Goal: Task Accomplishment & Management: Use online tool/utility

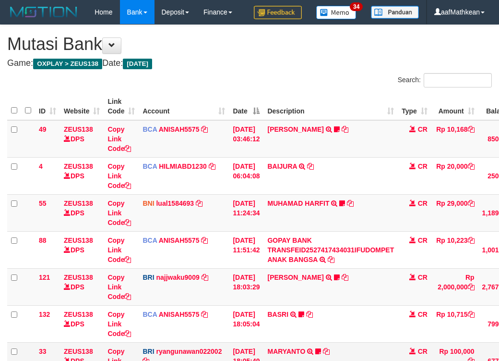
scroll to position [132, 0]
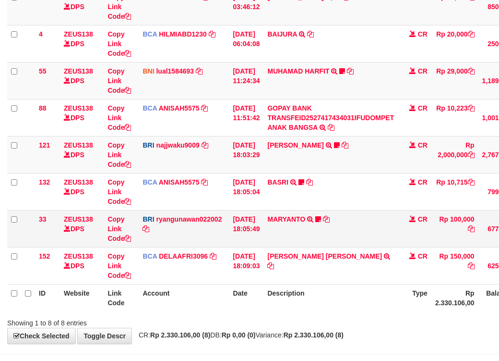
click at [354, 247] on td "MARYANTO TRANSFER NBMB MARYANTO TO RYAN GUNAWAN Tengol" at bounding box center [331, 228] width 134 height 37
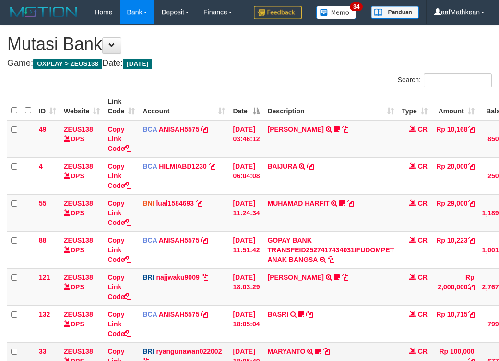
scroll to position [132, 0]
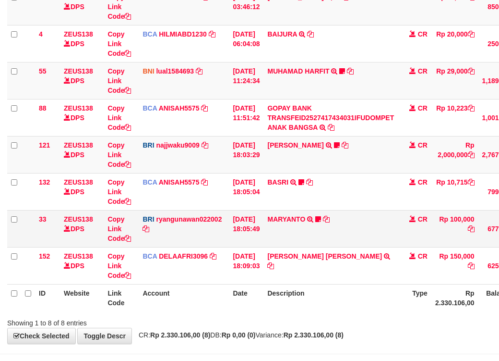
click at [356, 238] on td "MARYANTO TRANSFER NBMB MARYANTO TO [PERSON_NAME]" at bounding box center [331, 228] width 134 height 37
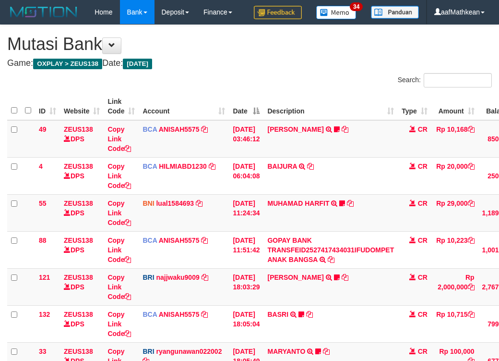
scroll to position [132, 0]
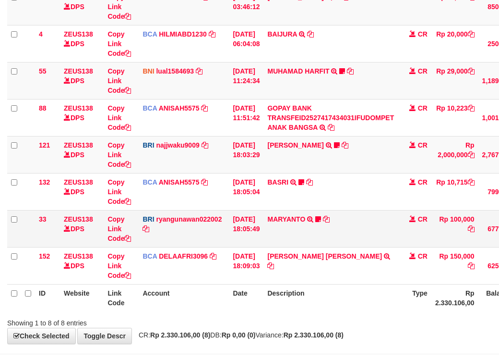
click at [353, 239] on td "MARYANTO TRANSFER NBMB MARYANTO TO [PERSON_NAME]" at bounding box center [331, 228] width 134 height 37
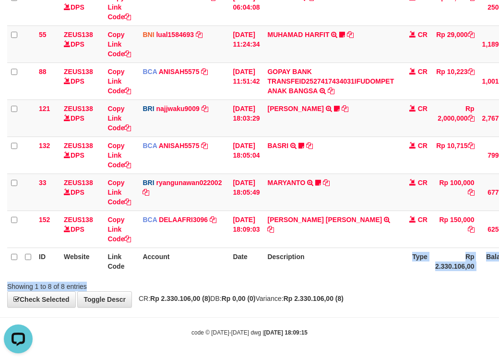
drag, startPoint x: 361, startPoint y: 260, endPoint x: 349, endPoint y: 282, distance: 24.9
click at [349, 285] on div "Search: ID Website Link Code Account Date Description Type Amount Balance Statu…" at bounding box center [249, 97] width 485 height 386
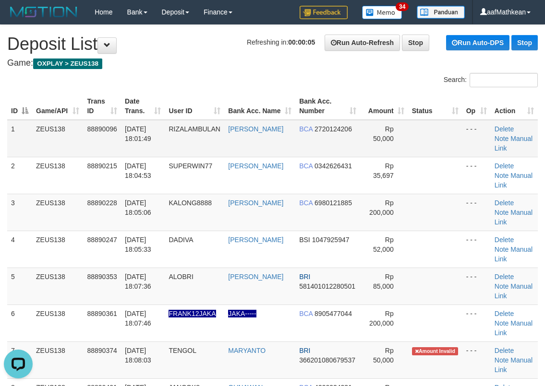
click at [179, 132] on table "ID Game/API Trans ID Date Trans. User ID Bank Acc. Name Bank Acc. Number Amount…" at bounding box center [272, 286] width 530 height 387
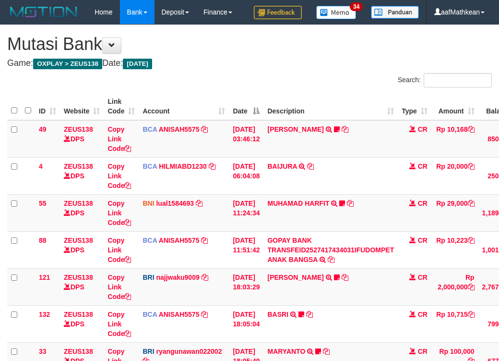
scroll to position [142, 0]
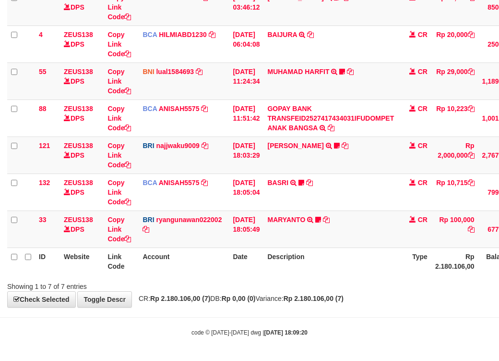
drag, startPoint x: 371, startPoint y: 283, endPoint x: 386, endPoint y: 278, distance: 16.2
click at [387, 275] on th "Description" at bounding box center [331, 260] width 134 height 27
click at [319, 155] on td "MIFTAHUL RAHMA TRANSFER NBMB MIFTAHUL RAHMA TO SITI KURNIA NINGSIH Bumm88" at bounding box center [331, 154] width 134 height 37
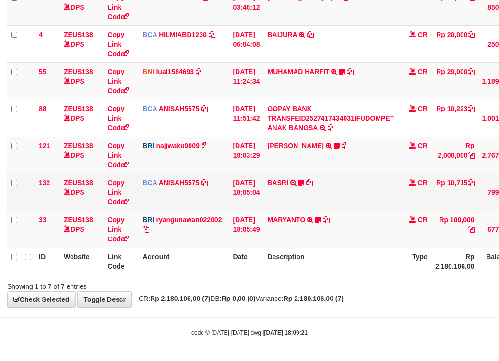
scroll to position [156, 0]
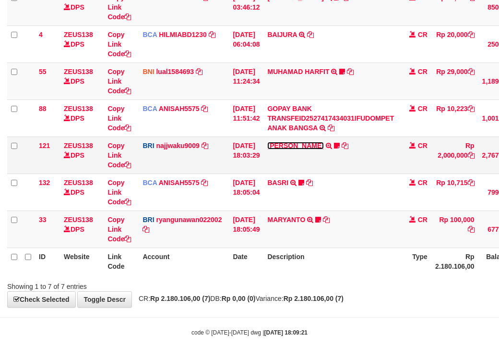
click at [284, 144] on link "MIFTAHUL RAHMA" at bounding box center [295, 146] width 56 height 8
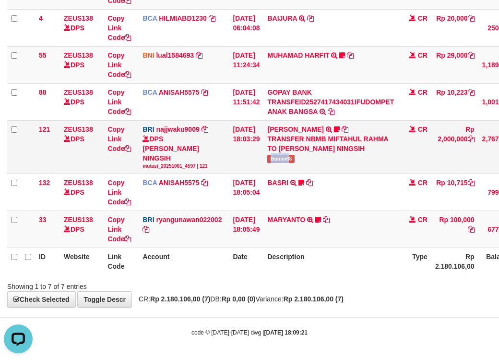
drag, startPoint x: 290, startPoint y: 173, endPoint x: 482, endPoint y: 150, distance: 193.4
click at [308, 173] on td "MIFTAHUL RAHMA TRANSFER NBMB MIFTAHUL RAHMA TO SITI KURNIA NINGSIH Bumm88" at bounding box center [331, 146] width 134 height 53
copy span "Bumm88"
drag, startPoint x: 348, startPoint y: 287, endPoint x: 331, endPoint y: 287, distance: 16.3
click at [348, 278] on div at bounding box center [353, 277] width 291 height 0
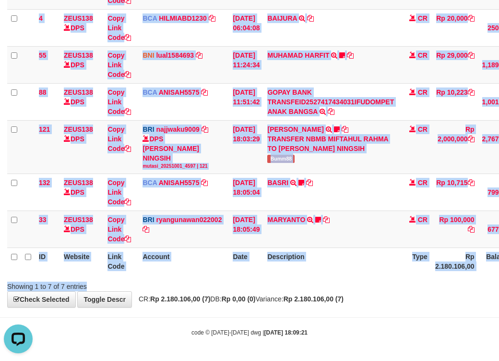
click at [351, 276] on div "Search: ID Website Link Code Account Date Description Type Amount Balance Statu…" at bounding box center [249, 108] width 485 height 366
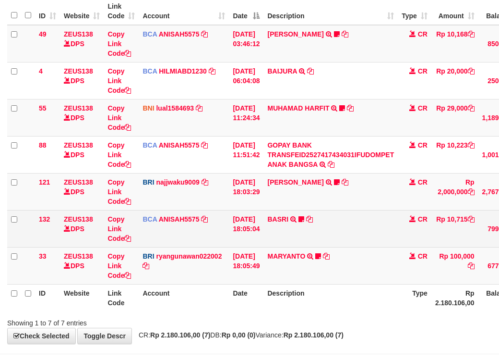
scroll to position [156, 0]
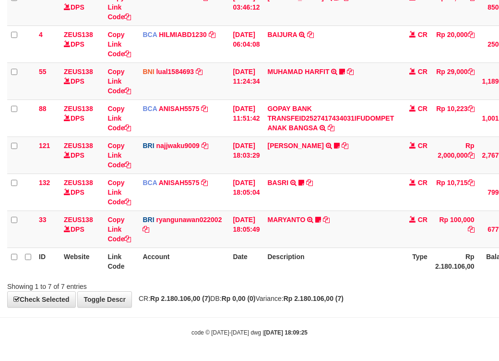
click at [369, 262] on th "Description" at bounding box center [331, 260] width 134 height 27
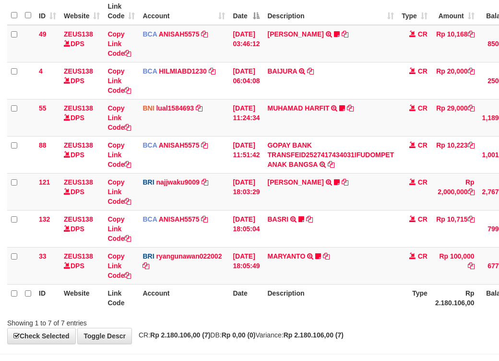
click at [225, 284] on td "BRI ryangunawan022002 DPS [PERSON_NAME] mutasi_20251001_3775 | 33 mutasi_202510…" at bounding box center [184, 265] width 90 height 37
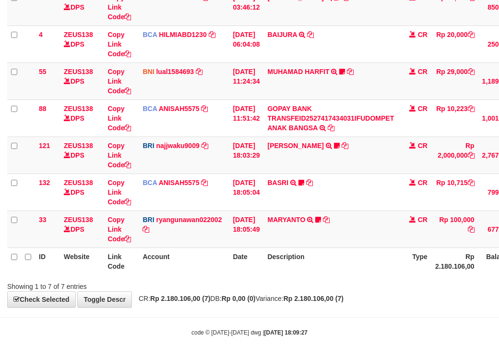
click at [496, 294] on div "**********" at bounding box center [249, 99] width 499 height 413
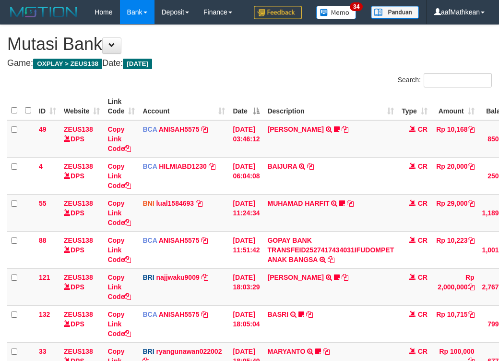
scroll to position [95, 0]
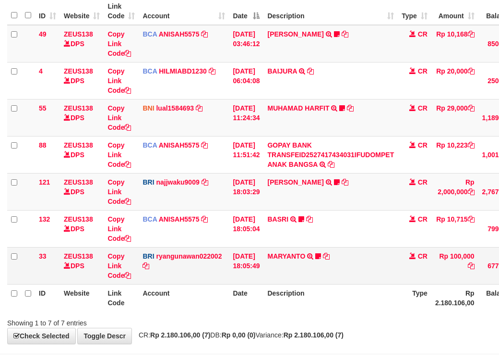
drag, startPoint x: 166, startPoint y: 296, endPoint x: 237, endPoint y: 299, distance: 71.6
click at [213, 284] on td "BRI ryangunawan022002 DPS RYAN GUNAWAN mutasi_20251001_3775 | 33 mutasi_2025100…" at bounding box center [184, 265] width 90 height 37
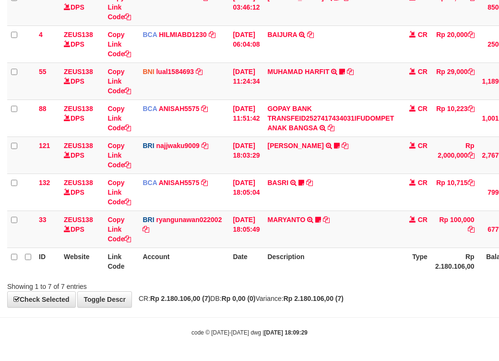
scroll to position [156, 0]
drag, startPoint x: 305, startPoint y: 280, endPoint x: 310, endPoint y: 288, distance: 8.4
click at [309, 287] on div "Showing 1 to 7 of 7 entries" at bounding box center [249, 283] width 499 height 13
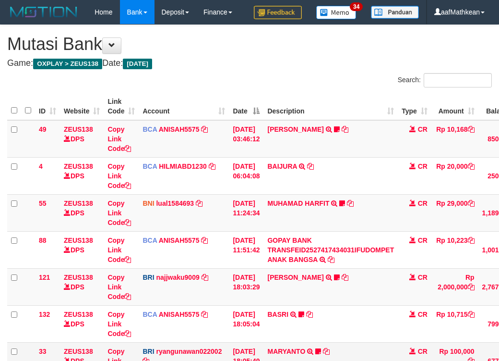
scroll to position [95, 0]
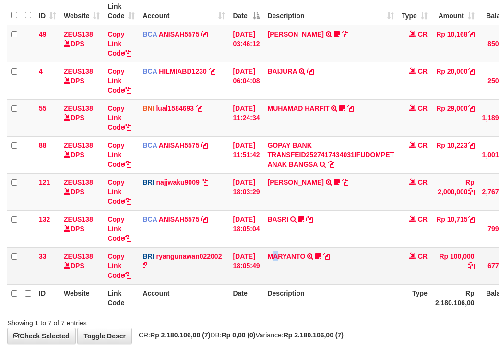
click at [280, 284] on td "MARYANTO TRANSFER NBMB MARYANTO TO RYAN GUNAWAN Tengol" at bounding box center [331, 265] width 134 height 37
drag, startPoint x: 293, startPoint y: 285, endPoint x: 275, endPoint y: 288, distance: 18.9
click at [284, 284] on td "MARYANTO TRANSFER NBMB MARYANTO TO RYAN GUNAWAN Tengol" at bounding box center [331, 265] width 134 height 37
click at [257, 311] on th "Date" at bounding box center [246, 297] width 35 height 27
click at [406, 327] on div "Search: ID Website Link Code Account Date Description Type Amount Balance Statu…" at bounding box center [249, 152] width 485 height 349
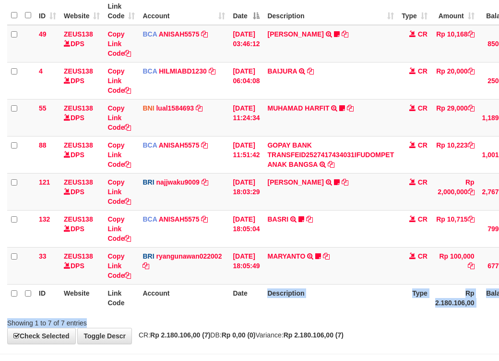
scroll to position [156, 0]
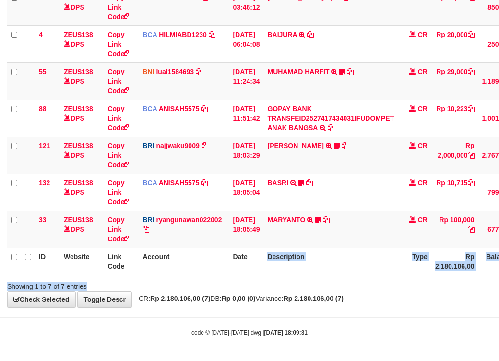
click at [286, 313] on body "Toggle navigation Home Bank Account List Load By Website Group [OXPLAY] ZEUS138…" at bounding box center [249, 114] width 499 height 492
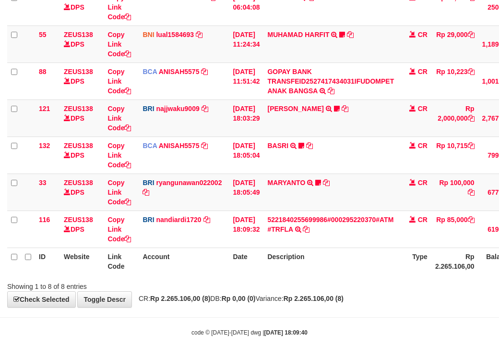
scroll to position [192, 0]
click at [362, 305] on div "**********" at bounding box center [249, 81] width 499 height 450
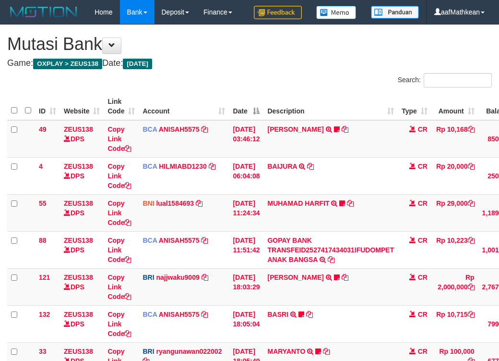
scroll to position [132, 0]
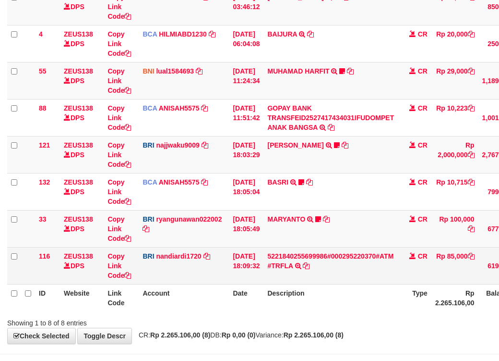
click at [398, 284] on td "5221840255699986#000295220370#ATM #TRFLA TRANSAKSI KREDIT DARI BANK LAIN 522184…" at bounding box center [331, 265] width 134 height 37
click at [297, 284] on td "5221840255699986#000295220370#ATM #TRFLA TRANSAKSI KREDIT DARI BANK LAIN 522184…" at bounding box center [331, 265] width 134 height 37
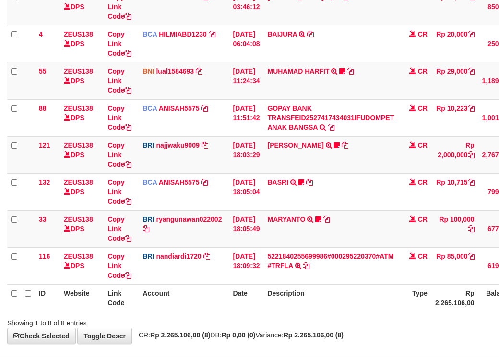
click at [309, 311] on th "Description" at bounding box center [331, 297] width 134 height 27
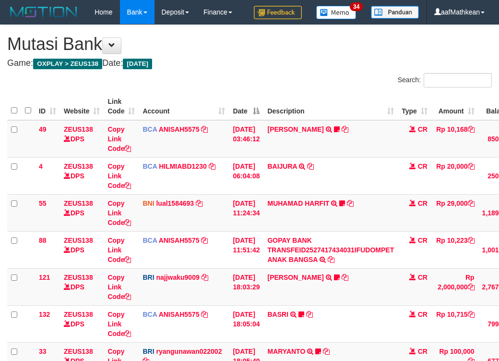
scroll to position [132, 0]
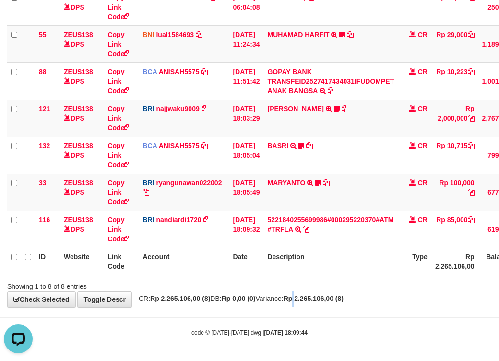
drag, startPoint x: 318, startPoint y: 295, endPoint x: 323, endPoint y: 291, distance: 5.9
click at [320, 291] on div "**********" at bounding box center [249, 81] width 499 height 450
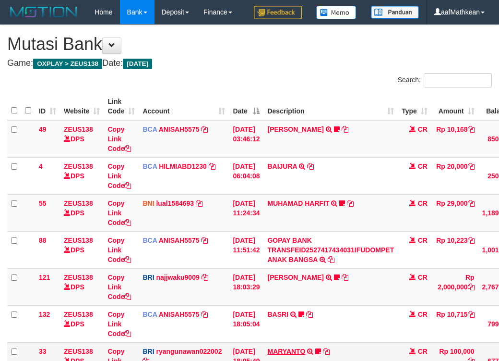
scroll to position [132, 0]
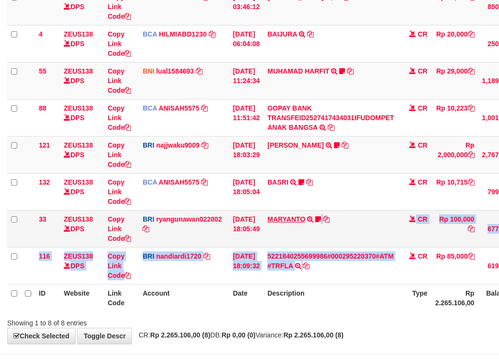
click at [307, 252] on tbody "49 ZEUS138 DPS Copy Link Code BCA ANISAH5575 DPS ANISAH mutasi_20251001_3827 | …" at bounding box center [295, 136] width 576 height 296
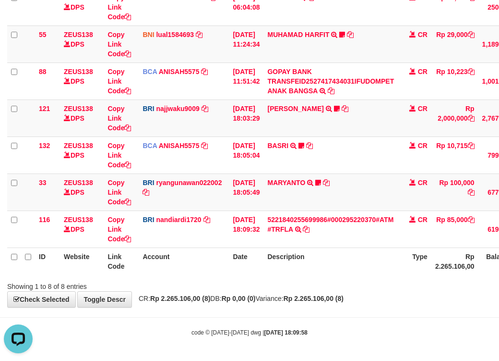
click at [364, 277] on div at bounding box center [353, 277] width 291 height 0
click at [267, 142] on link "BASRI" at bounding box center [277, 146] width 21 height 8
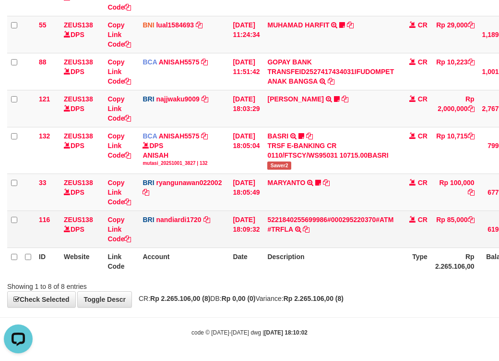
drag, startPoint x: 276, startPoint y: 217, endPoint x: 289, endPoint y: 253, distance: 38.0
click at [287, 275] on table "ID Website Link Code Account Date Description Type Amount Balance Status Action…" at bounding box center [295, 95] width 576 height 360
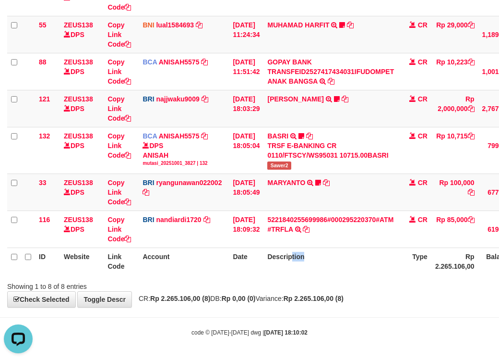
drag, startPoint x: 306, startPoint y: 266, endPoint x: 346, endPoint y: 285, distance: 44.2
click at [316, 272] on th "Description" at bounding box center [331, 260] width 134 height 27
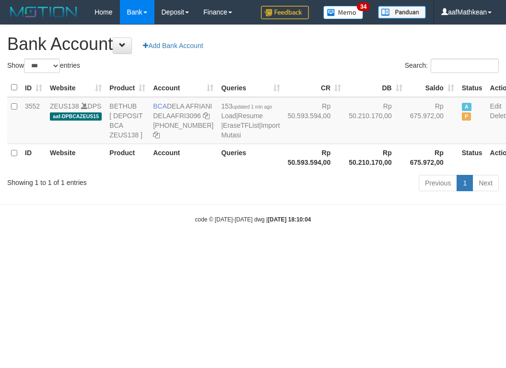
select select "***"
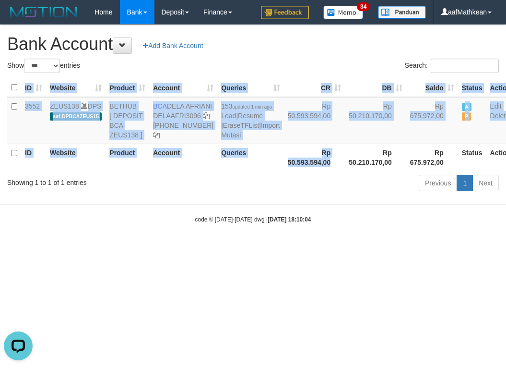
drag, startPoint x: 309, startPoint y: 196, endPoint x: 299, endPoint y: 193, distance: 10.4
click at [312, 174] on div "ID Website Product Account Queries CR DB Saldo Status Action 3552 ZEUS138 DPS a…" at bounding box center [253, 124] width 506 height 98
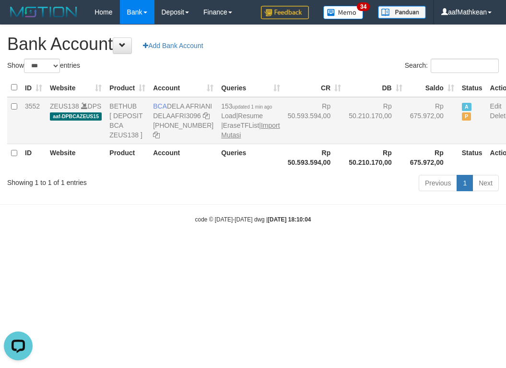
drag, startPoint x: 292, startPoint y: 198, endPoint x: 216, endPoint y: 156, distance: 86.8
click at [293, 171] on th "Rp 50.593.594,00" at bounding box center [314, 157] width 61 height 27
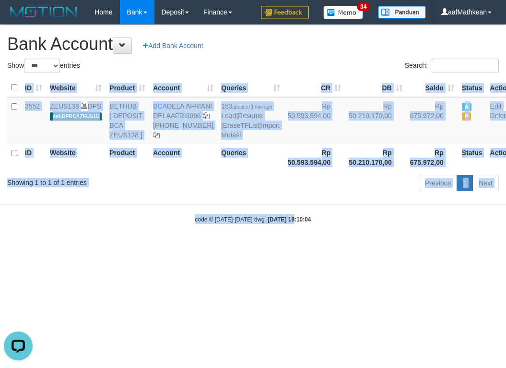
drag, startPoint x: 270, startPoint y: 222, endPoint x: 283, endPoint y: 240, distance: 22.3
click at [283, 240] on body "Toggle navigation Home Bank Account List Load By Website Group [OXPLAY] ZEUS138…" at bounding box center [253, 124] width 506 height 248
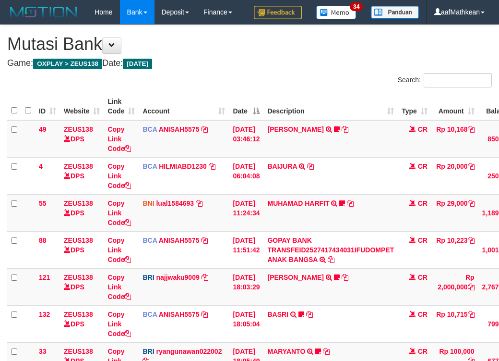
click at [357, 321] on table "ID Website Link Code Account Date Description Type Amount Balance Status Action…" at bounding box center [295, 268] width 576 height 350
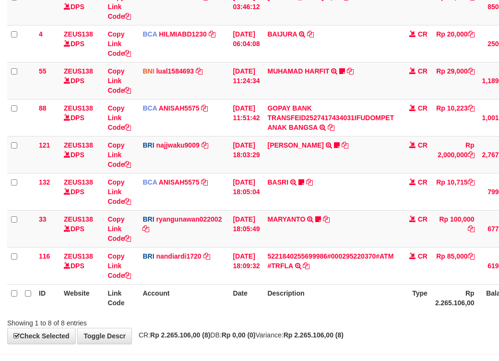
click at [352, 311] on th "Description" at bounding box center [331, 297] width 134 height 27
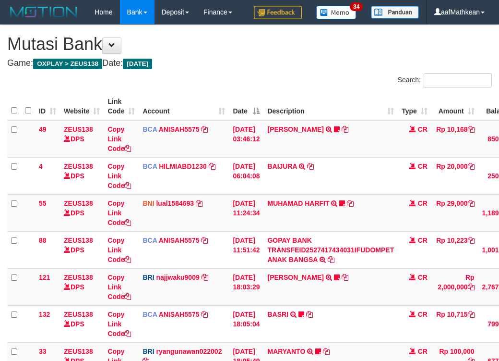
scroll to position [132, 0]
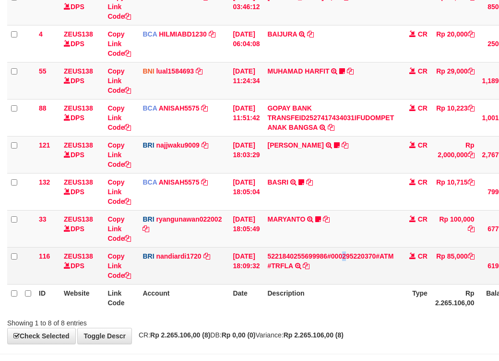
click at [353, 272] on td "5221840255699986#000295220370#ATM #TRFLA TRANSAKSI KREDIT DARI BANK LAIN [CREDI…" at bounding box center [331, 265] width 134 height 37
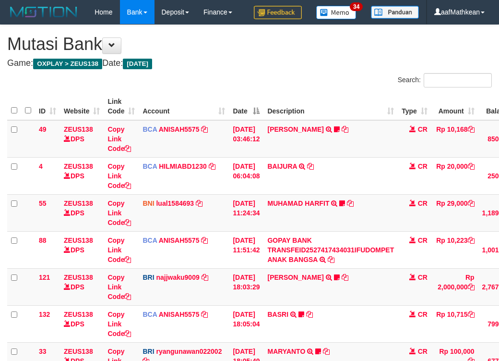
scroll to position [192, 0]
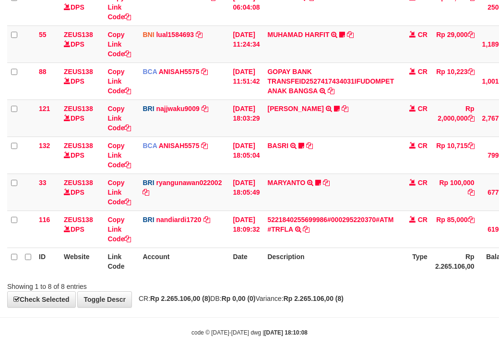
click at [383, 286] on div "Showing 1 to 8 of 8 entries" at bounding box center [249, 283] width 499 height 13
click at [211, 304] on div "**********" at bounding box center [249, 81] width 499 height 450
drag, startPoint x: 256, startPoint y: 313, endPoint x: 315, endPoint y: 298, distance: 60.8
click at [269, 312] on body "Toggle navigation Home Bank Account List Load By Website Group [OXPLAY] ZEUS138…" at bounding box center [249, 96] width 499 height 529
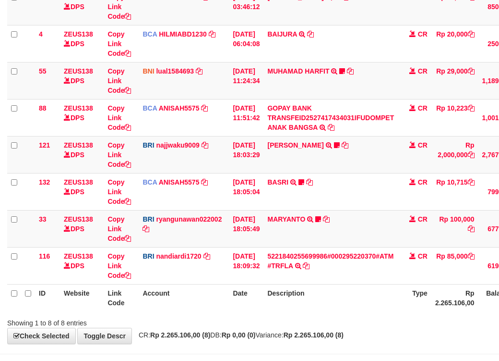
click at [262, 284] on td "[DATE] 18:09:32" at bounding box center [246, 265] width 35 height 37
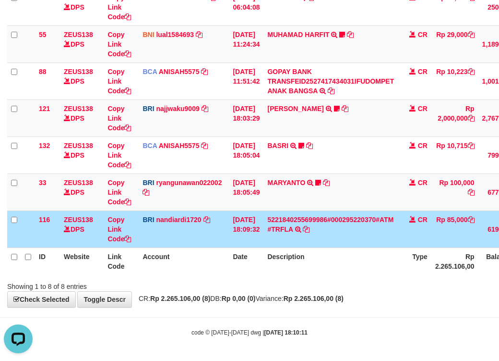
drag, startPoint x: 320, startPoint y: 271, endPoint x: 326, endPoint y: 271, distance: 6.3
click at [324, 272] on th "Description" at bounding box center [331, 260] width 134 height 27
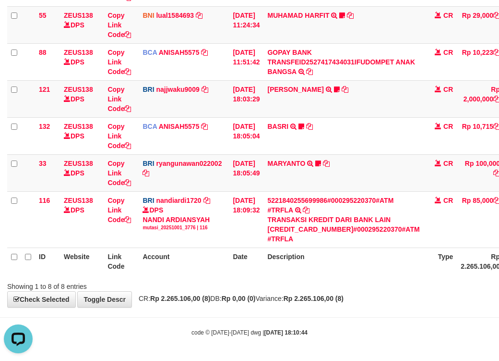
drag, startPoint x: 376, startPoint y: 286, endPoint x: 368, endPoint y: 320, distance: 35.0
click at [371, 307] on div "**********" at bounding box center [249, 71] width 499 height 469
drag, startPoint x: 372, startPoint y: 335, endPoint x: 365, endPoint y: 328, distance: 9.2
click at [367, 332] on body "Toggle navigation Home Bank Account List Load By Website Group [OXPLAY] ZEUS138…" at bounding box center [249, 86] width 499 height 548
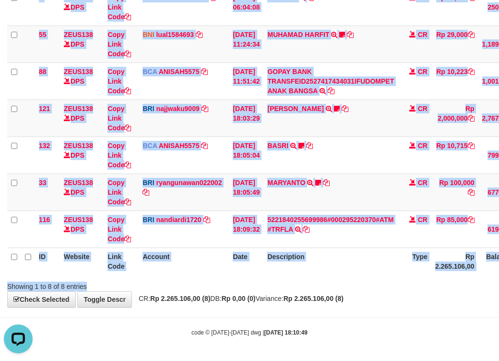
drag, startPoint x: 336, startPoint y: 297, endPoint x: 436, endPoint y: 302, distance: 101.0
click at [374, 300] on div "**********" at bounding box center [249, 81] width 499 height 450
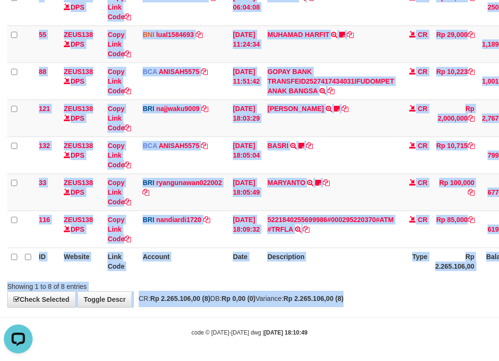
click at [345, 282] on div "Showing 1 to 8 of 8 entries" at bounding box center [249, 283] width 499 height 13
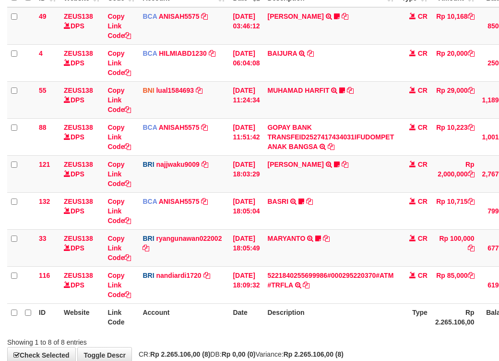
click at [389, 330] on table "ID Website Link Code Account Date Description Type Amount Balance Status Action…" at bounding box center [295, 155] width 576 height 350
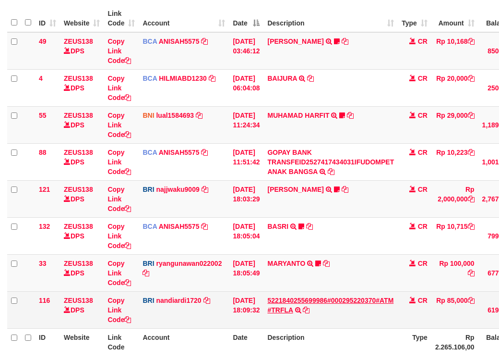
scroll to position [84, 0]
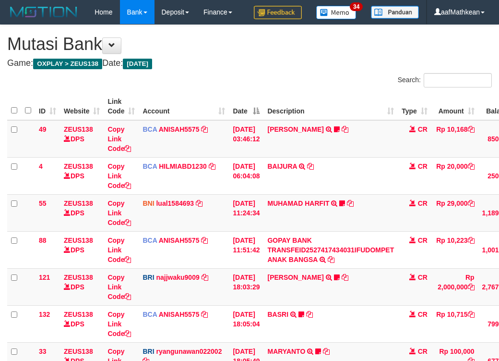
scroll to position [84, 0]
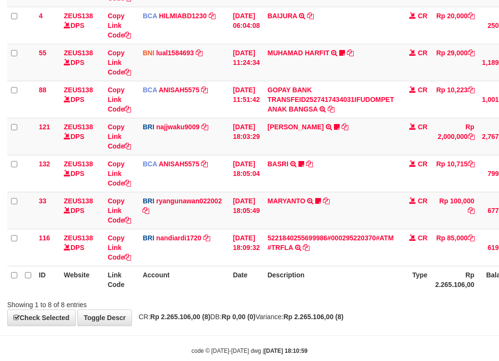
scroll to position [192, 0]
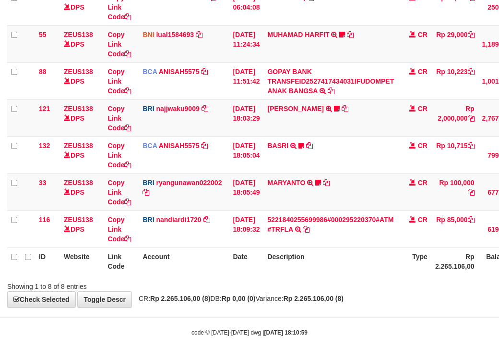
click at [352, 289] on div "Showing 1 to 8 of 8 entries" at bounding box center [249, 283] width 499 height 13
drag, startPoint x: 336, startPoint y: 293, endPoint x: 384, endPoint y: 297, distance: 47.7
click at [336, 293] on div "**********" at bounding box center [249, 81] width 499 height 450
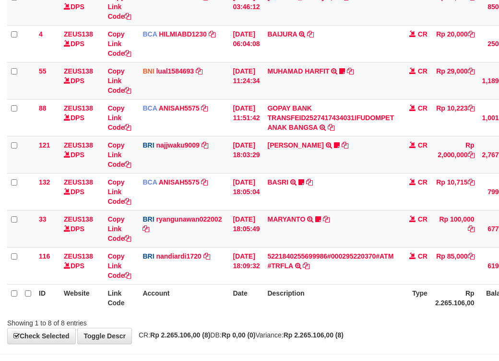
scroll to position [192, 0]
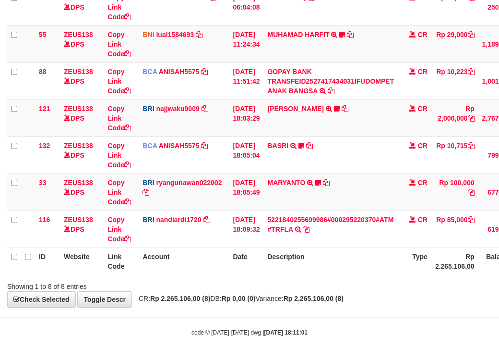
click at [407, 318] on body "Toggle navigation Home Bank Account List Load By Website Group [OXPLAY] ZEUS138…" at bounding box center [249, 96] width 499 height 529
click at [408, 318] on body "Toggle navigation Home Bank Account List Load By Website Group [OXPLAY] ZEUS138…" at bounding box center [249, 96] width 499 height 529
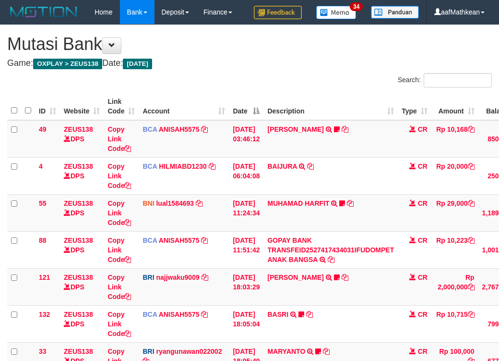
scroll to position [132, 0]
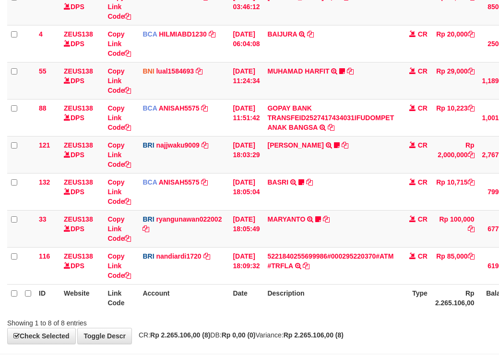
click at [409, 311] on th "Type" at bounding box center [415, 297] width 34 height 27
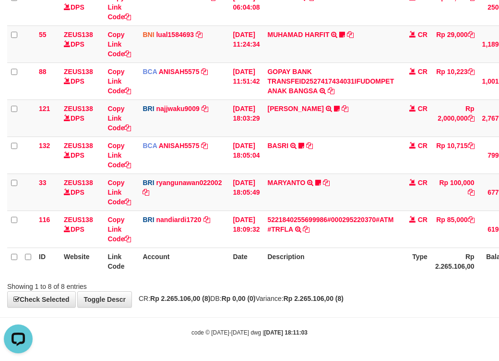
drag, startPoint x: 352, startPoint y: 268, endPoint x: 350, endPoint y: 263, distance: 5.8
click at [353, 269] on th "Description" at bounding box center [331, 260] width 134 height 27
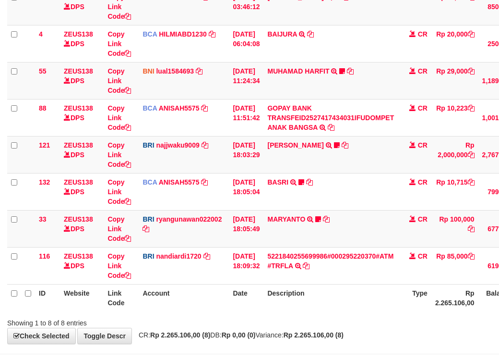
scroll to position [192, 0]
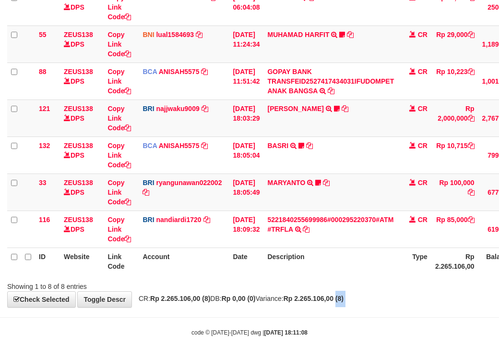
drag, startPoint x: 361, startPoint y: 304, endPoint x: 365, endPoint y: 309, distance: 5.8
click at [366, 309] on body "Toggle navigation Home Bank Account List Load By Website Group [OXPLAY] ZEUS138…" at bounding box center [249, 96] width 499 height 529
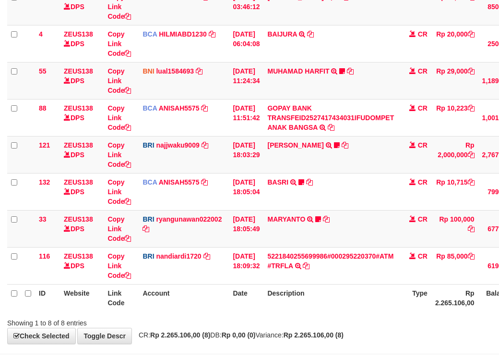
click at [366, 311] on th "Description" at bounding box center [331, 297] width 134 height 27
click at [363, 310] on th "Description" at bounding box center [331, 297] width 134 height 27
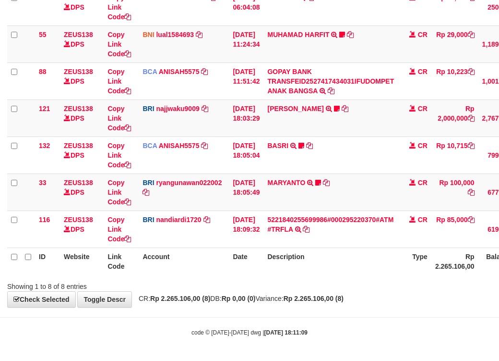
click at [341, 295] on strong "Rp 2.265.106,00 (8)" at bounding box center [314, 298] width 60 height 8
click at [344, 295] on strong "Rp 2.265.106,00 (8)" at bounding box center [314, 298] width 60 height 8
click at [352, 293] on div "**********" at bounding box center [249, 81] width 499 height 450
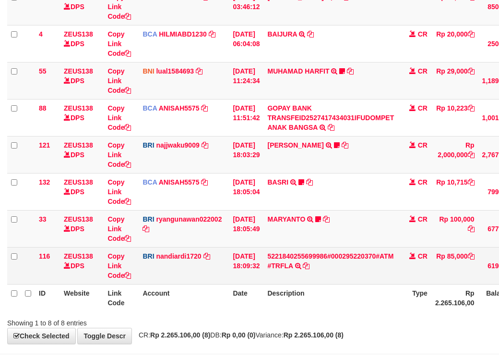
drag, startPoint x: 317, startPoint y: 294, endPoint x: 362, endPoint y: 295, distance: 44.7
click at [357, 284] on td "5221840255699986#000295220370#ATM #TRFLA TRANSAKSI KREDIT DARI BANK LAIN [CREDI…" at bounding box center [331, 265] width 134 height 37
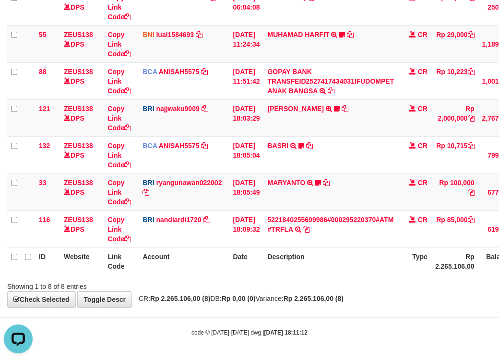
drag, startPoint x: 239, startPoint y: 271, endPoint x: 279, endPoint y: 287, distance: 43.5
click at [267, 284] on div "Search: ID Website Link Code Account Date Description Type Amount Balance Statu…" at bounding box center [249, 97] width 485 height 386
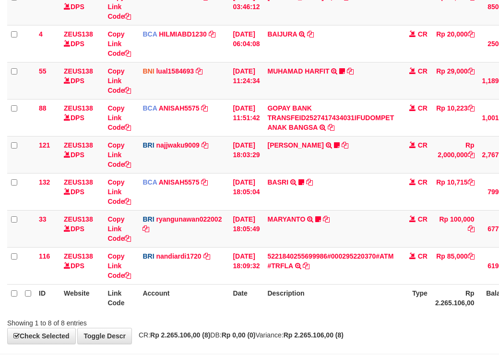
drag, startPoint x: 352, startPoint y: 319, endPoint x: 505, endPoint y: 320, distance: 152.2
click at [411, 311] on tr "ID Website Link Code Account Date Description Type Rp 2.265.106,00 Balance Stat…" at bounding box center [295, 297] width 576 height 27
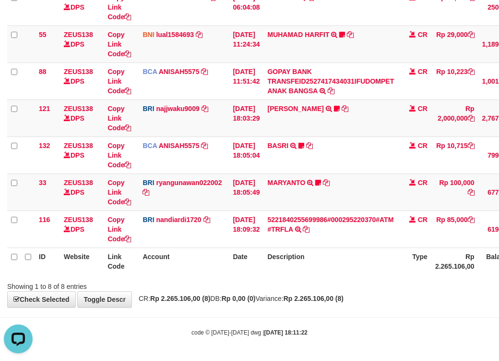
click at [338, 321] on body "Toggle navigation Home Bank Account List Load By Website Group [OXPLAY] ZEUS138…" at bounding box center [249, 96] width 499 height 529
click at [345, 326] on body "Toggle navigation Home Bank Account List Load By Website Group [OXPLAY] ZEUS138…" at bounding box center [249, 96] width 499 height 529
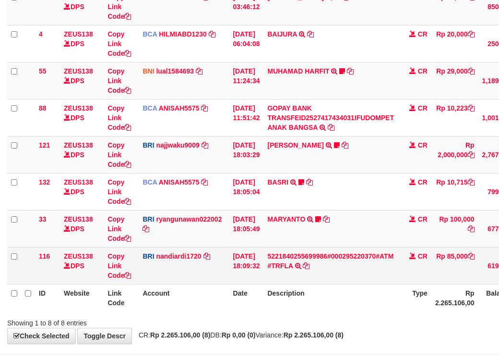
click at [336, 284] on td "5221840255699986#000295220370#ATM #TRFLA TRANSAKSI KREDIT DARI BANK LAIN [CREDI…" at bounding box center [331, 265] width 134 height 37
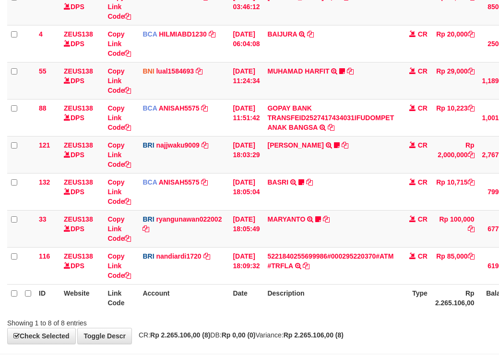
drag, startPoint x: 347, startPoint y: 297, endPoint x: 364, endPoint y: 317, distance: 26.9
click at [352, 284] on td "5221840255699986#000295220370#ATM #TRFLA TRANSAKSI KREDIT DARI BANK LAIN 522184…" at bounding box center [331, 265] width 134 height 37
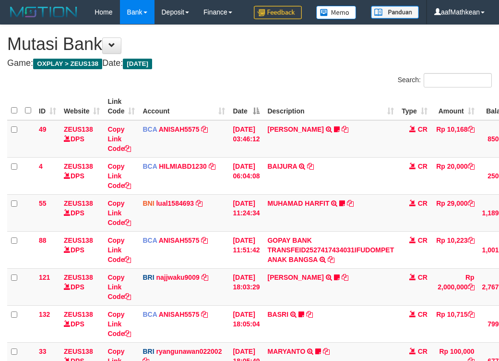
scroll to position [132, 0]
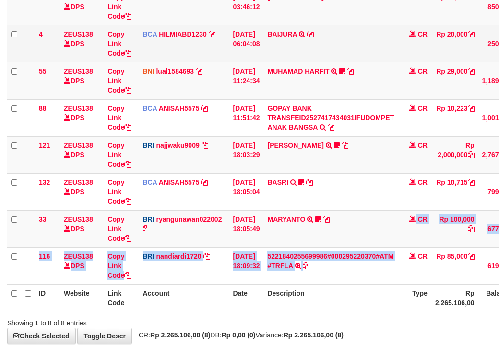
drag, startPoint x: 377, startPoint y: 298, endPoint x: 210, endPoint y: 62, distance: 288.6
click at [361, 241] on tbody "49 ZEUS138 DPS Copy Link Code BCA ANISAH5575 DPS ANISAH mutasi_20251001_3827 | …" at bounding box center [295, 136] width 576 height 296
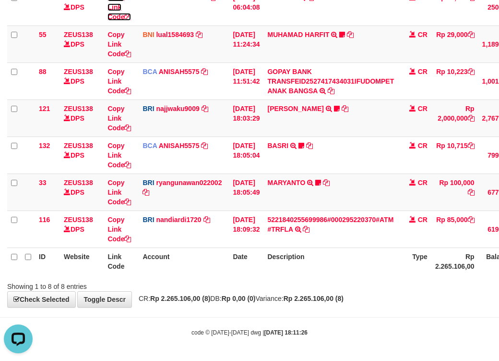
click at [108, 0] on link "Copy Link Code" at bounding box center [120, 7] width 24 height 27
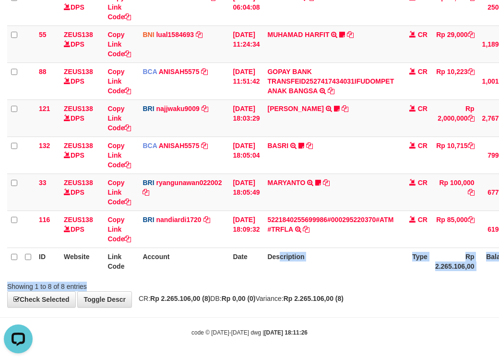
click at [287, 277] on div "Search: ID Website Link Code Account Date Description Type Amount Balance Statu…" at bounding box center [249, 97] width 485 height 386
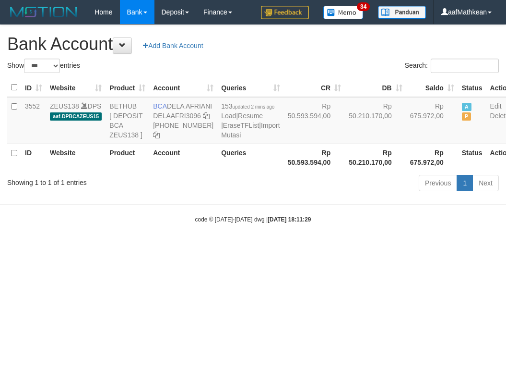
select select "***"
click at [269, 191] on body "Toggle navigation Home Bank Account List Load By Website Group [OXPLAY] ZEUS138…" at bounding box center [253, 124] width 506 height 248
select select "***"
click at [174, 107] on td "BCA DELA AFRIANI DELAAFRI3096 [PHONE_NUMBER]" at bounding box center [183, 120] width 68 height 47
drag, startPoint x: 168, startPoint y: 104, endPoint x: 186, endPoint y: 116, distance: 21.8
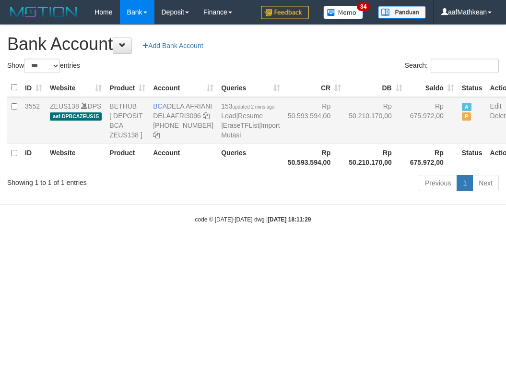
click at [186, 116] on td "BCA DELA AFRIANI DELAAFRI3096 [PHONE_NUMBER]" at bounding box center [183, 120] width 68 height 47
copy td "DELA AFRIANI"
click at [489, 248] on html "Toggle navigation Home Bank Account List Load By Website Group [OXPLAY] ZEUS138…" at bounding box center [253, 124] width 506 height 248
drag, startPoint x: 458, startPoint y: 302, endPoint x: 372, endPoint y: 308, distance: 86.6
click at [444, 248] on html "Toggle navigation Home Bank Account List Load By Website Group [OXPLAY] ZEUS138…" at bounding box center [253, 124] width 506 height 248
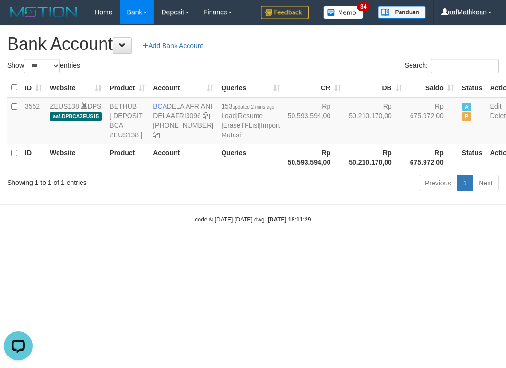
click at [382, 248] on html "Toggle navigation Home Bank Account List Load By Website Group [OXPLAY] ZEUS138…" at bounding box center [253, 124] width 506 height 248
select select "***"
click at [381, 248] on html "Toggle navigation Home Bank Account List Load By Website Group [OXPLAY] ZEUS138…" at bounding box center [253, 124] width 506 height 248
select select "***"
drag, startPoint x: 190, startPoint y: 252, endPoint x: 201, endPoint y: 252, distance: 10.6
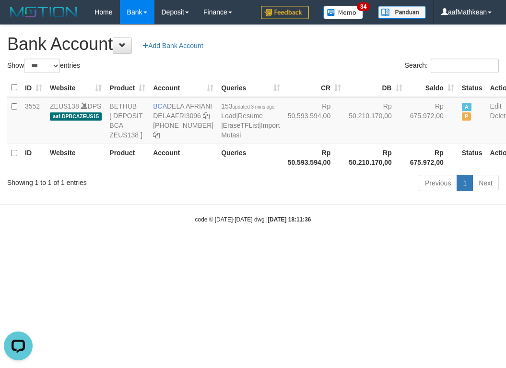
click at [191, 248] on body "Toggle navigation Home Bank Account List Load By Website Group [OXPLAY] ZEUS138…" at bounding box center [253, 124] width 506 height 248
click at [194, 248] on body "Toggle navigation Home Bank Account List Load By Website Group [OXPLAY] ZEUS138…" at bounding box center [253, 124] width 506 height 248
click at [219, 223] on small "code © 2012-2018 dwg | 2025/10/01 18:11:36" at bounding box center [253, 219] width 116 height 7
click at [226, 223] on small "code © 2012-2018 dwg | 2025/10/01 18:11:36" at bounding box center [253, 219] width 116 height 7
click at [373, 248] on body "Toggle navigation Home Bank Account List Load By Website Group [OXPLAY] ZEUS138…" at bounding box center [253, 124] width 506 height 248
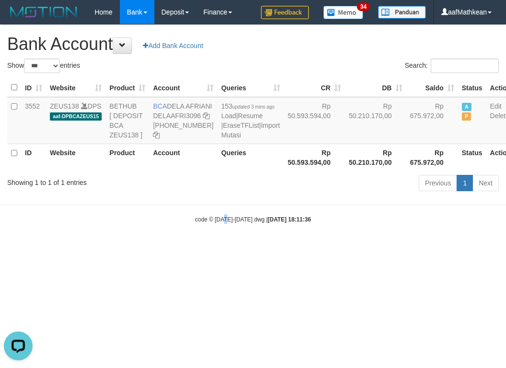
click at [289, 248] on html "Toggle navigation Home Bank Account List Load By Website Group [OXPLAY] ZEUS138…" at bounding box center [253, 124] width 506 height 248
click at [169, 248] on html "Toggle navigation Home Bank Account List Load By Website Group [OXPLAY] ZEUS138…" at bounding box center [253, 124] width 506 height 248
drag, startPoint x: 245, startPoint y: 312, endPoint x: 256, endPoint y: 314, distance: 10.8
click at [250, 248] on html "Toggle navigation Home Bank Account List Load By Website Group [OXPLAY] ZEUS138…" at bounding box center [253, 124] width 506 height 248
click at [265, 248] on html "Toggle navigation Home Bank Account List Load By Website Group [OXPLAY] ZEUS138…" at bounding box center [253, 124] width 506 height 248
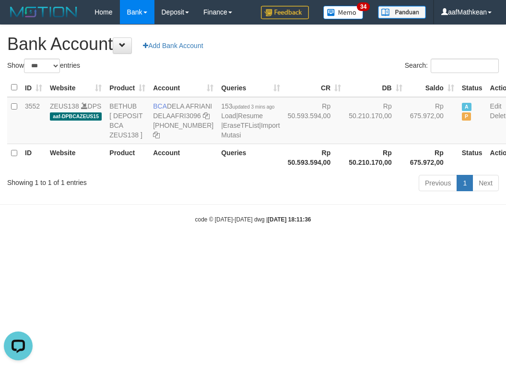
click at [361, 248] on html "Toggle navigation Home Bank Account List Load By Website Group [OXPLAY] ZEUS138…" at bounding box center [253, 124] width 506 height 248
drag, startPoint x: 358, startPoint y: 332, endPoint x: 351, endPoint y: 331, distance: 6.9
click at [358, 248] on html "Toggle navigation Home Bank Account List Load By Website Group [OXPLAY] ZEUS138…" at bounding box center [253, 124] width 506 height 248
click at [346, 248] on html "Toggle navigation Home Bank Account List Load By Website Group [OXPLAY] ZEUS138…" at bounding box center [253, 124] width 506 height 248
select select "***"
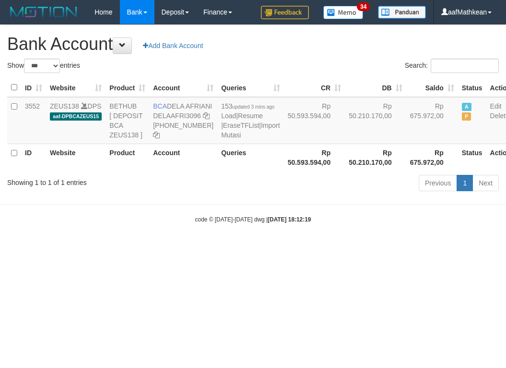
select select "***"
drag, startPoint x: 256, startPoint y: 248, endPoint x: 251, endPoint y: 229, distance: 19.9
click at [256, 223] on small "code © [DATE]-[DATE] dwg | [DATE] 18:12:19" at bounding box center [253, 219] width 116 height 7
drag, startPoint x: 152, startPoint y: 102, endPoint x: 501, endPoint y: 174, distance: 356.9
click at [183, 120] on td "BCA DELA AFRIANI DELAAFRI3096 [PHONE_NUMBER]" at bounding box center [183, 120] width 68 height 47
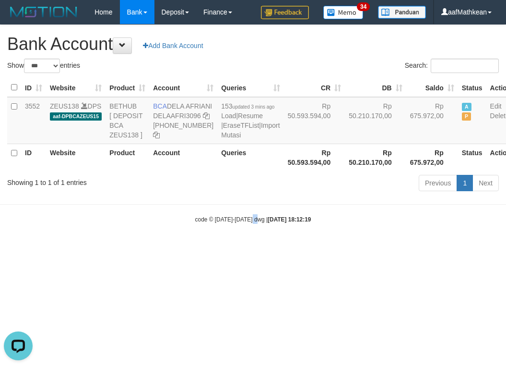
copy td "BCA DELA AFRIANI"
drag, startPoint x: 296, startPoint y: 213, endPoint x: 342, endPoint y: 236, distance: 51.3
click at [326, 240] on body "Toggle navigation Home Bank Account List Load By Website Group [OXPLAY] ZEUS138…" at bounding box center [253, 124] width 506 height 248
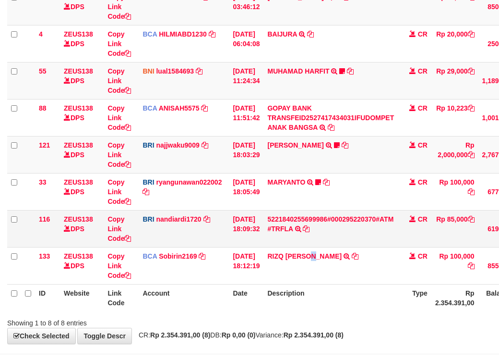
click at [317, 271] on td "RIZQ FAIQ AL ABID TRSF E-BANKING CR 0110/FTSCY/WS95031 100000.00RIZQ FAIQ AL AB…" at bounding box center [331, 265] width 134 height 37
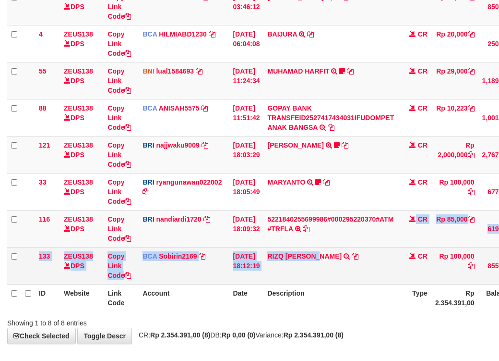
click at [344, 284] on tbody "49 ZEUS138 DPS Copy Link Code BCA ANISAH5575 DPS ANISAH mutasi_20251001_3827 | …" at bounding box center [295, 136] width 576 height 296
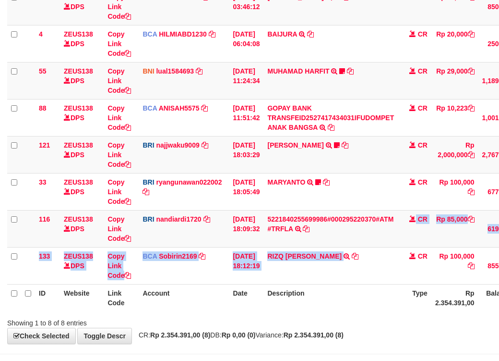
scroll to position [192, 0]
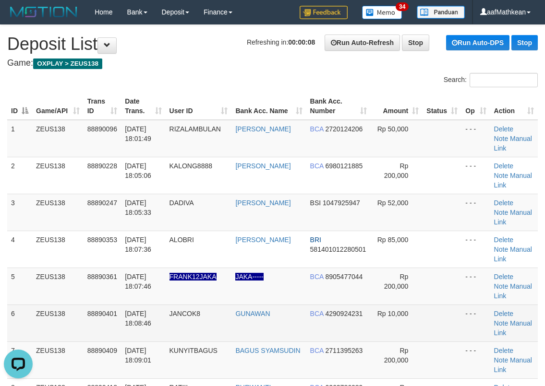
drag, startPoint x: 188, startPoint y: 34, endPoint x: 169, endPoint y: 57, distance: 30.1
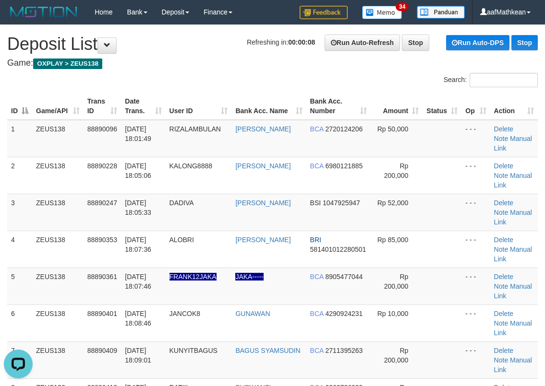
scroll to position [268, 0]
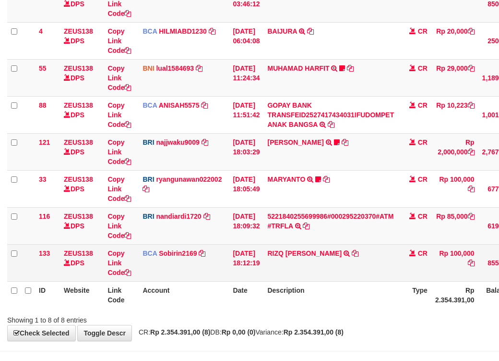
scroll to position [192, 0]
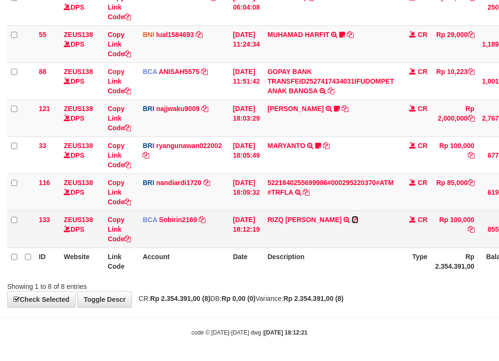
click at [352, 219] on icon at bounding box center [355, 219] width 7 height 7
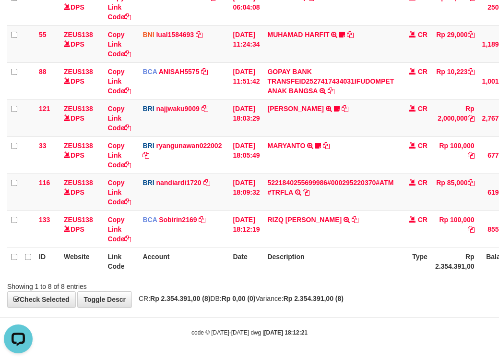
drag, startPoint x: 272, startPoint y: 282, endPoint x: 300, endPoint y: 291, distance: 29.0
click at [275, 282] on div "Showing 1 to 8 of 8 entries" at bounding box center [249, 283] width 499 height 13
click at [299, 291] on div "**********" at bounding box center [249, 81] width 499 height 450
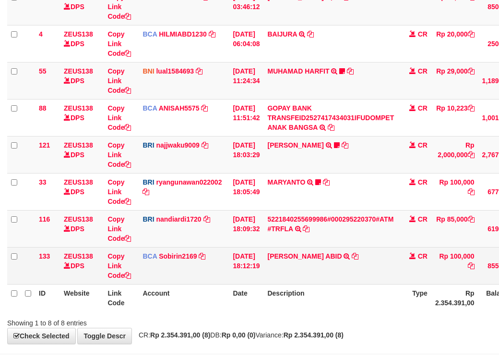
drag, startPoint x: 370, startPoint y: 282, endPoint x: 361, endPoint y: 280, distance: 8.9
click at [370, 283] on td "[PERSON_NAME] ABID TRSF E-BANKING CR 0110/FTSCY/WS95031 100000.00[PERSON_NAME] …" at bounding box center [331, 265] width 134 height 37
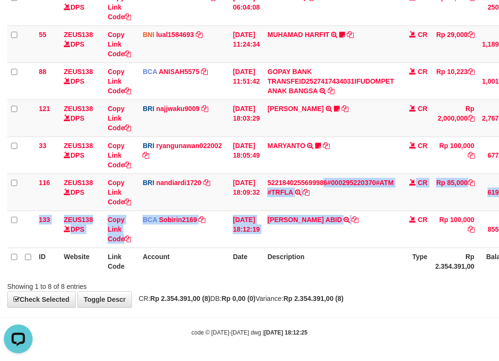
click at [373, 253] on table "ID Website Link Code Account Date Description Type Amount Balance Status Action…" at bounding box center [295, 99] width 576 height 350
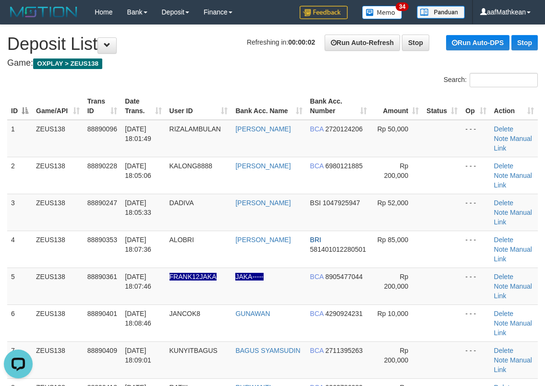
scroll to position [273, 0]
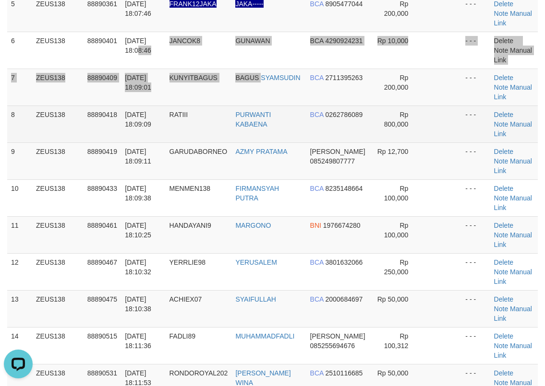
click at [275, 128] on tbody "1 ZEUS138 88890096 01/10/2025 18:01:49 RIZALAMBULAN DINI ARIYANTI BCA 272012420…" at bounding box center [272, 161] width 530 height 629
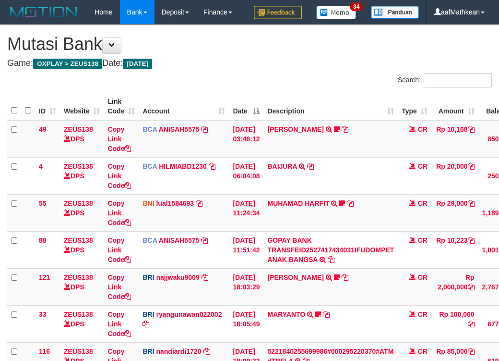
scroll to position [142, 0]
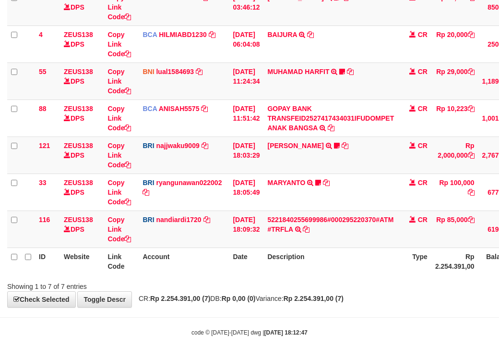
click at [373, 275] on th "Description" at bounding box center [331, 260] width 134 height 27
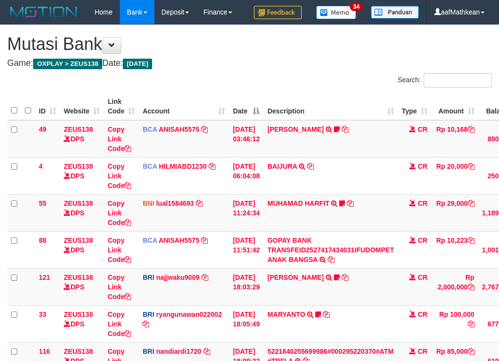
scroll to position [142, 0]
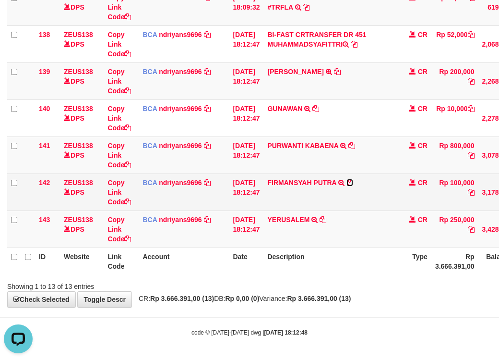
click at [353, 183] on icon at bounding box center [350, 182] width 7 height 7
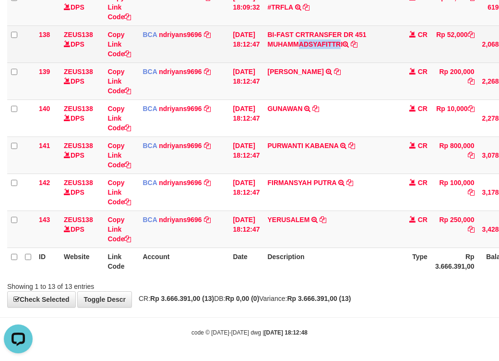
drag, startPoint x: 274, startPoint y: 44, endPoint x: 323, endPoint y: 46, distance: 49.0
click at [323, 46] on td "BI-FAST CRTRANSFER DR 451 MUHAMMADSYAFITTRI" at bounding box center [331, 43] width 134 height 37
copy td "MUHAMMADSY"
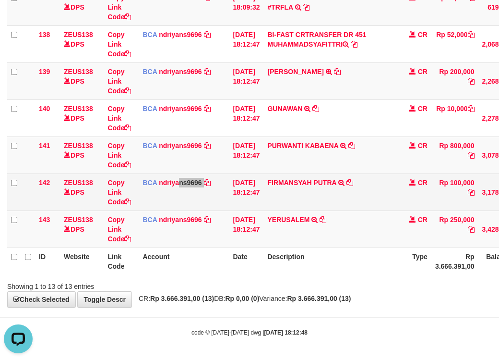
click at [257, 194] on tr "142 ZEUS138 DPS Copy Link Code BCA ndriyans9696 DPS ANDRIYANSYAH mutasi_2025100…" at bounding box center [295, 191] width 576 height 37
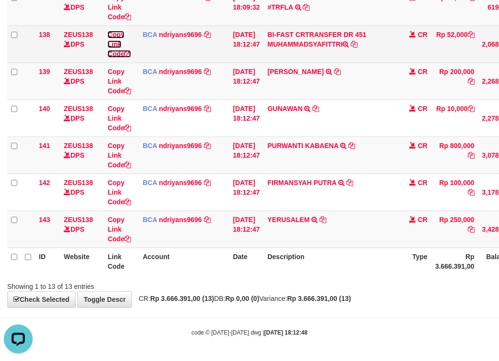
click at [115, 54] on link "Copy Link Code" at bounding box center [120, 44] width 24 height 27
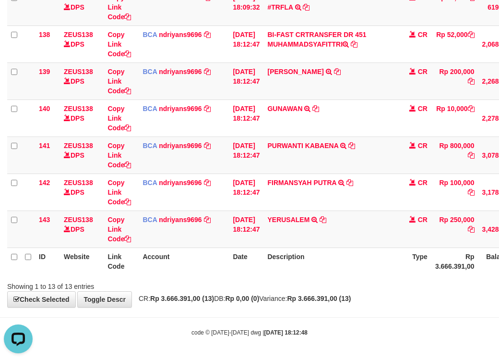
scroll to position [154, 0]
click at [377, 264] on table "ID Website Link Code Account Date Description Type Amount Balance Status Action…" at bounding box center [295, 6] width 576 height 535
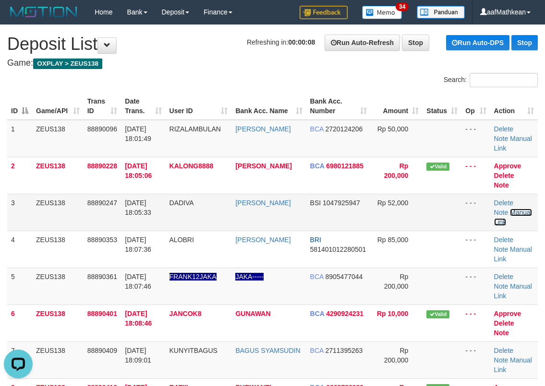
click at [522, 213] on link "Manual Link" at bounding box center [513, 217] width 38 height 17
click at [517, 209] on link "Manual Link" at bounding box center [513, 217] width 38 height 17
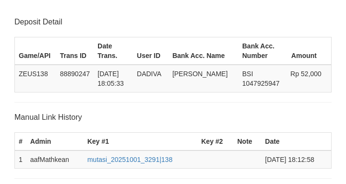
scroll to position [188, 0]
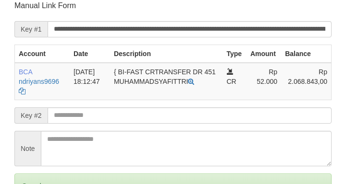
click at [104, 113] on input "text" at bounding box center [190, 116] width 284 height 16
click at [102, 115] on input "text" at bounding box center [190, 116] width 284 height 16
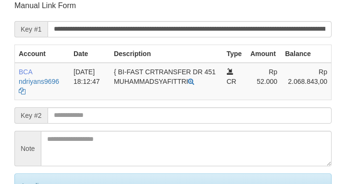
click at [100, 114] on input "text" at bounding box center [190, 116] width 284 height 16
click at [102, 115] on input "text" at bounding box center [190, 116] width 284 height 16
click at [101, 114] on form "**********" at bounding box center [172, 117] width 317 height 234
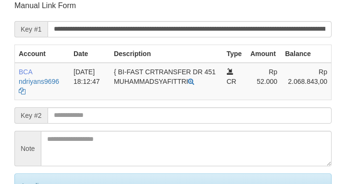
scroll to position [112, 0]
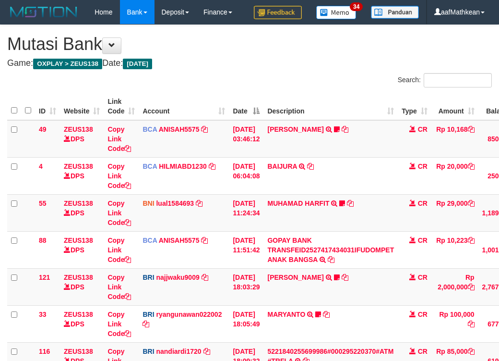
scroll to position [192, 0]
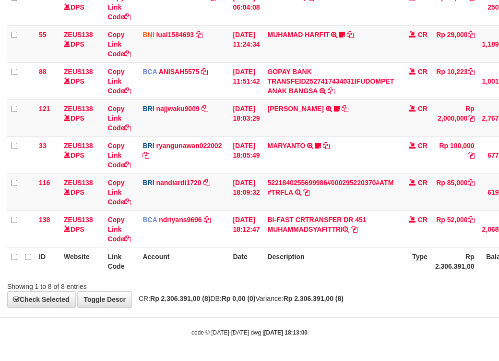
click at [393, 270] on th "Description" at bounding box center [331, 260] width 134 height 27
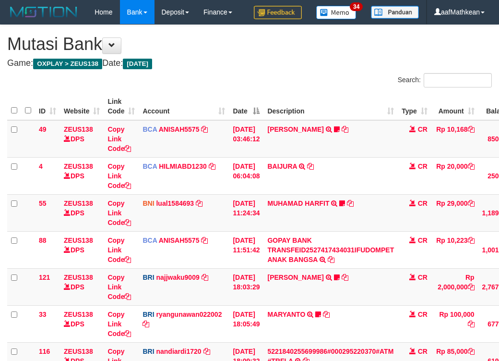
scroll to position [192, 0]
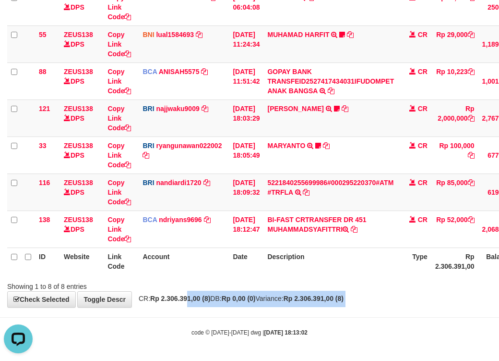
click at [223, 309] on body "Toggle navigation Home Bank Account List Load By Website Group [OXPLAY] ZEUS138…" at bounding box center [249, 96] width 499 height 529
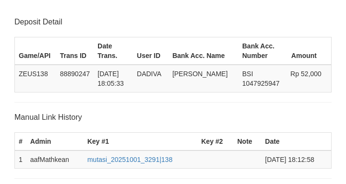
scroll to position [188, 0]
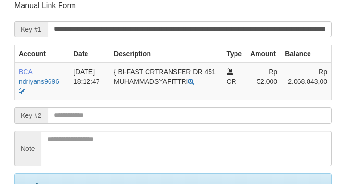
click at [108, 118] on input "text" at bounding box center [190, 116] width 284 height 16
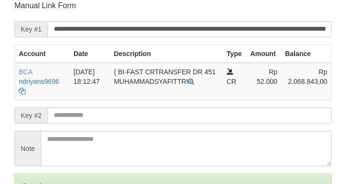
drag, startPoint x: 108, startPoint y: 118, endPoint x: 99, endPoint y: 120, distance: 9.3
click at [108, 118] on input "text" at bounding box center [190, 116] width 284 height 16
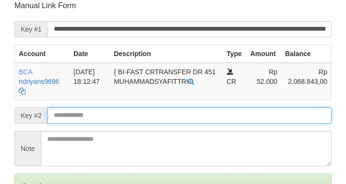
click at [67, 119] on input "text" at bounding box center [190, 116] width 284 height 16
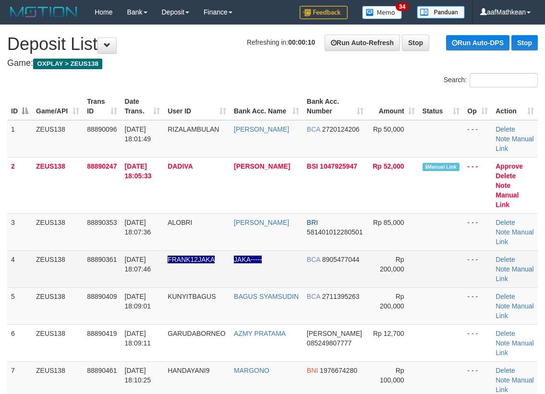
click at [41, 261] on tr "4 ZEUS138 88890361 [DATE] 18:07:46 FRANK12JAKA JAKA----- BCA 8905477044 Rp 200,…" at bounding box center [272, 268] width 530 height 37
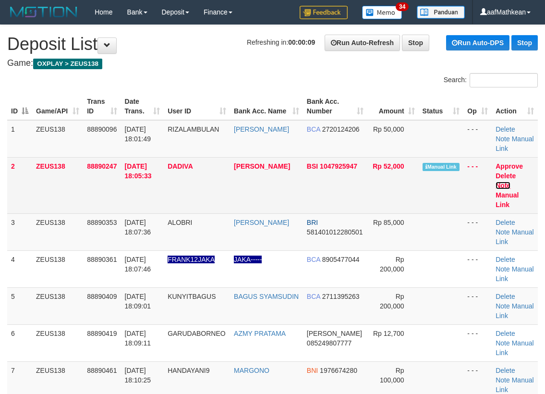
click at [505, 189] on link "Note" at bounding box center [502, 185] width 15 height 8
click at [511, 194] on link "Manual Link" at bounding box center [506, 199] width 23 height 17
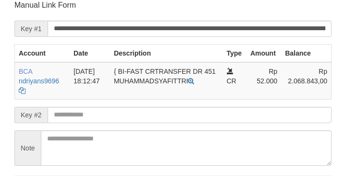
click at [217, 120] on input "text" at bounding box center [190, 115] width 284 height 16
click at [216, 119] on input "text" at bounding box center [190, 115] width 284 height 16
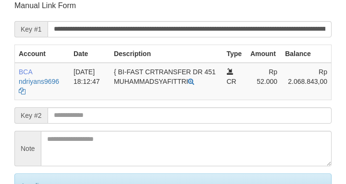
click at [220, 121] on input "text" at bounding box center [190, 116] width 284 height 16
click at [220, 122] on input "text" at bounding box center [190, 116] width 284 height 16
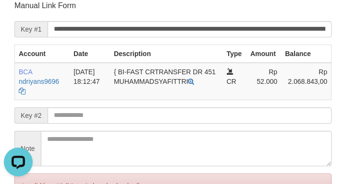
scroll to position [0, 0]
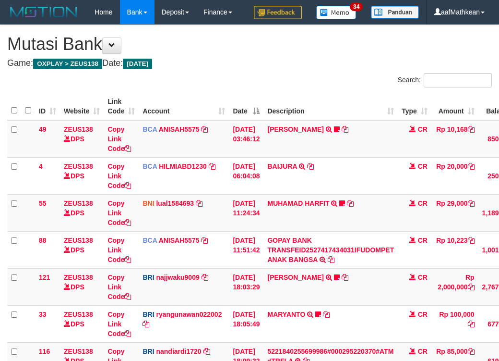
scroll to position [156, 0]
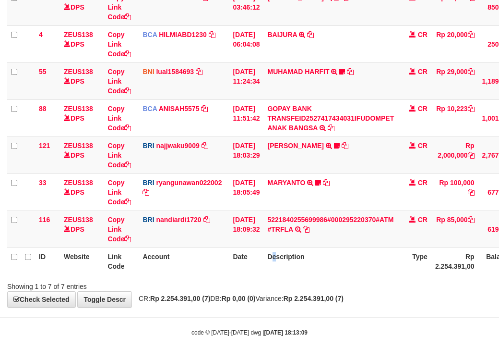
click at [280, 271] on th "Description" at bounding box center [331, 260] width 134 height 27
click at [296, 279] on div "Showing 1 to 7 of 7 entries" at bounding box center [249, 283] width 499 height 13
drag, startPoint x: 296, startPoint y: 273, endPoint x: 408, endPoint y: 272, distance: 112.3
click at [298, 272] on th "Description" at bounding box center [331, 260] width 134 height 27
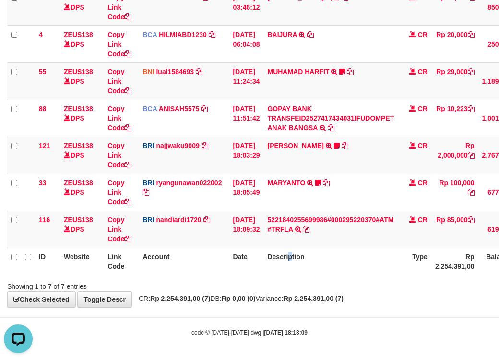
click at [127, 282] on div "Showing 1 to 7 of 7 entries" at bounding box center [103, 283] width 193 height 13
click at [132, 288] on div "Showing 1 to 7 of 7 entries" at bounding box center [103, 283] width 193 height 13
drag, startPoint x: 119, startPoint y: 288, endPoint x: 140, endPoint y: 292, distance: 20.9
click at [127, 289] on div "Showing 1 to 7 of 7 entries" at bounding box center [103, 283] width 193 height 13
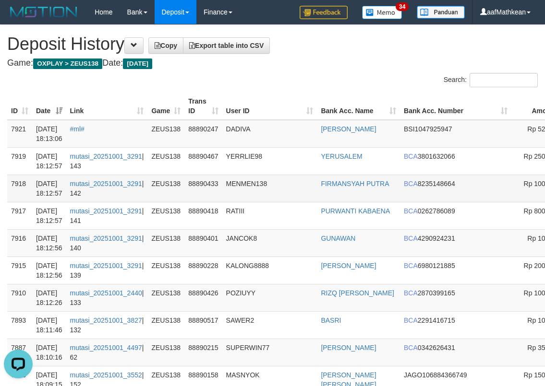
drag, startPoint x: 520, startPoint y: 130, endPoint x: 8, endPoint y: 194, distance: 516.2
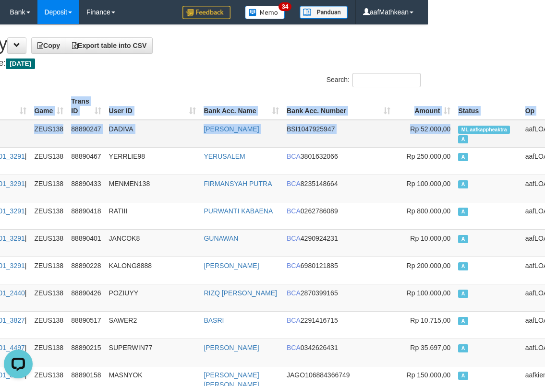
click at [458, 131] on span "ML aafkappheaktra" at bounding box center [484, 130] width 52 height 8
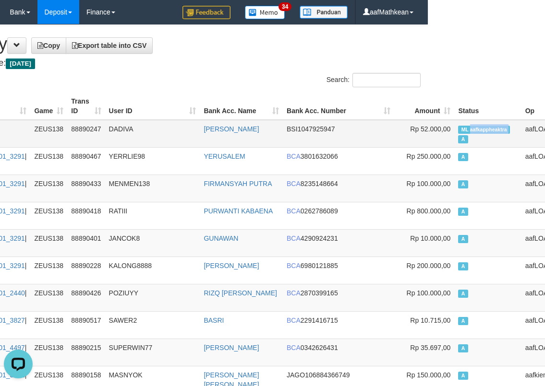
click at [458, 131] on span "ML aafkappheaktra" at bounding box center [484, 130] width 52 height 8
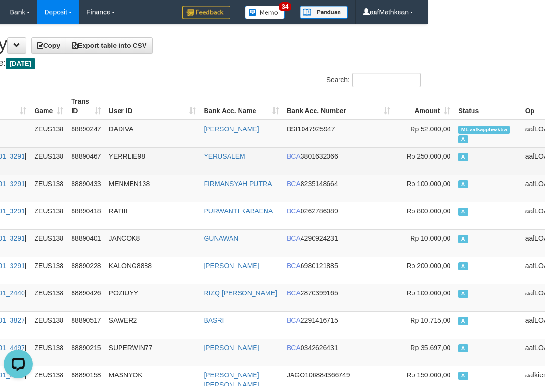
scroll to position [1988, 117]
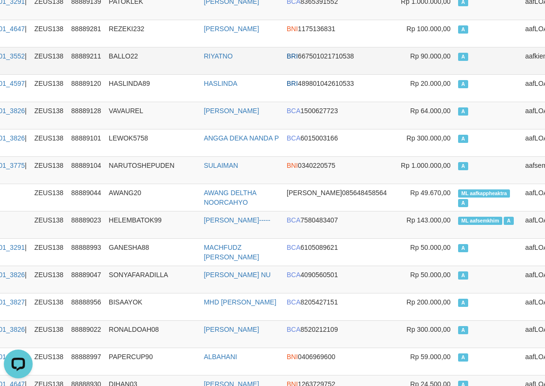
drag, startPoint x: 68, startPoint y: 85, endPoint x: 51, endPoint y: 54, distance: 36.1
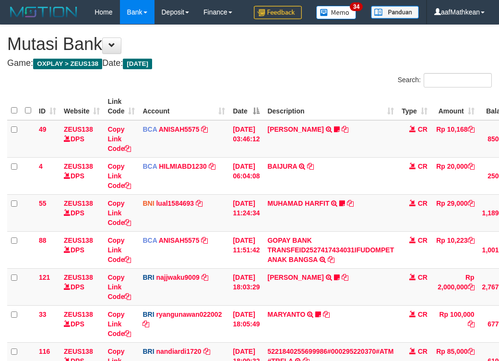
scroll to position [156, 0]
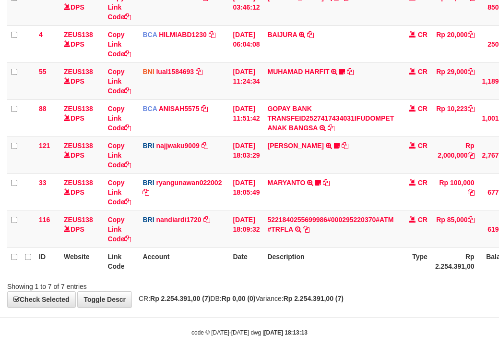
click at [362, 262] on th "Description" at bounding box center [331, 260] width 134 height 27
click at [325, 257] on th "Description" at bounding box center [331, 260] width 134 height 27
click at [205, 256] on th "Account" at bounding box center [184, 260] width 90 height 27
click at [264, 264] on tr "ID Website Link Code Account Date Description Type Rp 2.254.391,00 Balance Stat…" at bounding box center [295, 260] width 576 height 27
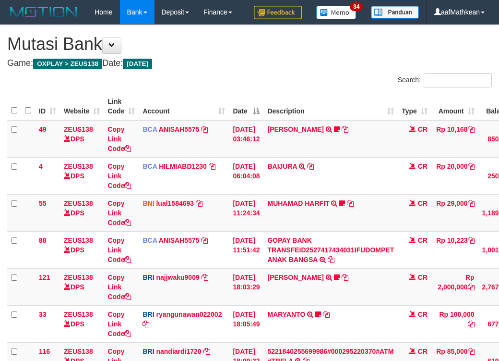
scroll to position [156, 0]
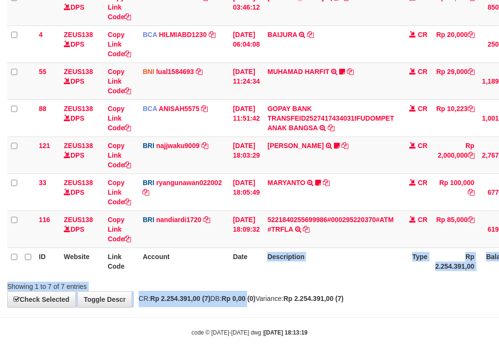
drag, startPoint x: 263, startPoint y: 306, endPoint x: 283, endPoint y: 311, distance: 20.1
click at [276, 311] on body "Toggle navigation Home Bank Account List Load By Website Group [OXPLAY] ZEUS138…" at bounding box center [249, 114] width 499 height 492
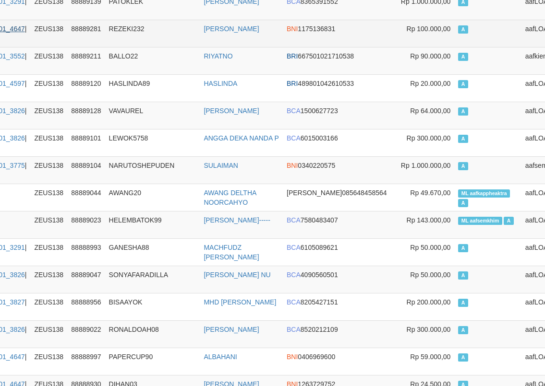
scroll to position [1988, 117]
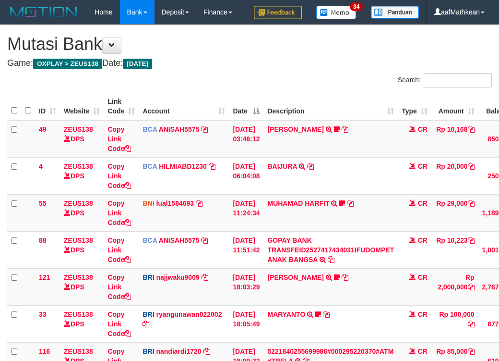
scroll to position [156, 0]
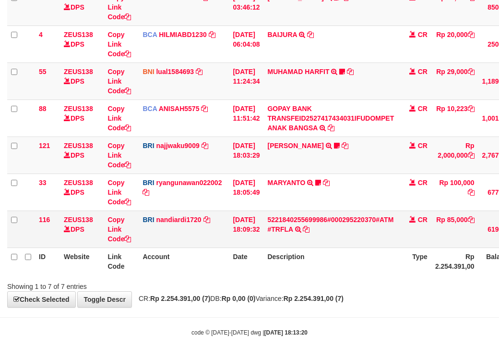
click at [287, 240] on td "5221840255699986#000295220370#ATM #TRFLA TRANSAKSI KREDIT DARI BANK LAIN [CREDI…" at bounding box center [331, 228] width 134 height 37
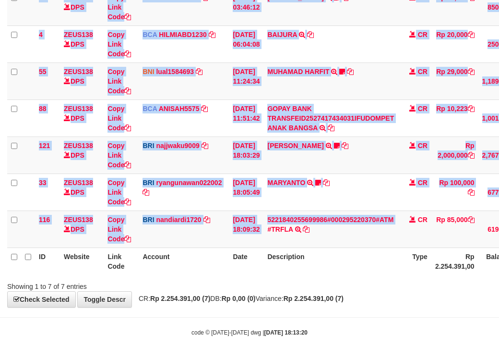
click at [413, 280] on div "Search: ID Website Link Code Account Date Description Type Amount Balance Statu…" at bounding box center [249, 115] width 485 height 349
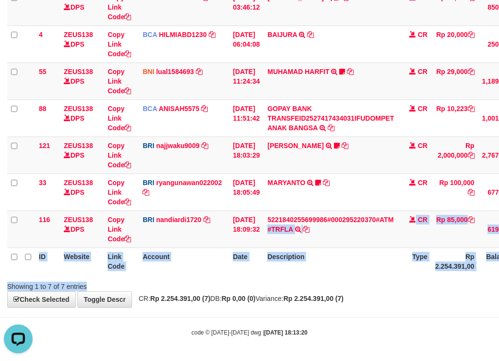
scroll to position [0, 0]
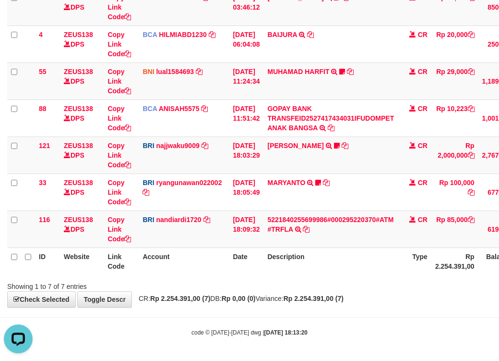
drag, startPoint x: 275, startPoint y: 294, endPoint x: 337, endPoint y: 307, distance: 63.4
click at [272, 291] on div "**********" at bounding box center [249, 99] width 499 height 413
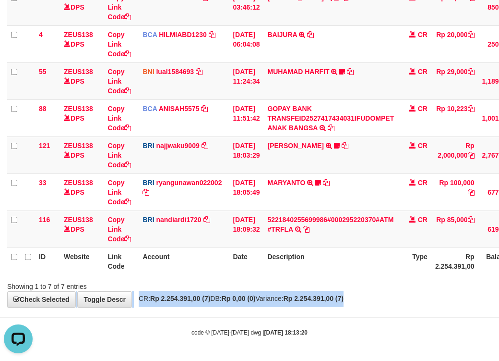
drag, startPoint x: 337, startPoint y: 307, endPoint x: 577, endPoint y: 285, distance: 241.0
click at [499, 285] on html "Toggle navigation Home Bank Account List Load By Website Group [OXPLAY] ZEUS138…" at bounding box center [249, 114] width 499 height 492
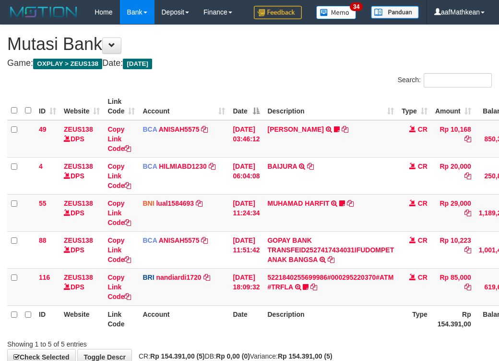
scroll to position [82, 0]
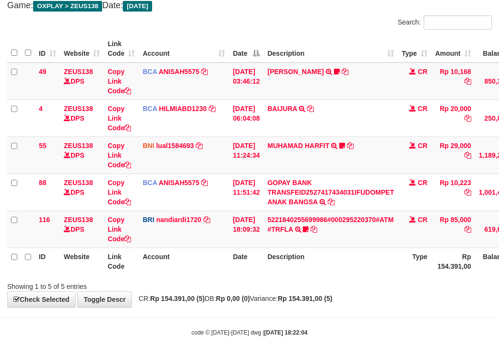
click at [320, 279] on div "Showing 1 to 5 of 5 entries" at bounding box center [249, 283] width 499 height 13
drag, startPoint x: 320, startPoint y: 279, endPoint x: 323, endPoint y: 251, distance: 28.0
click at [320, 276] on div "Search: ID Website Link Code Account Date Description Type Amount Balance Statu…" at bounding box center [249, 153] width 485 height 276
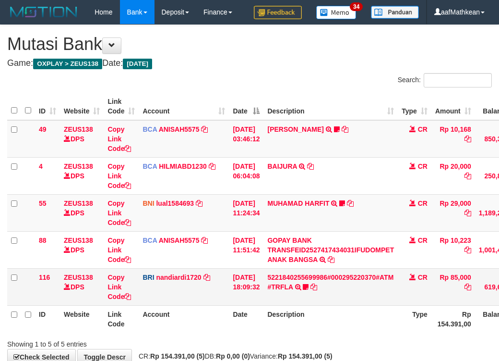
scroll to position [82, 0]
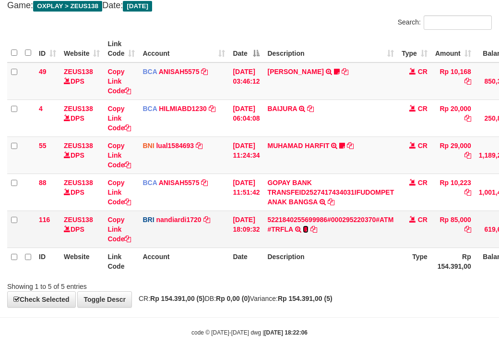
click at [309, 229] on icon at bounding box center [306, 229] width 6 height 7
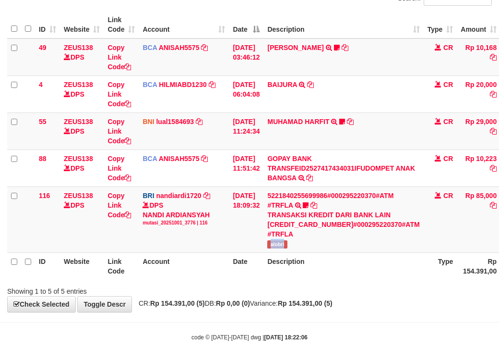
drag, startPoint x: 274, startPoint y: 266, endPoint x: 503, endPoint y: 156, distance: 254.2
click at [308, 252] on td "5221840255699986#000295220370#ATM #TRFLA TRANSAKSI KREDIT DARI BANK LAIN [CREDI…" at bounding box center [344, 219] width 160 height 66
copy span "alobri"
click at [270, 276] on table "ID Website Link Code Account Date Description Type Amount Balance Status Action…" at bounding box center [306, 145] width 599 height 268
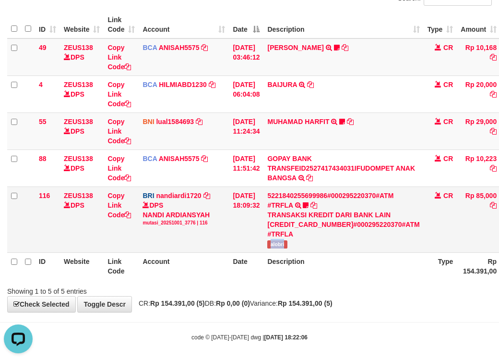
drag, startPoint x: 276, startPoint y: 273, endPoint x: 290, endPoint y: 272, distance: 14.4
click at [277, 252] on td "5221840255699986#000295220370#ATM #TRFLA TRANSAKSI KREDIT DARI BANK LAIN 522184…" at bounding box center [344, 219] width 160 height 66
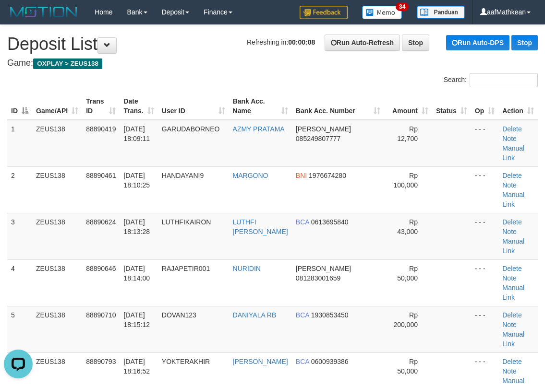
click at [155, 0] on link "Deposit" at bounding box center [176, 12] width 42 height 24
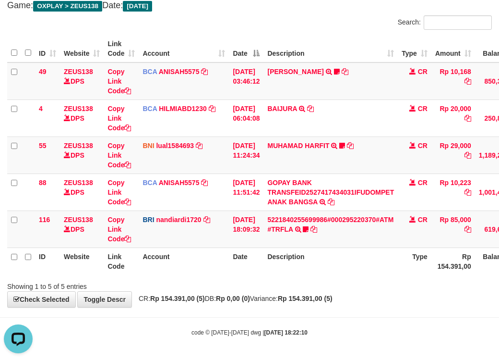
click at [110, 322] on body "Toggle navigation Home Bank Account List Load By Website Group [OXPLAY] ZEUS138…" at bounding box center [249, 151] width 499 height 418
drag, startPoint x: 141, startPoint y: 329, endPoint x: 502, endPoint y: 341, distance: 361.2
click at [345, 340] on body "Toggle navigation Home Bank Account List Load By Website Group [OXPLAY] ZEUS138…" at bounding box center [249, 151] width 499 height 418
click at [313, 306] on div "**********" at bounding box center [249, 136] width 499 height 339
drag, startPoint x: 314, startPoint y: 307, endPoint x: 333, endPoint y: 315, distance: 20.9
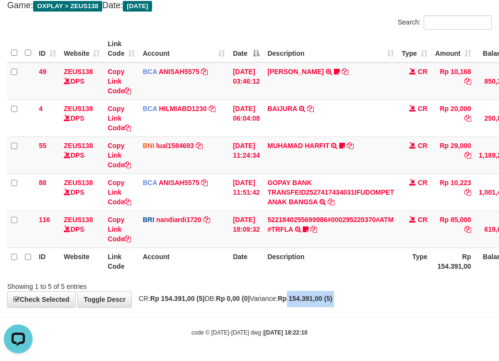
click at [324, 312] on body "Toggle navigation Home Bank Account List Load By Website Group [OXPLAY] ZEUS138…" at bounding box center [249, 151] width 499 height 418
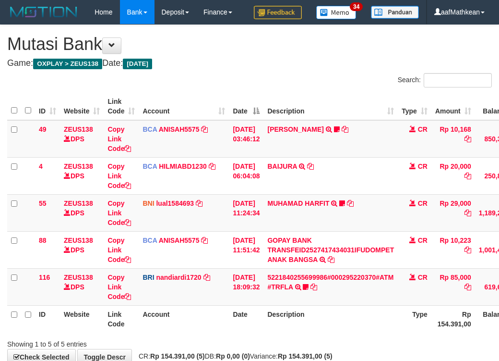
click at [327, 314] on body "Toggle navigation Home Bank Account List Load By Website Group [OXPLAY] ZEUS138…" at bounding box center [249, 209] width 499 height 418
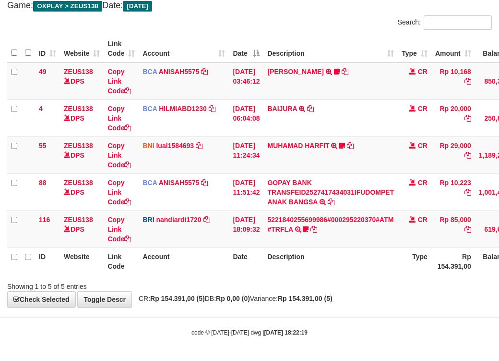
click at [337, 317] on body "Toggle navigation Home Bank Account List Load By Website Group [OXPLAY] ZEUS138…" at bounding box center [249, 151] width 499 height 418
click at [260, 320] on body "Toggle navigation Home Bank Account List Load By Website Group [OXPLAY] ZEUS138…" at bounding box center [249, 151] width 499 height 418
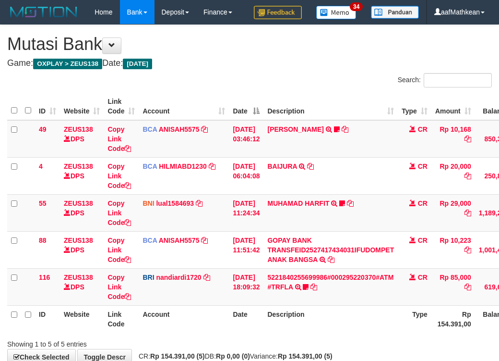
click at [318, 304] on div "**********" at bounding box center [249, 194] width 499 height 339
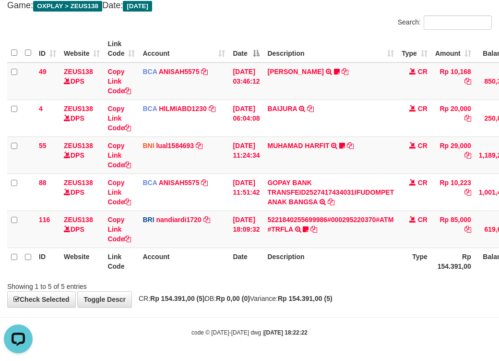
click at [328, 263] on th "Description" at bounding box center [331, 260] width 134 height 27
click at [328, 267] on th "Description" at bounding box center [331, 260] width 134 height 27
click at [318, 266] on th "Description" at bounding box center [331, 260] width 134 height 27
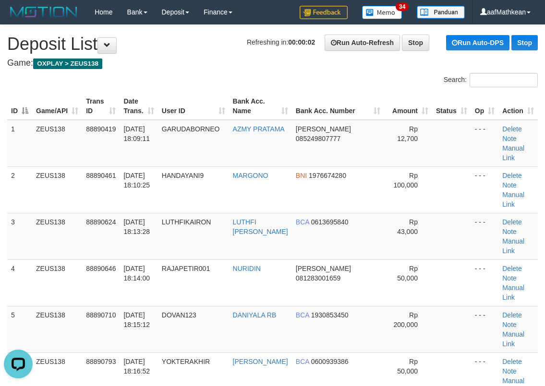
click at [81, 113] on th "Game/API" at bounding box center [57, 106] width 50 height 27
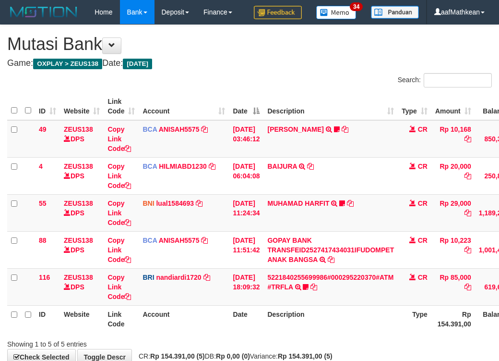
scroll to position [82, 0]
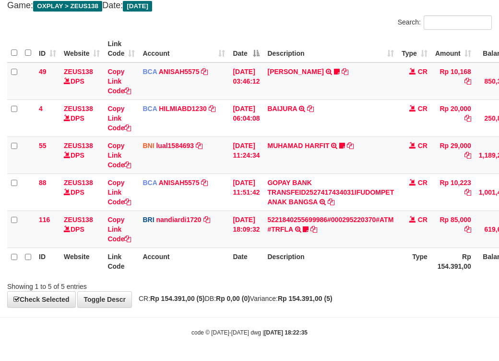
click at [323, 260] on th "Description" at bounding box center [331, 260] width 134 height 27
click at [327, 265] on th "Description" at bounding box center [331, 260] width 134 height 27
drag, startPoint x: 317, startPoint y: 287, endPoint x: 323, endPoint y: 295, distance: 10.0
click at [313, 289] on div "Showing 1 to 5 of 5 entries" at bounding box center [249, 283] width 499 height 13
click at [325, 292] on div "**********" at bounding box center [249, 136] width 499 height 339
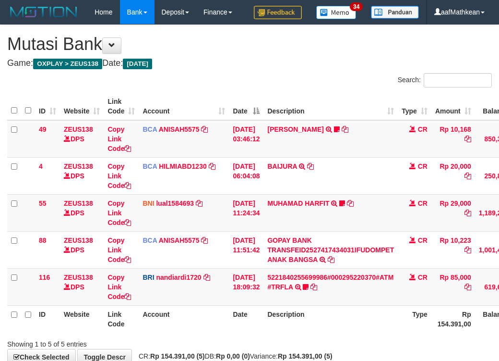
scroll to position [82, 0]
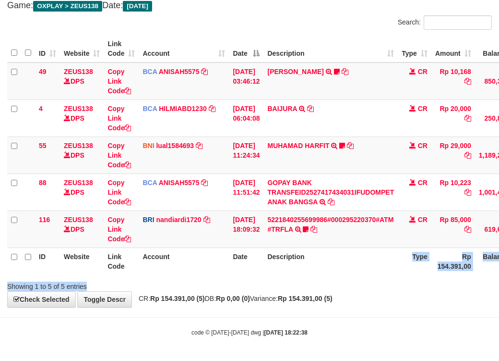
click at [311, 271] on div "Search: ID Website Link Code Account Date Description Type Amount Balance Statu…" at bounding box center [249, 153] width 485 height 276
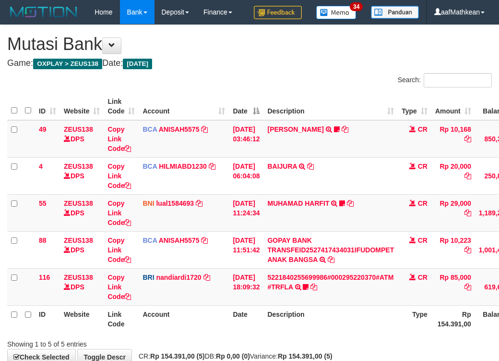
scroll to position [82, 0]
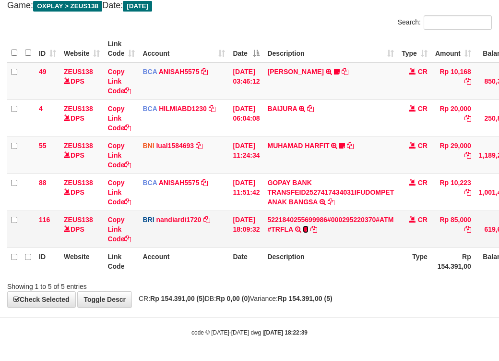
click at [309, 228] on icon at bounding box center [306, 229] width 6 height 7
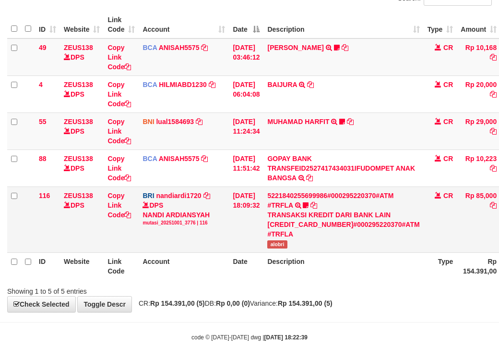
click at [278, 248] on span "alobri" at bounding box center [277, 244] width 20 height 8
copy span "alobri"
click at [268, 350] on body "Toggle navigation Home Bank Account List Load By Website Group [OXPLAY] ZEUS138…" at bounding box center [249, 141] width 499 height 447
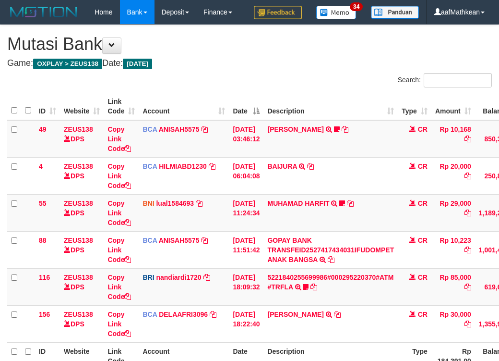
scroll to position [82, 0]
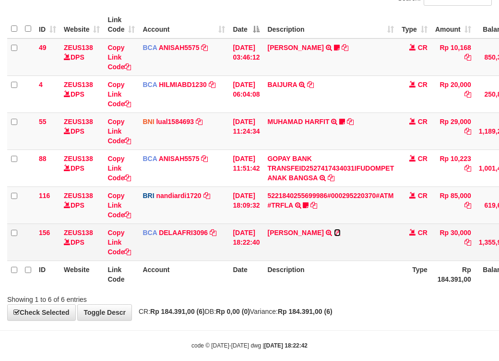
click at [340, 236] on icon at bounding box center [337, 232] width 7 height 7
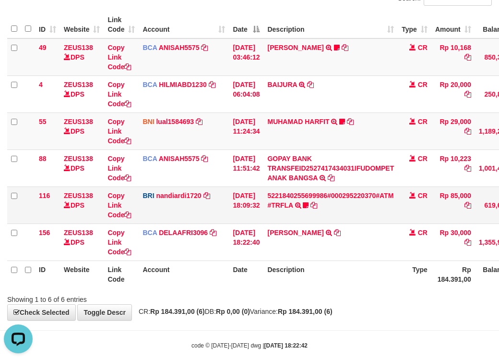
scroll to position [0, 0]
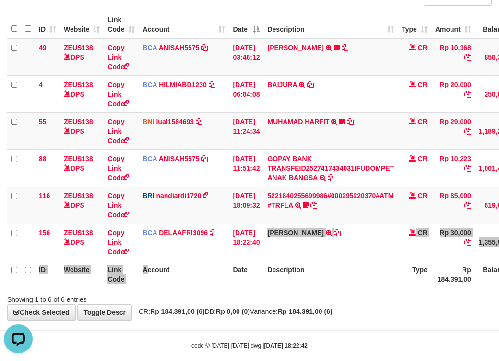
click at [131, 290] on div "ID Website Link Code Account Date Description Type Amount Balance Status Action…" at bounding box center [249, 149] width 499 height 282
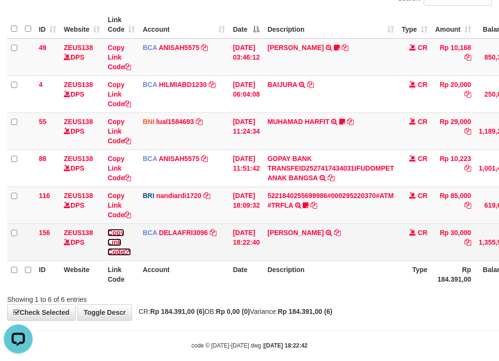
click at [127, 255] on icon at bounding box center [127, 251] width 7 height 7
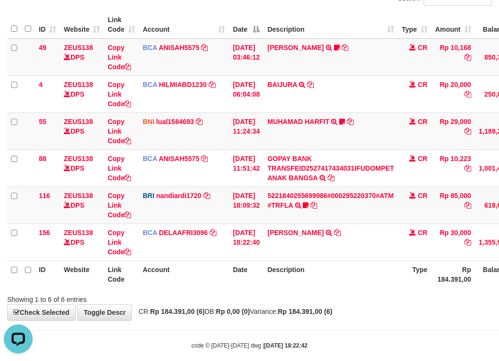
scroll to position [154, 0]
click at [409, 288] on table "ID Website Link Code Account Date Description Type Amount Balance Status Action…" at bounding box center [293, 149] width 573 height 276
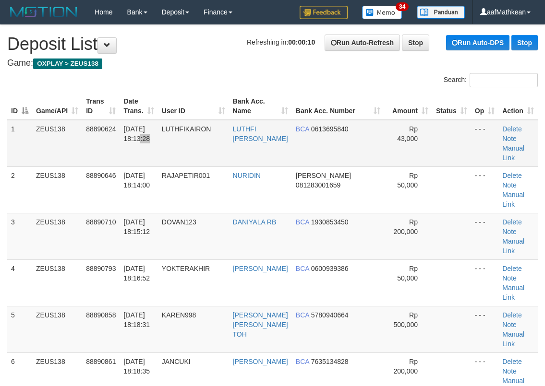
click at [192, 136] on tr "1 ZEUS138 88890624 [DATE] 18:13:28 LUTHFIKAIRON [PERSON_NAME] BCA 0613695840 Rp…" at bounding box center [272, 143] width 530 height 47
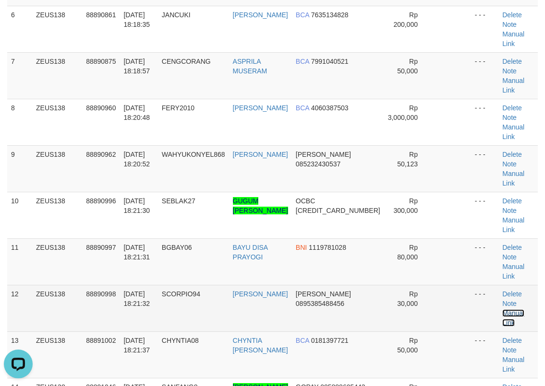
click at [515, 310] on link "Manual Link" at bounding box center [513, 318] width 22 height 17
click at [395, 285] on tr "12 ZEUS138 88890998 01/10/2025 18:21:32 SCORPIO94 SANDI GUNAWAN DANA 0895385488…" at bounding box center [272, 308] width 530 height 47
click at [511, 310] on link "Manual Link" at bounding box center [513, 318] width 22 height 17
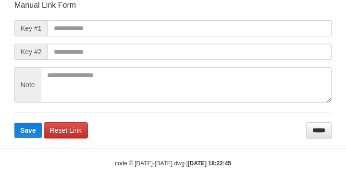
scroll to position [112, 0]
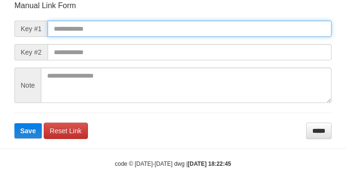
click at [195, 31] on input "text" at bounding box center [190, 29] width 284 height 16
paste input "**********"
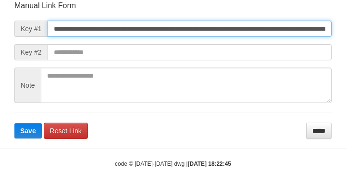
type input "**********"
click at [14, 123] on button "Save" at bounding box center [27, 130] width 27 height 15
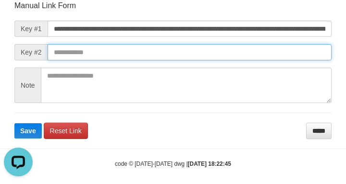
scroll to position [0, 0]
click at [252, 56] on input "text" at bounding box center [190, 52] width 284 height 16
click at [14, 123] on button "Save" at bounding box center [27, 130] width 27 height 15
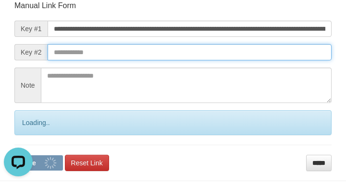
click at [14, 156] on button "Save" at bounding box center [38, 163] width 48 height 15
click at [245, 53] on input "text" at bounding box center [190, 52] width 284 height 16
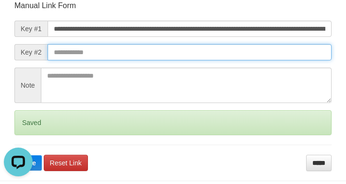
click at [14, 156] on button "Save" at bounding box center [27, 163] width 27 height 15
drag, startPoint x: 248, startPoint y: 54, endPoint x: 243, endPoint y: 54, distance: 5.3
click at [249, 55] on input "text" at bounding box center [190, 52] width 284 height 16
click at [14, 156] on button "Save" at bounding box center [27, 163] width 27 height 15
drag, startPoint x: 243, startPoint y: 54, endPoint x: 264, endPoint y: 62, distance: 22.9
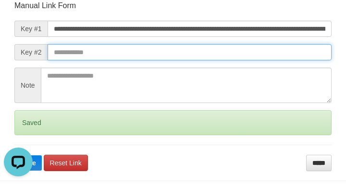
click at [243, 55] on input "text" at bounding box center [190, 52] width 284 height 16
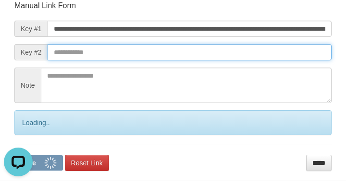
drag, startPoint x: 264, startPoint y: 62, endPoint x: 273, endPoint y: 60, distance: 8.5
click at [275, 63] on form "**********" at bounding box center [172, 85] width 317 height 171
click at [14, 156] on button "Save" at bounding box center [38, 163] width 48 height 15
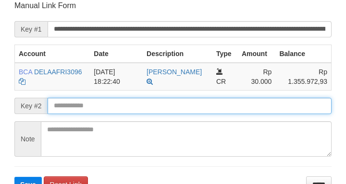
click at [166, 108] on input "text" at bounding box center [190, 106] width 284 height 16
click at [14, 177] on button "Save" at bounding box center [27, 184] width 27 height 15
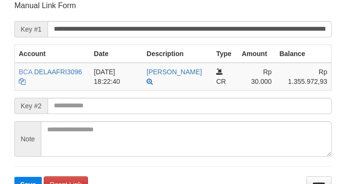
click at [168, 107] on input "text" at bounding box center [190, 106] width 284 height 16
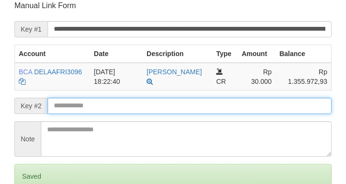
click at [163, 110] on input "text" at bounding box center [190, 106] width 284 height 16
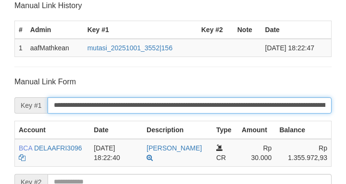
click at [156, 107] on input "**********" at bounding box center [190, 105] width 284 height 16
click at [156, 108] on input "**********" at bounding box center [190, 105] width 284 height 16
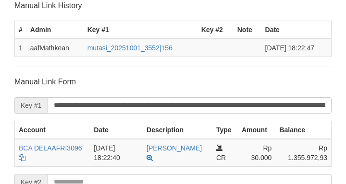
scroll to position [234, 0]
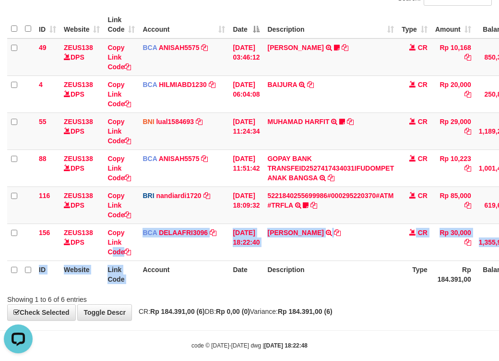
click at [170, 288] on table "ID Website Link Code Account Date Description Type Amount Balance Status Action…" at bounding box center [293, 149] width 573 height 276
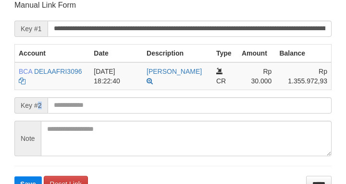
click at [51, 111] on div "Key #2" at bounding box center [172, 105] width 317 height 16
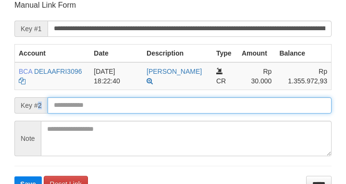
click at [14, 177] on button "Save" at bounding box center [27, 184] width 27 height 15
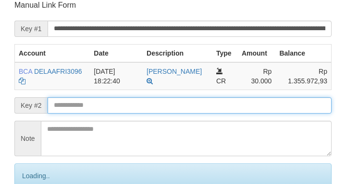
click at [112, 112] on input "text" at bounding box center [190, 105] width 284 height 16
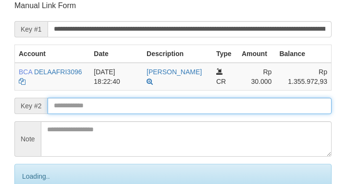
click at [107, 115] on form "**********" at bounding box center [172, 112] width 317 height 224
click at [107, 113] on input "text" at bounding box center [190, 106] width 284 height 16
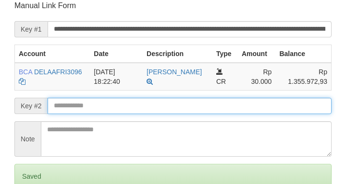
click at [111, 114] on input "text" at bounding box center [190, 106] width 284 height 16
click at [120, 114] on form "**********" at bounding box center [172, 112] width 317 height 224
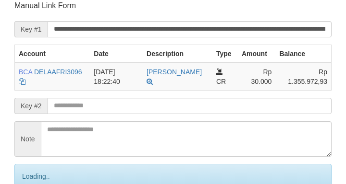
click at [134, 108] on input "text" at bounding box center [190, 106] width 284 height 16
click at [139, 109] on input "text" at bounding box center [190, 106] width 284 height 16
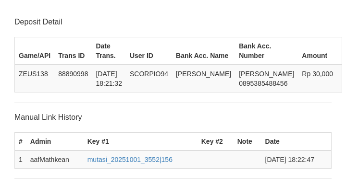
scroll to position [188, 0]
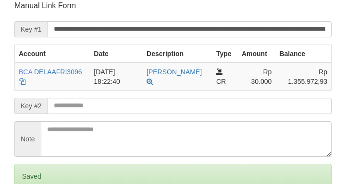
click at [144, 114] on input "text" at bounding box center [190, 106] width 284 height 16
click at [143, 113] on input "text" at bounding box center [190, 106] width 284 height 16
click at [133, 119] on form "**********" at bounding box center [172, 112] width 317 height 224
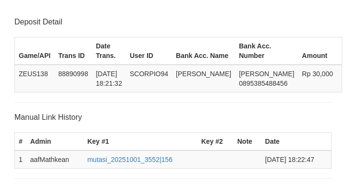
scroll to position [188, 0]
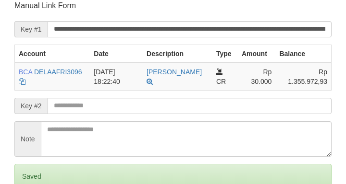
click at [149, 106] on input "text" at bounding box center [190, 106] width 284 height 16
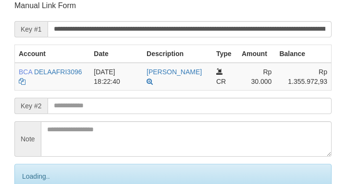
click at [146, 113] on input "text" at bounding box center [190, 106] width 284 height 16
click at [149, 113] on input "text" at bounding box center [190, 106] width 284 height 16
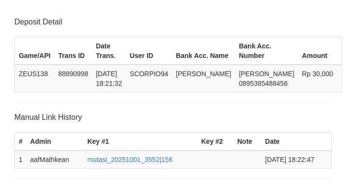
scroll to position [188, 0]
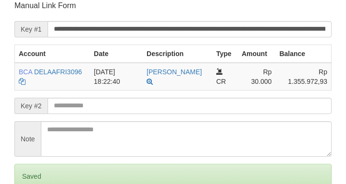
click at [145, 107] on input "text" at bounding box center [190, 106] width 284 height 16
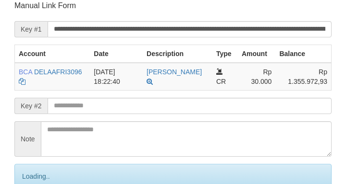
click at [145, 108] on input "text" at bounding box center [190, 106] width 284 height 16
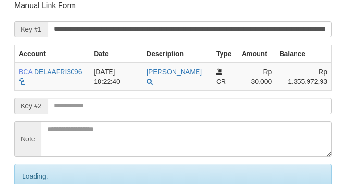
click at [141, 107] on input "text" at bounding box center [190, 106] width 284 height 16
drag, startPoint x: 140, startPoint y: 107, endPoint x: 0, endPoint y: 106, distance: 139.2
click at [141, 107] on input "text" at bounding box center [190, 106] width 284 height 16
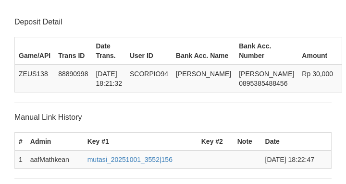
scroll to position [188, 0]
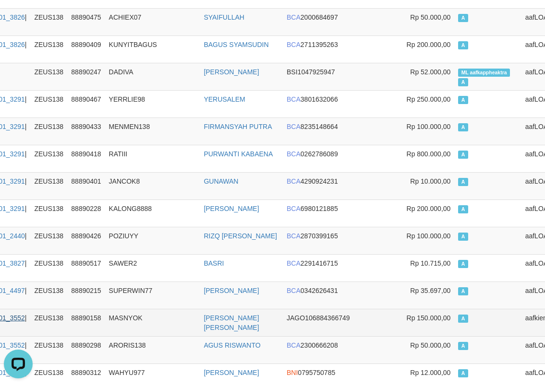
scroll to position [624, 117]
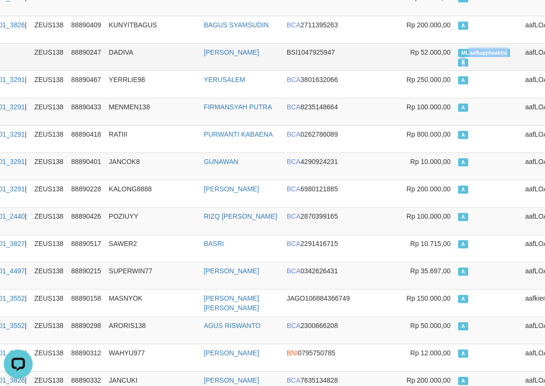
drag, startPoint x: 424, startPoint y: 52, endPoint x: 457, endPoint y: 60, distance: 33.6
click at [457, 60] on td "ML aafkappheaktra A" at bounding box center [487, 56] width 67 height 27
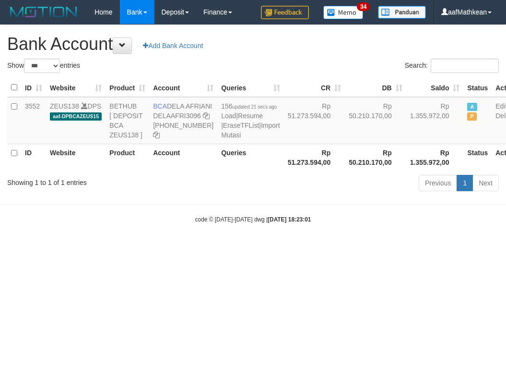
select select "***"
drag, startPoint x: 250, startPoint y: 242, endPoint x: 259, endPoint y: 254, distance: 15.4
click at [250, 245] on body "Toggle navigation Home Bank Account List Load By Website Group [OXPLAY] ZEUS138…" at bounding box center [253, 124] width 506 height 248
select select "***"
drag, startPoint x: 171, startPoint y: 289, endPoint x: 565, endPoint y: 304, distance: 394.4
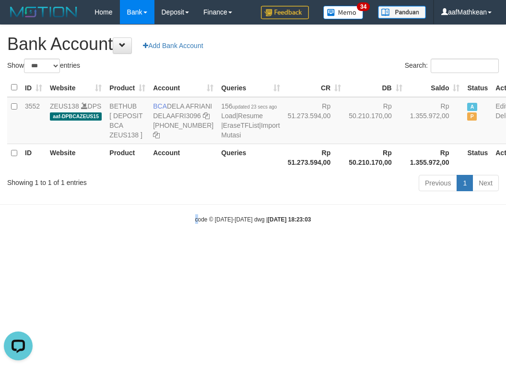
click at [506, 248] on html "Toggle navigation Home Bank Account List Load By Website Group [OXPLAY] ZEUS138…" at bounding box center [253, 124] width 506 height 248
select select "***"
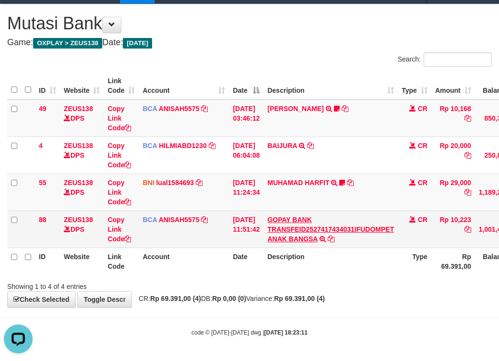
click at [241, 240] on tr "88 ZEUS138 DPS Copy Link Code BCA ANISAH5575 DPS [PERSON_NAME] mutasi_20251001_…" at bounding box center [293, 228] width 573 height 37
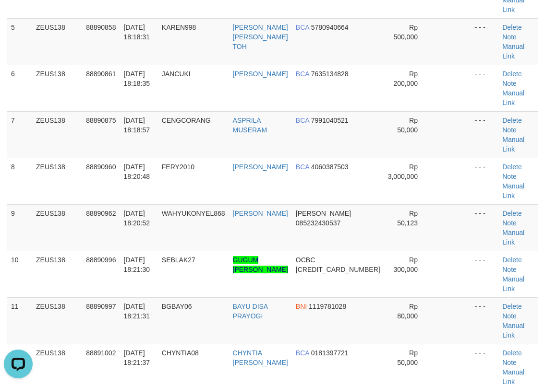
click at [187, 151] on tbody "1 ZEUS138 88890624 01/10/2025 18:13:28 LUTHFIKAIRON LUTHFI KHAIRON MAU BCA 0613…" at bounding box center [272, 181] width 530 height 699
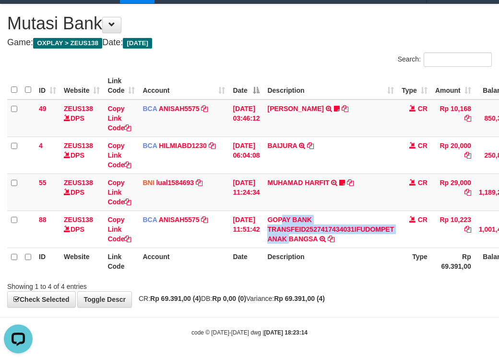
drag, startPoint x: 318, startPoint y: 277, endPoint x: 498, endPoint y: 231, distance: 186.3
click at [319, 277] on div "Search: ID Website Link Code Account Date Description Type Amount Balance Statu…" at bounding box center [249, 171] width 485 height 239
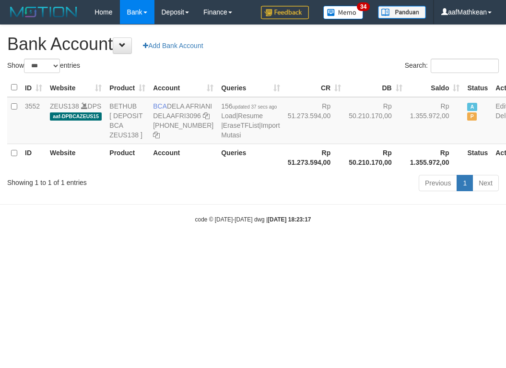
select select "***"
drag, startPoint x: 322, startPoint y: 215, endPoint x: 183, endPoint y: 0, distance: 255.9
click at [269, 128] on body "Toggle navigation Home Bank Account List Load By Website Group [OXPLAY] ZEUS138…" at bounding box center [253, 124] width 506 height 248
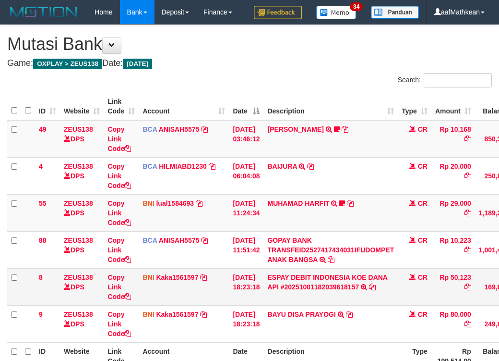
scroll to position [45, 0]
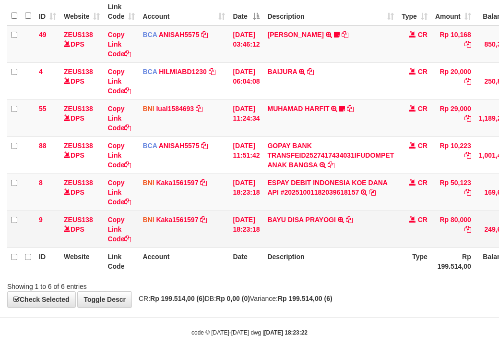
scroll to position [119, 0]
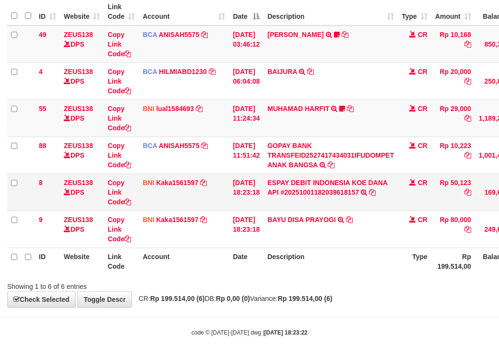
drag, startPoint x: 457, startPoint y: 183, endPoint x: 505, endPoint y: 170, distance: 50.2
click at [475, 183] on td "Rp 50,123" at bounding box center [454, 191] width 44 height 37
click at [338, 277] on div "Showing 1 to 6 of 6 entries" at bounding box center [249, 283] width 499 height 13
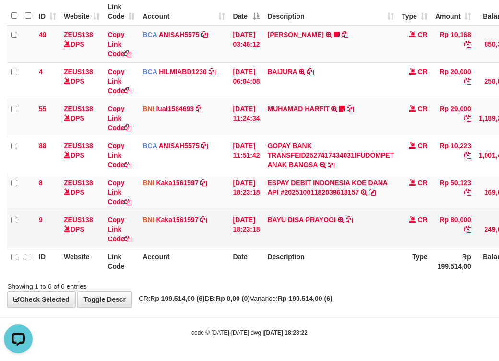
drag, startPoint x: 228, startPoint y: 258, endPoint x: 363, endPoint y: 234, distance: 137.5
click at [255, 253] on tr "ID Website Link Code Account Date Description Type Rp 199.514,00 Balance Status…" at bounding box center [293, 260] width 573 height 27
click at [353, 218] on icon at bounding box center [349, 219] width 7 height 7
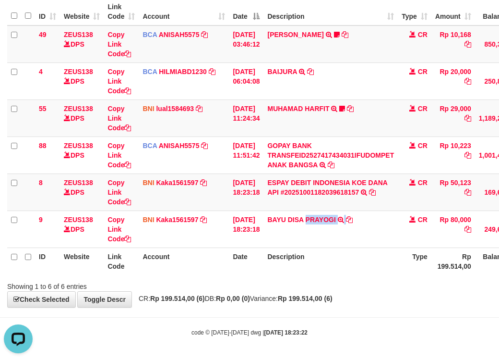
drag, startPoint x: 321, startPoint y: 222, endPoint x: 505, endPoint y: 204, distance: 185.7
click at [425, 234] on tr "9 ZEUS138 DPS Copy Link Code BNI Kaka1561597 DPS KARMILA mutasi_20251001_2425 |…" at bounding box center [293, 228] width 573 height 37
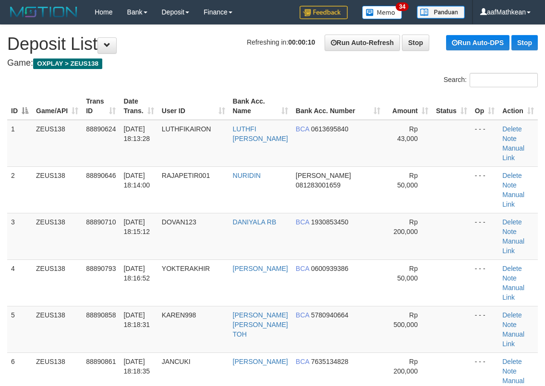
click at [260, 12] on div "Home Bank Account List Load By Website Group [OXPLAY] ZEUS138 By Load Group (DP…" at bounding box center [272, 12] width 530 height 24
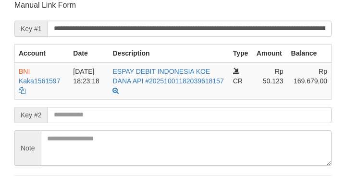
scroll to position [188, 0]
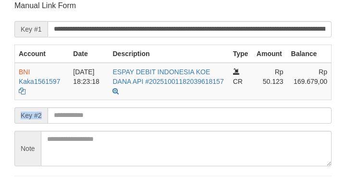
click at [129, 121] on form "**********" at bounding box center [172, 101] width 317 height 202
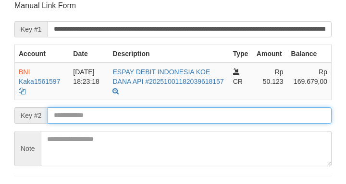
click at [129, 119] on input "text" at bounding box center [190, 116] width 284 height 16
click at [134, 125] on form "**********" at bounding box center [172, 101] width 317 height 202
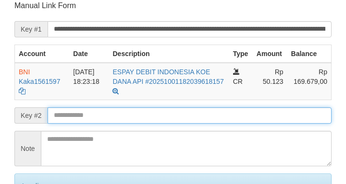
click at [132, 123] on input "text" at bounding box center [190, 116] width 284 height 16
click at [133, 122] on input "text" at bounding box center [190, 116] width 284 height 16
click at [134, 123] on input "text" at bounding box center [190, 116] width 284 height 16
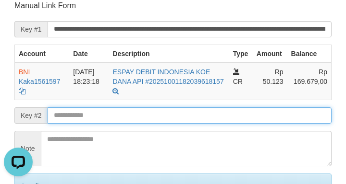
click at [132, 120] on input "text" at bounding box center [190, 116] width 284 height 16
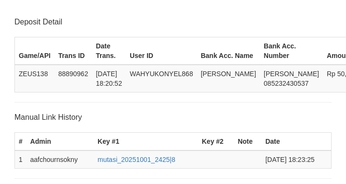
scroll to position [188, 0]
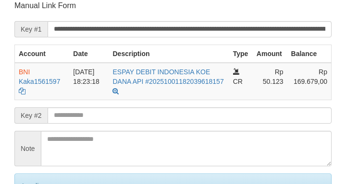
click at [142, 111] on input "text" at bounding box center [190, 116] width 284 height 16
drag, startPoint x: 141, startPoint y: 108, endPoint x: 129, endPoint y: 107, distance: 12.1
click at [140, 108] on input "text" at bounding box center [190, 116] width 284 height 16
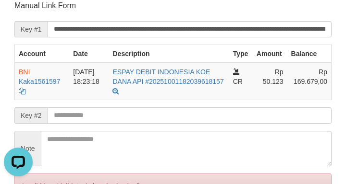
scroll to position [0, 0]
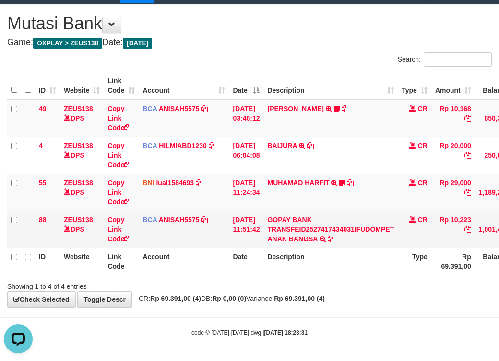
drag, startPoint x: 357, startPoint y: 243, endPoint x: 369, endPoint y: 253, distance: 16.0
click at [357, 244] on td "GOPAY BANK TRANSFEID2527417434031IFUDOMPET ANAK BANGSA TRSF E-BANKING CR 0110/F…" at bounding box center [331, 228] width 134 height 37
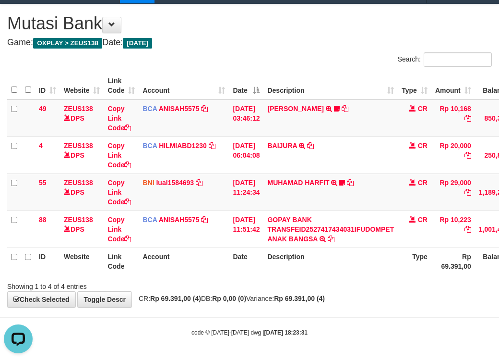
click at [366, 254] on th "Description" at bounding box center [331, 260] width 134 height 27
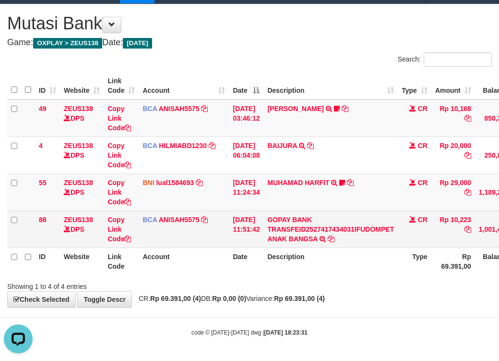
drag, startPoint x: 377, startPoint y: 253, endPoint x: 373, endPoint y: 246, distance: 7.7
click at [375, 249] on th "Description" at bounding box center [331, 260] width 134 height 27
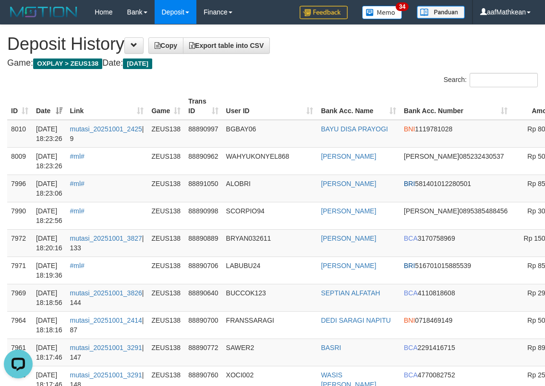
click at [269, 77] on div "Search:" at bounding box center [272, 81] width 545 height 17
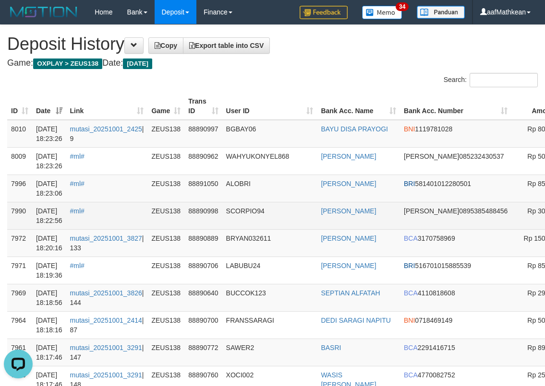
drag, startPoint x: 560, startPoint y: 157, endPoint x: 9, endPoint y: 205, distance: 553.6
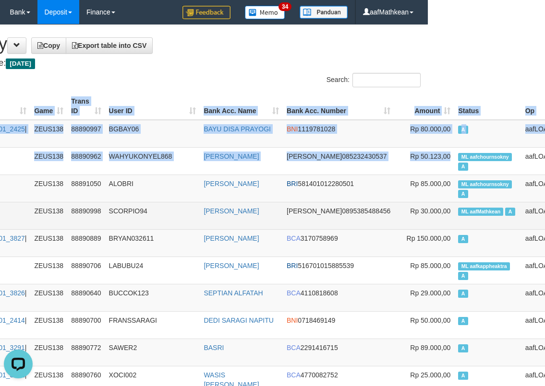
click at [458, 209] on span "ML aafMathkean" at bounding box center [480, 212] width 45 height 8
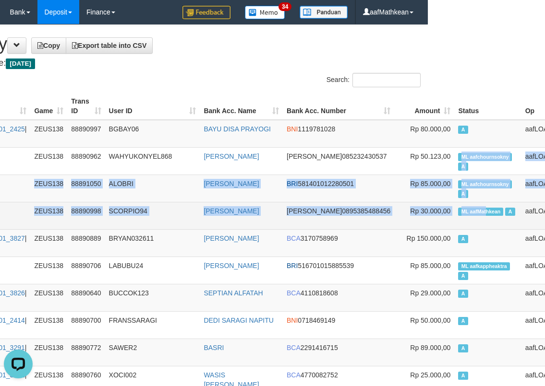
click at [458, 211] on span "ML aafMathkean" at bounding box center [480, 212] width 45 height 8
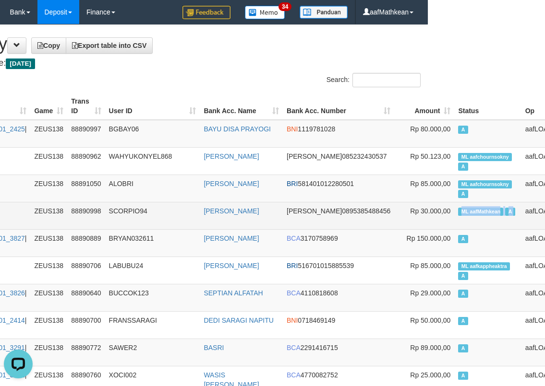
click at [458, 211] on span "ML aafMathkean" at bounding box center [480, 212] width 45 height 8
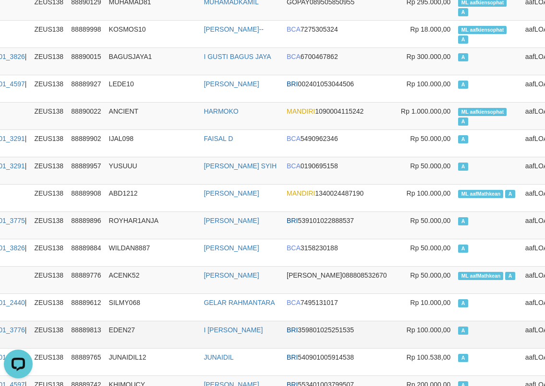
scroll to position [1632, 117]
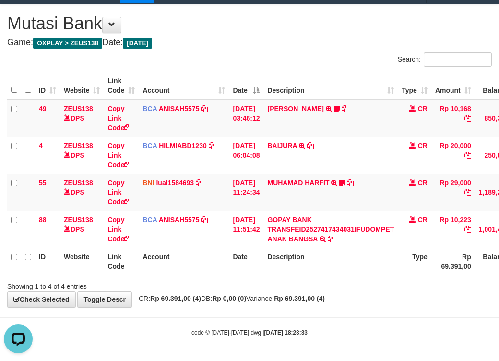
scroll to position [45, 0]
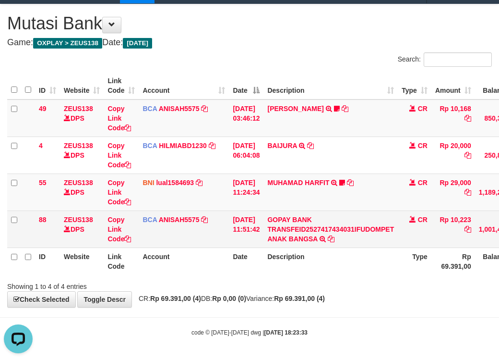
click at [313, 191] on table "ID Website Link Code Account Date Description Type Amount Balance Status Action…" at bounding box center [293, 173] width 573 height 203
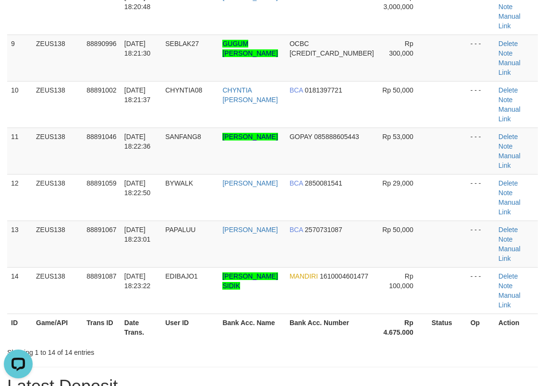
scroll to position [458, 0]
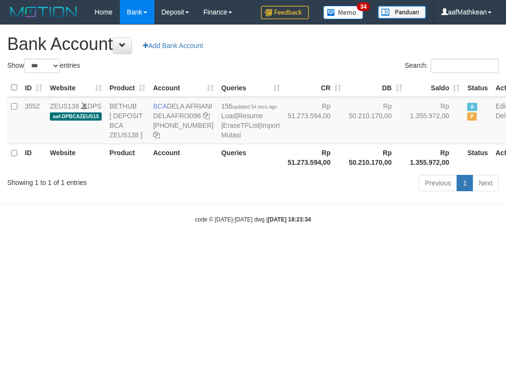
select select "***"
drag, startPoint x: 119, startPoint y: 289, endPoint x: 899, endPoint y: 301, distance: 780.1
click at [143, 248] on html "Toggle navigation Home Bank Account List Load By Website Group [OXPLAY] ZEUS138…" at bounding box center [253, 124] width 506 height 248
click at [506, 248] on html "Toggle navigation Home Bank Account List Load By Website Group [OXPLAY] ZEUS138…" at bounding box center [253, 124] width 506 height 248
select select "***"
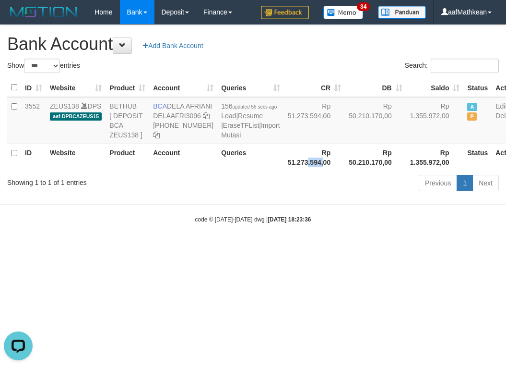
drag, startPoint x: 273, startPoint y: 198, endPoint x: 160, endPoint y: 10, distance: 219.6
click at [284, 171] on th "Rp 51.273.594,00" at bounding box center [314, 157] width 61 height 27
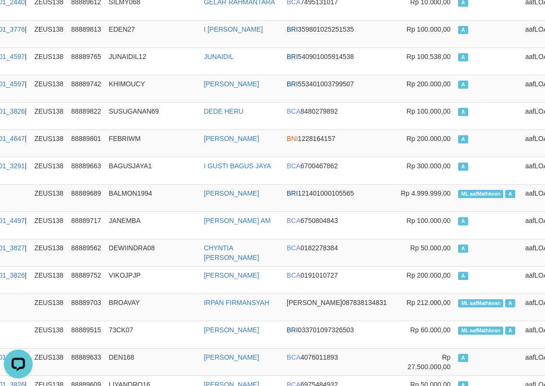
scroll to position [0, 117]
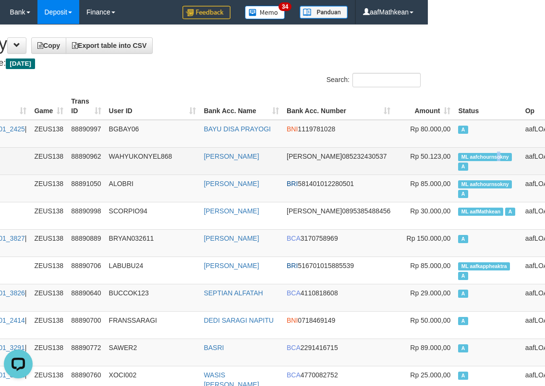
click at [458, 158] on span "ML aafchournsokny" at bounding box center [485, 157] width 54 height 8
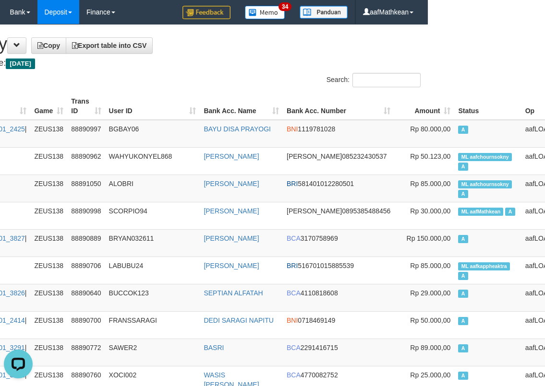
scroll to position [456, 117]
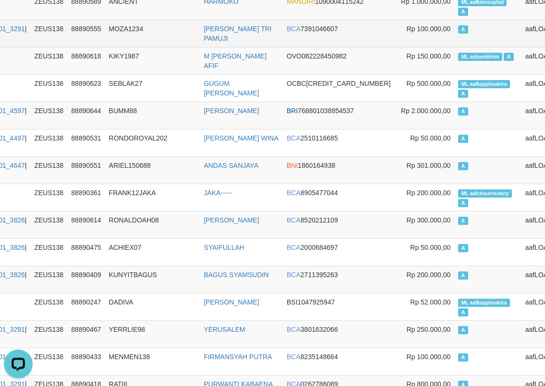
drag, startPoint x: 28, startPoint y: 177, endPoint x: 169, endPoint y: 29, distance: 204.7
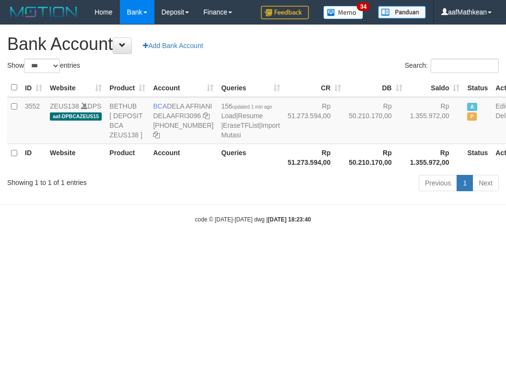
select select "***"
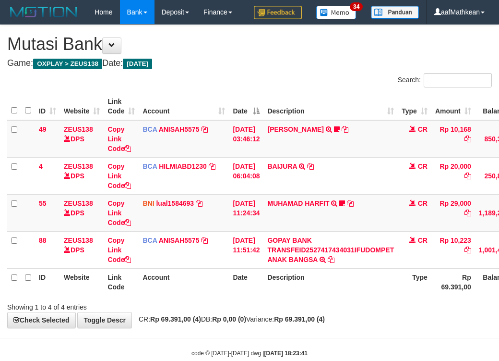
click at [387, 201] on td "MUHAMAD HARFIT TRANSFER DARI SDR MUHAMAD HARFIT Sano27" at bounding box center [331, 212] width 134 height 37
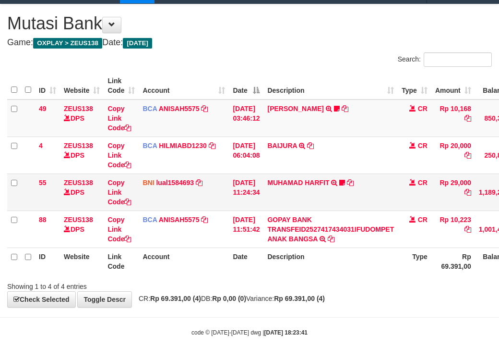
drag, startPoint x: 0, startPoint y: 0, endPoint x: 391, endPoint y: 203, distance: 440.6
click at [391, 203] on td "MUHAMAD HARFIT TRANSFER DARI SDR MUHAMAD HARFIT Sano27" at bounding box center [331, 191] width 134 height 37
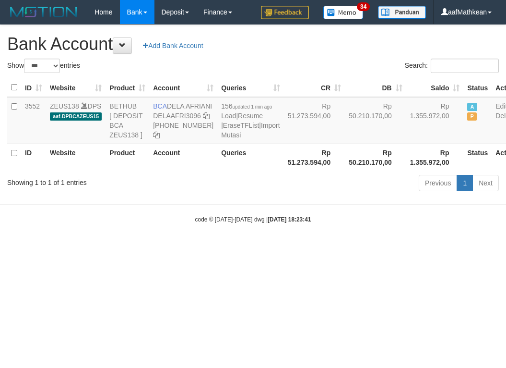
select select "***"
drag, startPoint x: 308, startPoint y: 249, endPoint x: 215, endPoint y: 156, distance: 131.7
click at [277, 218] on body "Toggle navigation Home Bank Account List Load By Website Group [OXPLAY] ZEUS138…" at bounding box center [253, 124] width 506 height 248
drag, startPoint x: 170, startPoint y: 101, endPoint x: 189, endPoint y: 115, distance: 22.9
click at [189, 115] on td "BCA DELA AFRIANI DELAAFRI3096 869-245-8639" at bounding box center [183, 120] width 68 height 47
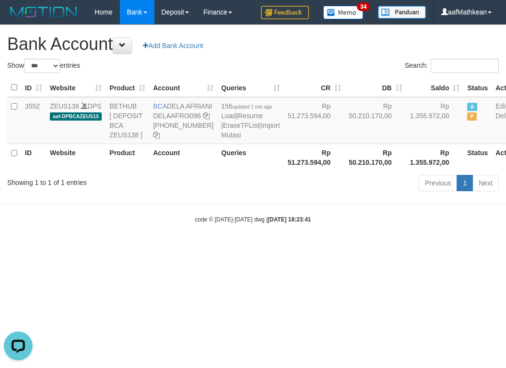
copy td "DELA AFRIANI"
click at [376, 233] on body "Toggle navigation Home Bank Account List Load By Website Group [OXPLAY] ZEUS138…" at bounding box center [253, 124] width 506 height 248
click at [203, 119] on icon at bounding box center [206, 115] width 7 height 7
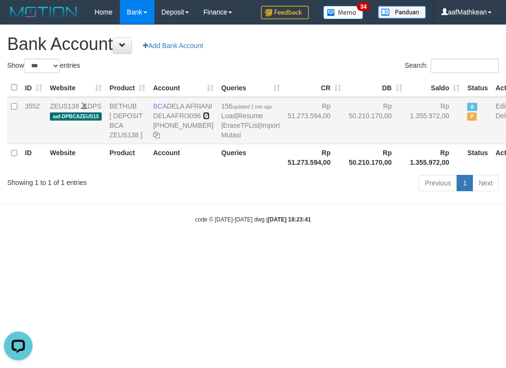
click at [203, 119] on icon at bounding box center [206, 115] width 7 height 7
click at [152, 133] on td "BCA DELA AFRIANI DELAAFRI3096 869-245-8639" at bounding box center [183, 120] width 68 height 47
click at [151, 132] on td "BCA DELA AFRIANI DELAAFRI3096 869-245-8639" at bounding box center [183, 120] width 68 height 47
drag, startPoint x: 312, startPoint y: 231, endPoint x: 296, endPoint y: 233, distance: 15.4
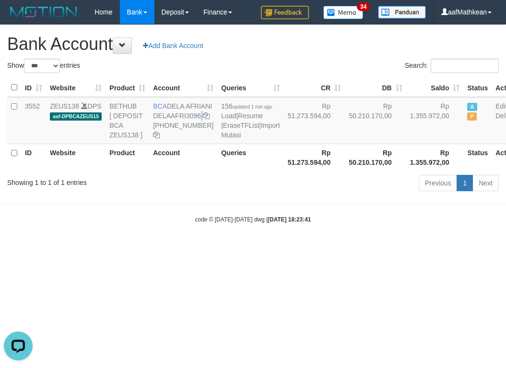
click at [310, 233] on body "Toggle navigation Home Bank Account List Load By Website Group [OXPLAY] ZEUS138…" at bounding box center [253, 124] width 506 height 248
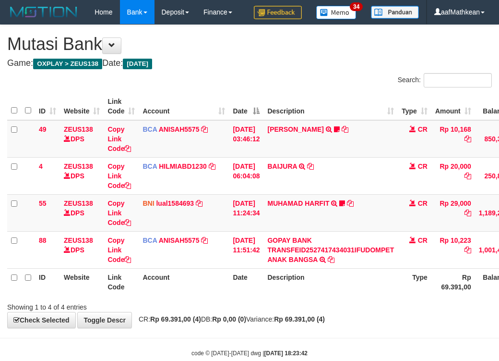
scroll to position [45, 0]
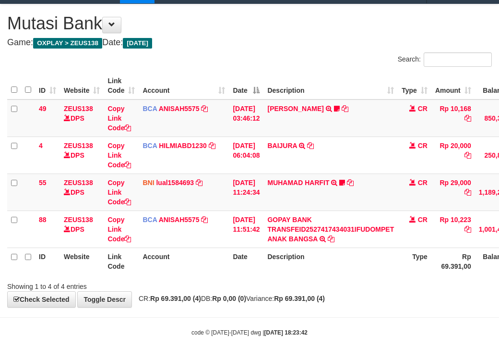
click at [393, 203] on td "MUHAMAD HARFIT TRANSFER DARI SDR MUHAMAD HARFIT Sano27" at bounding box center [331, 191] width 134 height 37
click at [419, 97] on tr "ID Website Link Code Account Date Description Type Amount Balance Status Action" at bounding box center [293, 85] width 573 height 27
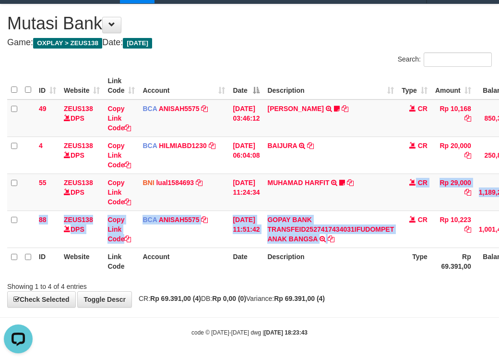
click at [499, 213] on html "Toggle navigation Home Bank Account List Load By Website Group [OXPLAY] ZEUS138…" at bounding box center [249, 169] width 499 height 381
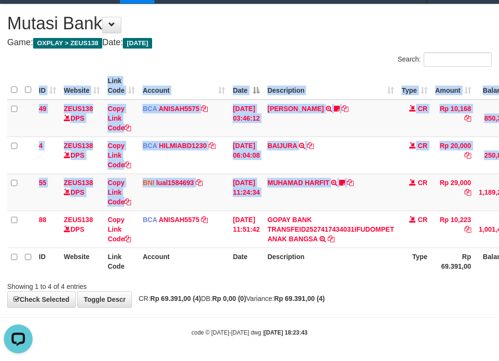
scroll to position [45, 87]
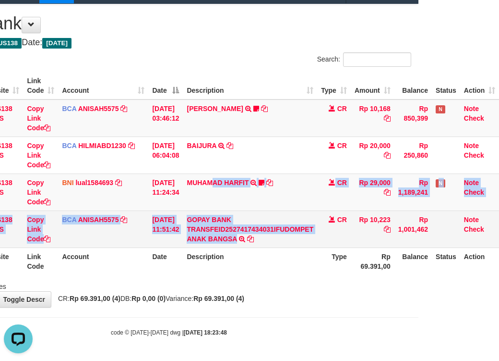
drag, startPoint x: 219, startPoint y: 225, endPoint x: 244, endPoint y: 245, distance: 32.0
click at [244, 245] on tbody "49 ZEUS138 DPS Copy Link Code BCA ANISAH5575 DPS [PERSON_NAME] mutasi_20251001_…" at bounding box center [213, 173] width 573 height 148
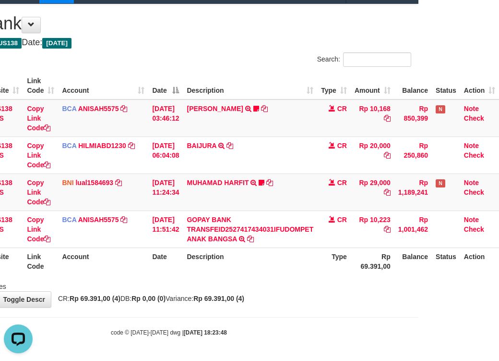
drag, startPoint x: 228, startPoint y: 251, endPoint x: 235, endPoint y: 279, distance: 29.8
click at [243, 270] on th "Description" at bounding box center [250, 260] width 134 height 27
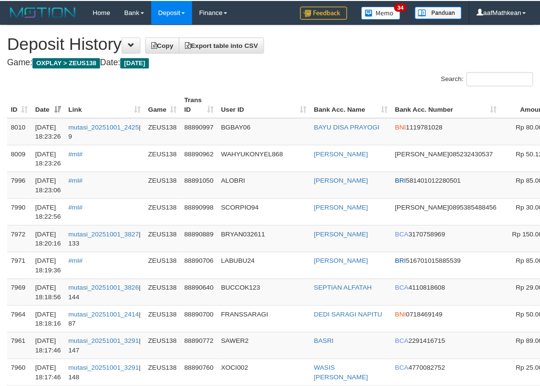
scroll to position [456, 117]
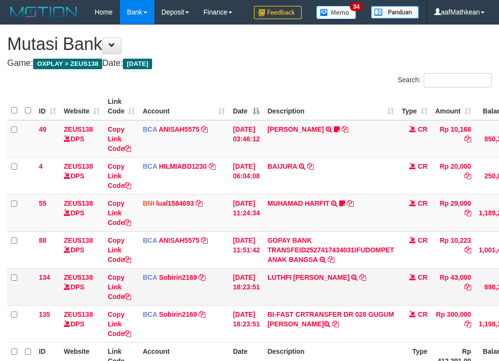
scroll to position [45, 87]
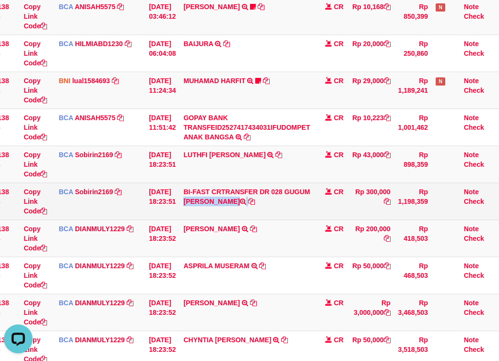
drag, startPoint x: 289, startPoint y: 215, endPoint x: 296, endPoint y: 224, distance: 11.1
click at [296, 219] on td "BI-FAST CRTRANSFER DR 028 GUGUM [PERSON_NAME]" at bounding box center [247, 200] width 134 height 37
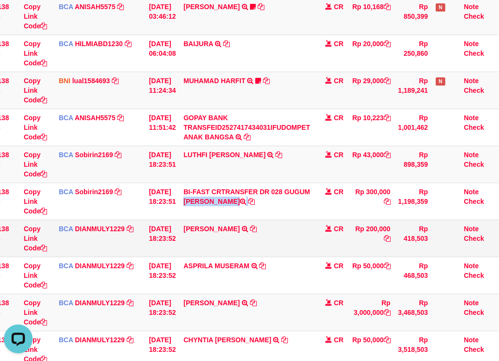
click at [165, 256] on td "[DATE] 18:23:52" at bounding box center [162, 237] width 35 height 37
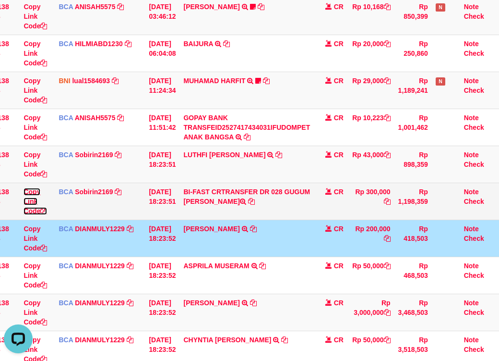
click at [40, 214] on icon at bounding box center [43, 210] width 7 height 7
drag, startPoint x: 40, startPoint y: 236, endPoint x: 200, endPoint y: 224, distance: 160.3
click at [62, 219] on tr "135 ZEUS138 DPS Copy Link Code BCA Sobirin2169 DPS SOBIRIN mutasi_20251001_2440…" at bounding box center [211, 200] width 576 height 37
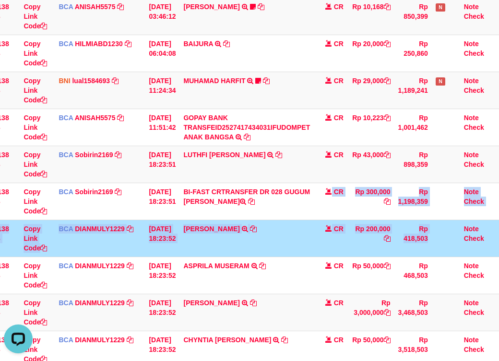
click at [415, 258] on html "Toggle navigation Home Bank Account List Load By Website Group [OXPLAY] ZEUS138…" at bounding box center [165, 179] width 499 height 603
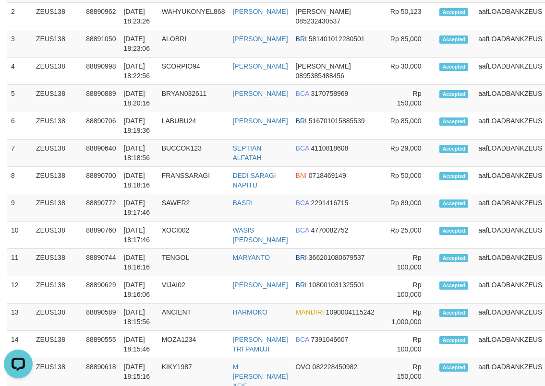
scroll to position [159, 0]
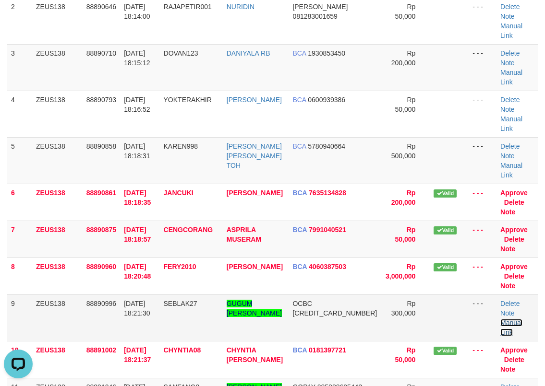
click at [517, 319] on link "Manual Link" at bounding box center [511, 327] width 22 height 17
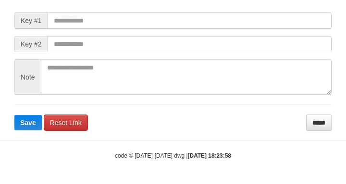
scroll to position [139, 0]
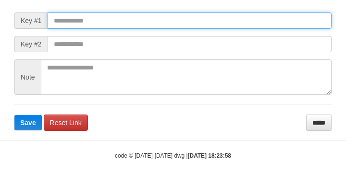
click at [96, 19] on input "text" at bounding box center [190, 20] width 284 height 16
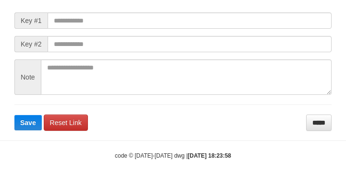
click at [245, 36] on form "Manual Link Form Key #1 Key #2 Note Save Reset Link *****" at bounding box center [172, 61] width 317 height 139
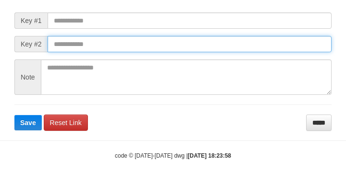
click at [14, 115] on button "Save" at bounding box center [27, 122] width 27 height 15
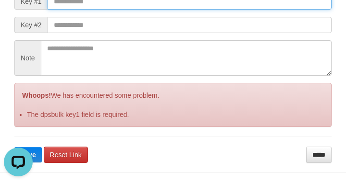
click at [169, 10] on input "text" at bounding box center [190, 1] width 284 height 16
paste input "**********"
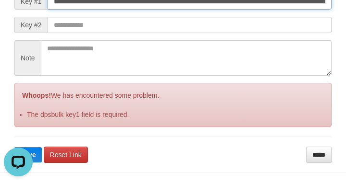
scroll to position [0, 719]
type input "**********"
click at [14, 147] on button "Save" at bounding box center [27, 154] width 27 height 15
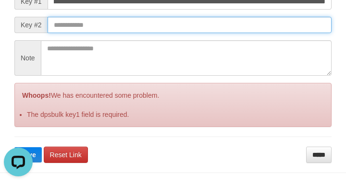
drag, startPoint x: 289, startPoint y: 46, endPoint x: 278, endPoint y: 44, distance: 11.6
click at [288, 33] on input "text" at bounding box center [190, 25] width 284 height 16
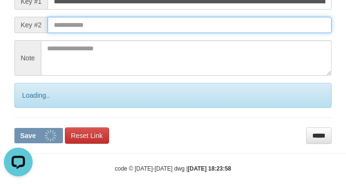
click at [276, 33] on input "text" at bounding box center [190, 25] width 284 height 16
click at [14, 128] on button "Save" at bounding box center [38, 135] width 48 height 15
click at [284, 33] on input "text" at bounding box center [190, 25] width 284 height 16
click at [276, 33] on input "text" at bounding box center [190, 25] width 284 height 16
click at [14, 128] on button "Save" at bounding box center [38, 135] width 48 height 15
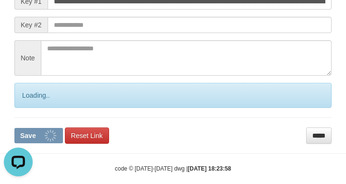
click at [295, 56] on form "**********" at bounding box center [172, 58] width 317 height 171
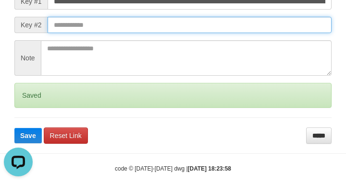
click at [14, 128] on button "Save" at bounding box center [27, 135] width 27 height 15
click at [297, 33] on input "text" at bounding box center [190, 25] width 284 height 16
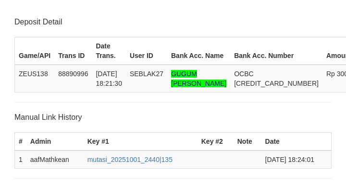
scroll to position [215, 0]
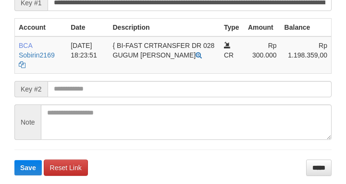
click at [149, 100] on form "**********" at bounding box center [172, 75] width 317 height 202
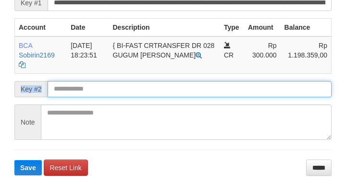
click at [14, 160] on button "Save" at bounding box center [27, 167] width 27 height 15
click at [153, 97] on input "text" at bounding box center [190, 89] width 284 height 16
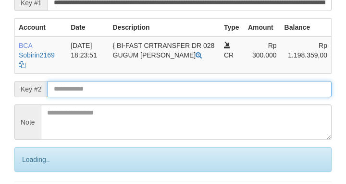
click at [147, 97] on input "text" at bounding box center [190, 89] width 284 height 16
click at [146, 97] on input "text" at bounding box center [190, 89] width 284 height 16
drag, startPoint x: 144, startPoint y: 111, endPoint x: 122, endPoint y: 115, distance: 22.5
click at [147, 97] on input "text" at bounding box center [190, 89] width 284 height 16
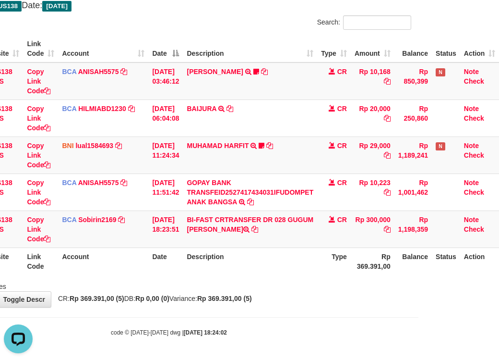
click at [221, 275] on div "ID Website Link Code Account Date Description Type Amount Balance Status Action…" at bounding box center [168, 154] width 499 height 245
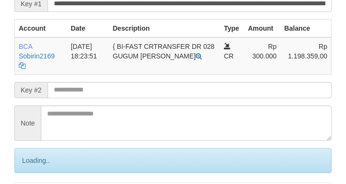
click at [137, 98] on input "text" at bounding box center [190, 90] width 284 height 16
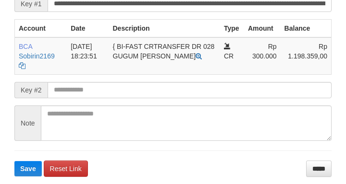
click at [127, 98] on input "text" at bounding box center [190, 90] width 284 height 16
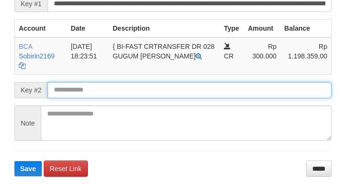
click at [75, 98] on input "text" at bounding box center [190, 90] width 284 height 16
click at [14, 161] on button "Save" at bounding box center [27, 168] width 27 height 15
click at [73, 98] on input "text" at bounding box center [190, 90] width 284 height 16
click at [14, 161] on button "Save" at bounding box center [27, 168] width 27 height 15
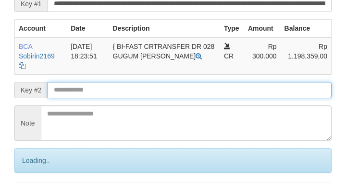
scroll to position [215, 0]
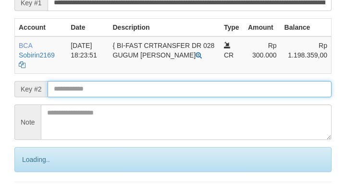
click at [75, 97] on input "text" at bounding box center [190, 89] width 284 height 16
drag, startPoint x: 74, startPoint y: 112, endPoint x: 88, endPoint y: 110, distance: 13.7
click at [80, 97] on input "text" at bounding box center [190, 89] width 284 height 16
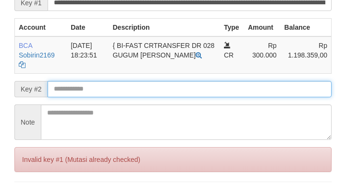
click at [94, 97] on input "text" at bounding box center [190, 89] width 284 height 16
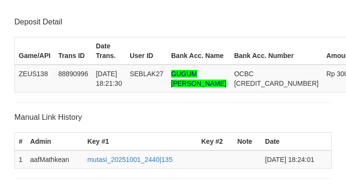
scroll to position [214, 0]
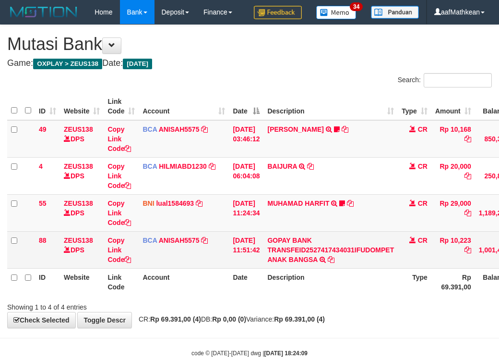
click at [295, 256] on tbody "49 ZEUS138 DPS Copy Link Code BCA ANISAH5575 DPS [PERSON_NAME] mutasi_20251001_…" at bounding box center [293, 194] width 573 height 148
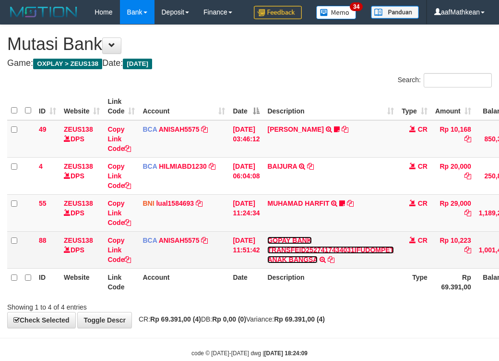
scroll to position [45, 87]
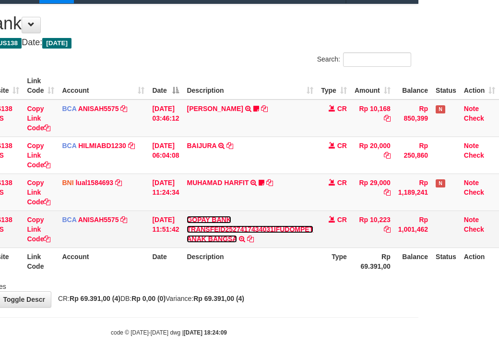
click at [187, 216] on link "GOPAY BANK TRANSFEID2527417434031IFUDOMPET ANAK BANGSA" at bounding box center [250, 229] width 127 height 27
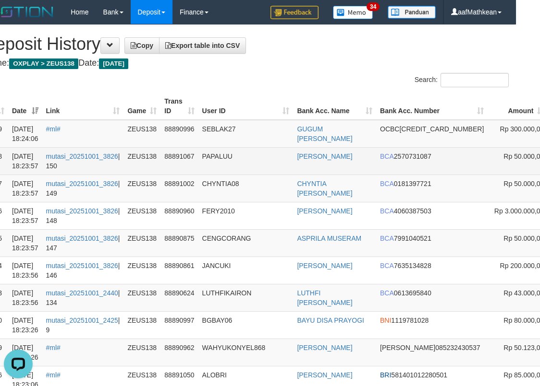
drag, startPoint x: 531, startPoint y: 147, endPoint x: 6, endPoint y: 174, distance: 525.8
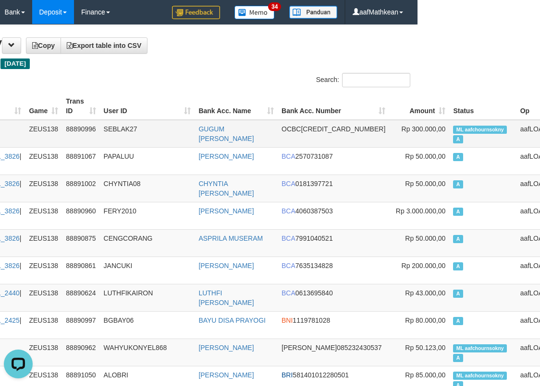
click at [453, 130] on span "ML aafchournsokny" at bounding box center [480, 130] width 54 height 8
drag, startPoint x: 244, startPoint y: 48, endPoint x: 219, endPoint y: 32, distance: 29.6
click at [244, 48] on h1 "Deposit History Copy Export table into CSV" at bounding box center [147, 44] width 525 height 19
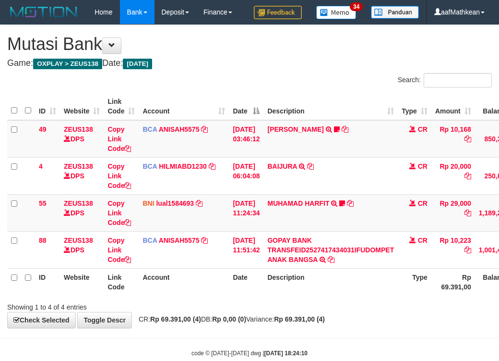
click at [338, 243] on td "GOPAY BANK TRANSFEID2527417434031IFUDOMPET ANAK BANGSA TRSF E-BANKING CR 0110/F…" at bounding box center [331, 249] width 134 height 37
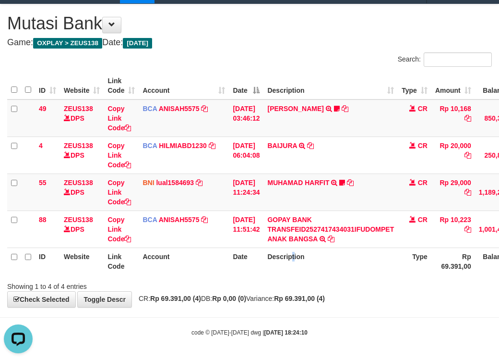
click at [300, 260] on th "Description" at bounding box center [331, 260] width 134 height 27
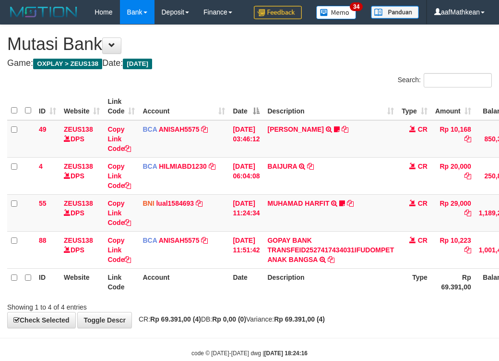
click at [301, 303] on div "**********" at bounding box center [249, 176] width 499 height 302
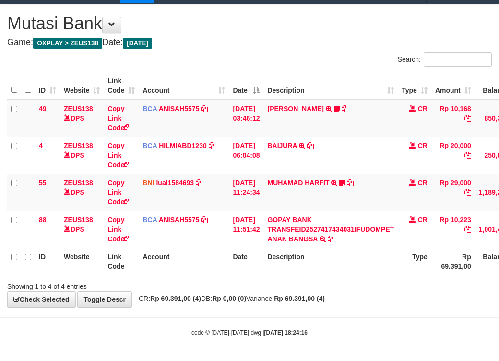
click at [329, 313] on body "Toggle navigation Home Bank Account List Load By Website Group [OXPLAY] ZEUS138…" at bounding box center [249, 169] width 499 height 381
click at [381, 301] on div "**********" at bounding box center [249, 155] width 499 height 302
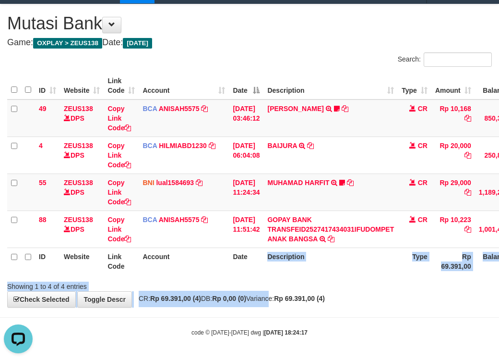
drag, startPoint x: 286, startPoint y: 302, endPoint x: 330, endPoint y: 324, distance: 49.4
click at [301, 312] on body "Toggle navigation Home Bank Account List Load By Website Group [OXPLAY] ZEUS138…" at bounding box center [249, 169] width 499 height 381
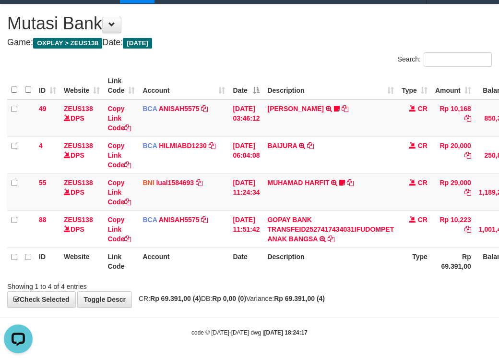
click at [325, 337] on body "Toggle navigation Home Bank Account List Load By Website Group [OXPLAY] ZEUS138…" at bounding box center [249, 169] width 499 height 381
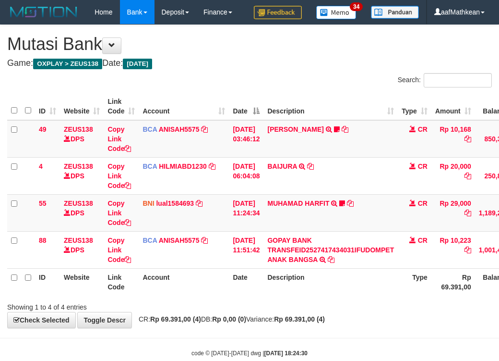
click at [263, 330] on body "Toggle navigation Home Bank Account List Load By Website Group [OXPLAY] ZEUS138…" at bounding box center [249, 190] width 499 height 381
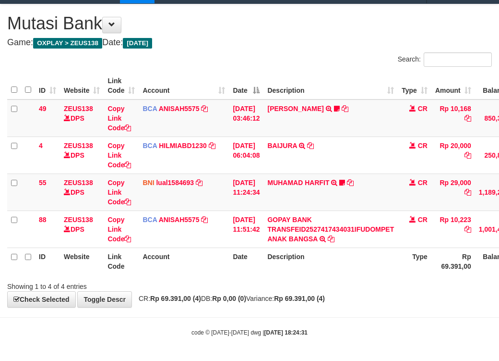
drag, startPoint x: 179, startPoint y: 316, endPoint x: 187, endPoint y: 323, distance: 10.3
click at [187, 323] on body "Toggle navigation Home Bank Account List Load By Website Group [OXPLAY] ZEUS138…" at bounding box center [249, 169] width 499 height 381
click at [77, 291] on link "Toggle Descr" at bounding box center [104, 299] width 55 height 16
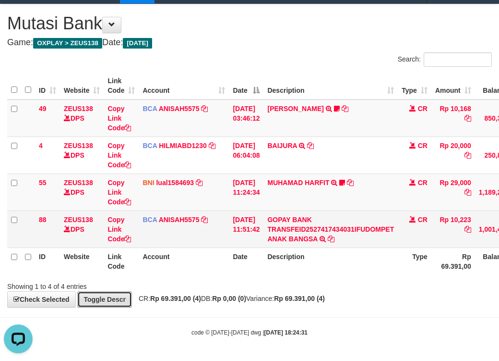
drag, startPoint x: 119, startPoint y: 301, endPoint x: 180, endPoint y: 316, distance: 63.5
click at [120, 301] on div "**********" at bounding box center [249, 155] width 499 height 302
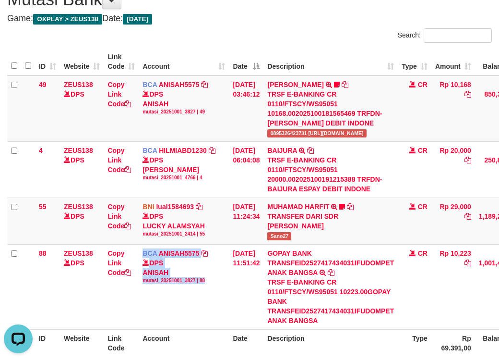
drag, startPoint x: 180, startPoint y: 316, endPoint x: 504, endPoint y: 301, distance: 324.4
click at [289, 327] on tr "88 ZEUS138 DPS Copy Link Code BCA ANISAH5575 DPS ANISAH mutasi_20251001_3827 | …" at bounding box center [293, 286] width 573 height 85
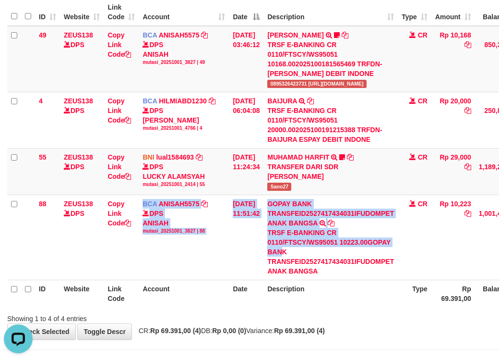
scroll to position [150, 0]
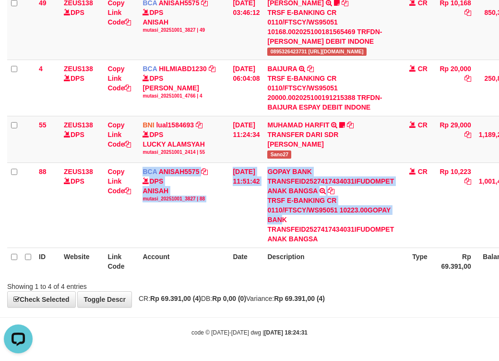
click at [397, 277] on div at bounding box center [353, 277] width 291 height 0
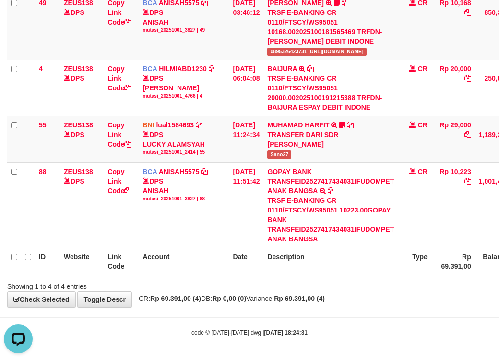
click at [398, 277] on div at bounding box center [353, 277] width 291 height 0
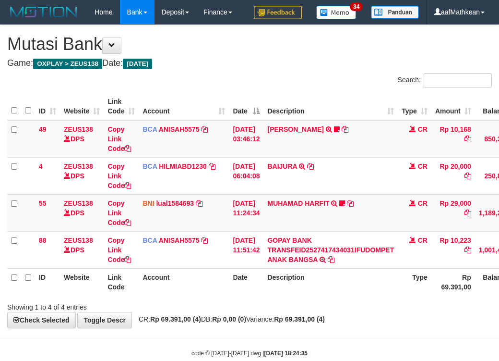
scroll to position [45, 0]
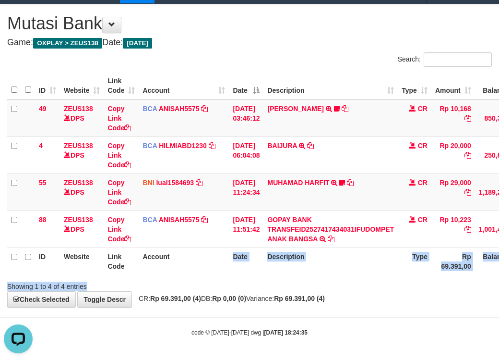
drag, startPoint x: 229, startPoint y: 274, endPoint x: 242, endPoint y: 281, distance: 14.8
click at [243, 284] on div "Search: ID Website Link Code Account Date Description Type Amount Balance Statu…" at bounding box center [249, 171] width 485 height 239
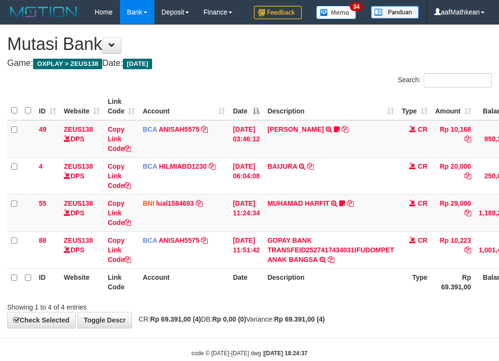
scroll to position [45, 0]
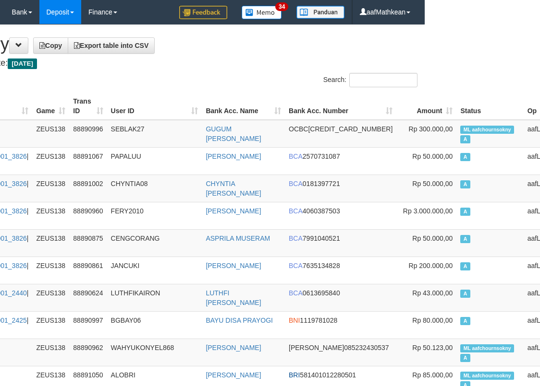
scroll to position [0, 115]
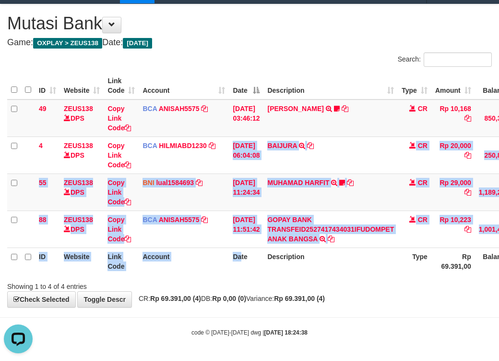
drag, startPoint x: 235, startPoint y: 239, endPoint x: 240, endPoint y: 255, distance: 17.0
click at [245, 255] on table "ID Website Link Code Account Date Description Type Amount Balance Status Action…" at bounding box center [293, 173] width 573 height 203
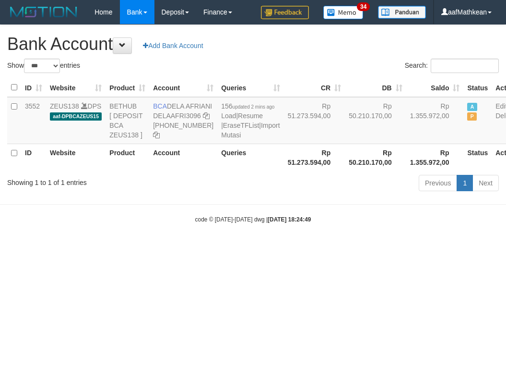
select select "***"
drag, startPoint x: 277, startPoint y: 262, endPoint x: 283, endPoint y: 268, distance: 8.1
click at [278, 248] on body "Toggle navigation Home Bank Account List Load By Website Group [OXPLAY] ZEUS138…" at bounding box center [253, 124] width 506 height 248
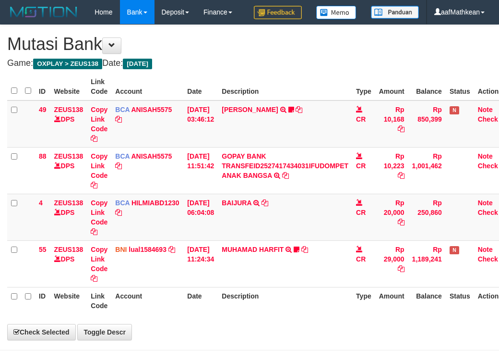
scroll to position [45, 4]
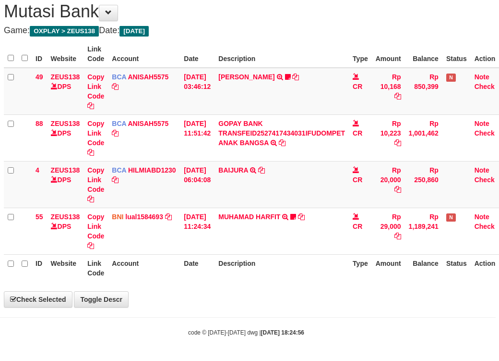
click at [337, 269] on th "Description" at bounding box center [282, 267] width 134 height 27
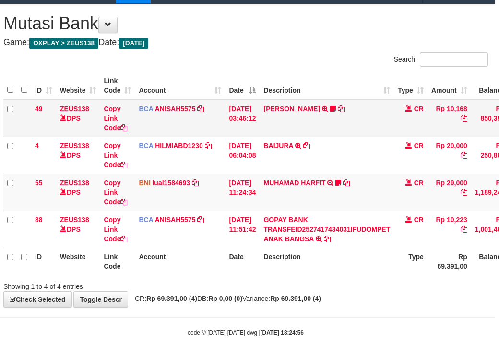
drag, startPoint x: 338, startPoint y: 252, endPoint x: 124, endPoint y: 133, distance: 245.0
click at [320, 229] on table "ID Website Link Code Account Date Description Type Amount Balance Status Action…" at bounding box center [289, 173] width 573 height 203
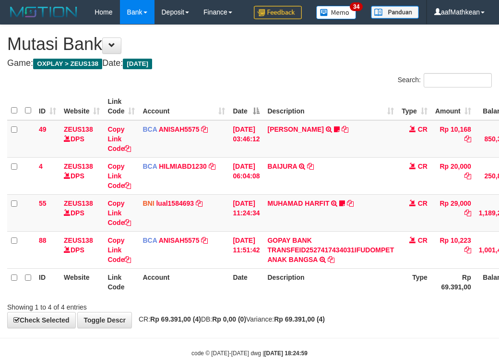
click at [398, 298] on div "Showing 1 to 4 of 4 entries" at bounding box center [249, 304] width 499 height 13
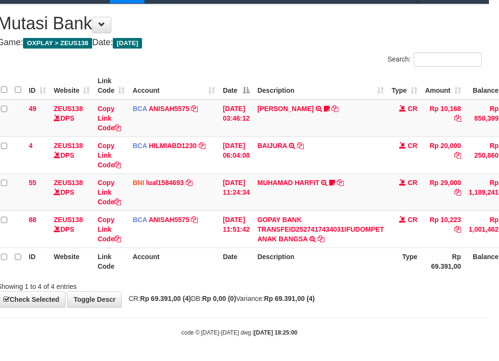
drag, startPoint x: 249, startPoint y: 253, endPoint x: 391, endPoint y: 275, distance: 144.1
click at [253, 255] on th "Date" at bounding box center [236, 260] width 35 height 27
click at [336, 280] on div "Showing 1 to 4 of 4 entries" at bounding box center [239, 283] width 499 height 13
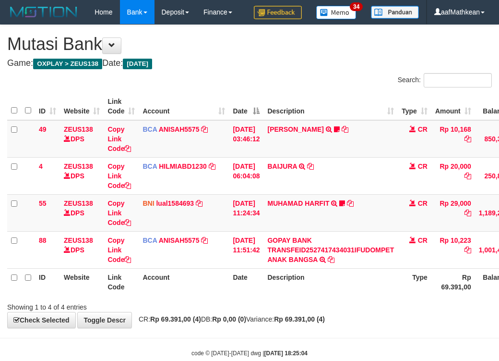
scroll to position [45, 10]
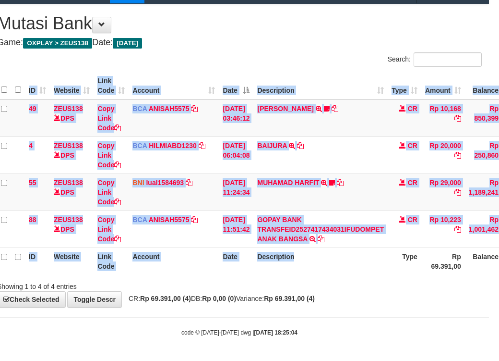
click at [349, 266] on div "ID Website Link Code Account Date Description Type Amount Balance Status Action…" at bounding box center [239, 173] width 499 height 208
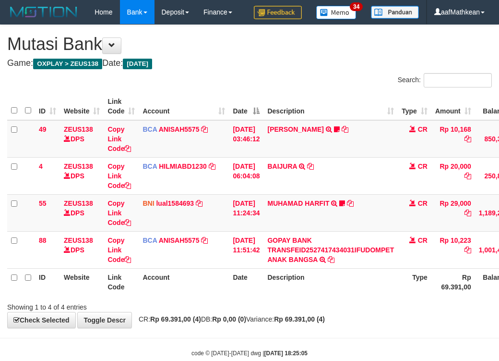
scroll to position [45, 10]
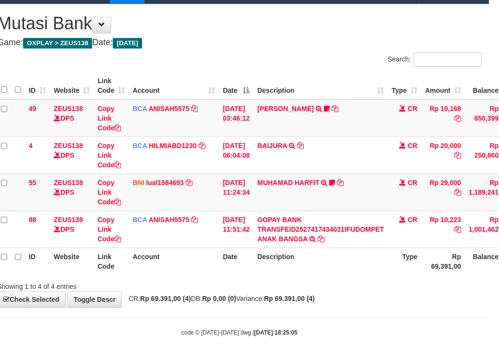
click at [343, 266] on th "Description" at bounding box center [320, 260] width 134 height 27
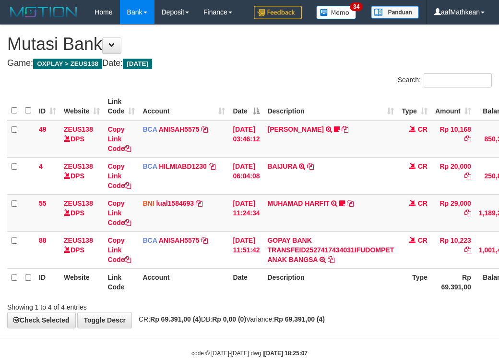
scroll to position [45, 10]
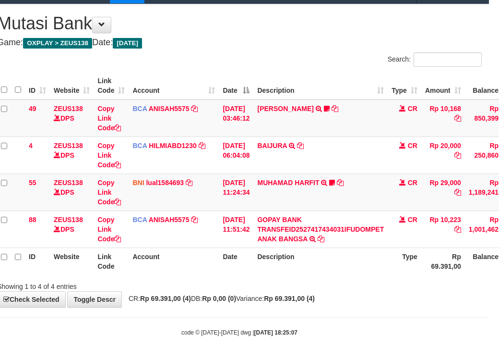
click at [341, 270] on th "Description" at bounding box center [320, 260] width 134 height 27
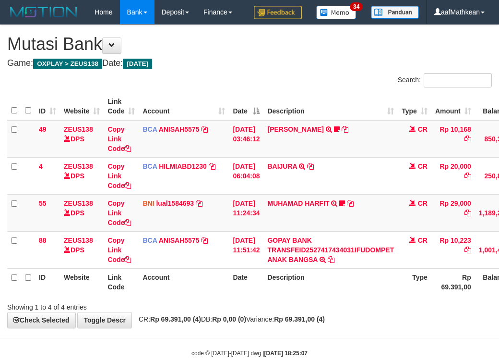
scroll to position [45, 10]
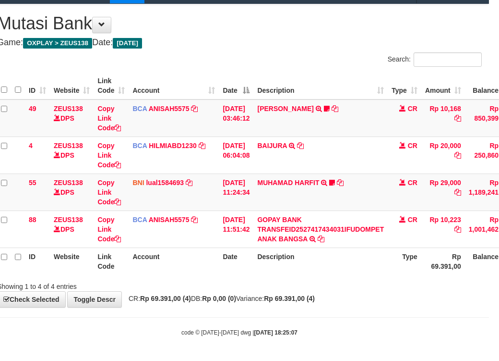
click at [362, 263] on th "Description" at bounding box center [320, 260] width 134 height 27
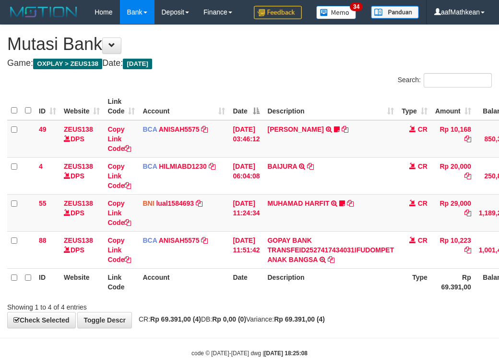
scroll to position [45, 10]
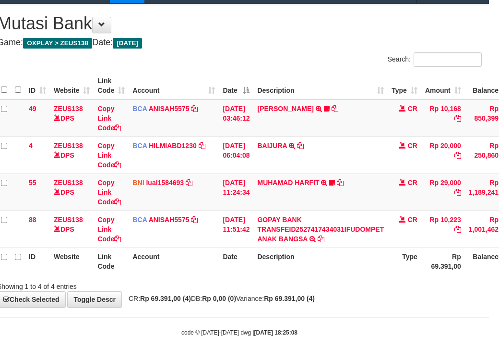
click at [355, 260] on th "Description" at bounding box center [320, 260] width 134 height 27
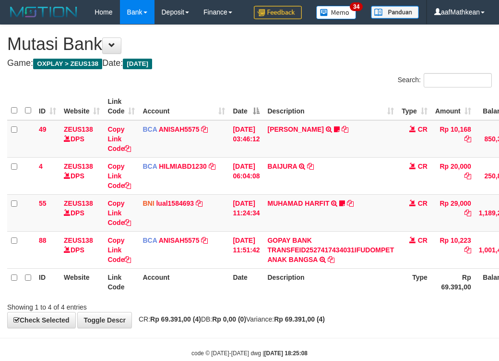
click at [355, 268] on th "Description" at bounding box center [331, 281] width 134 height 27
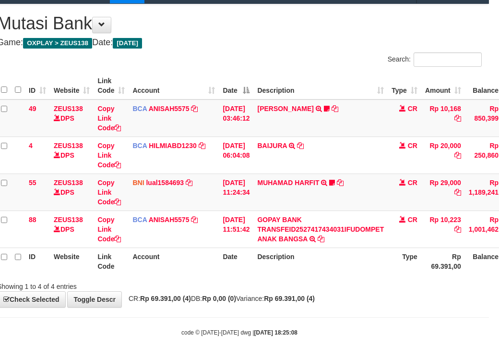
click at [356, 254] on th "Description" at bounding box center [320, 260] width 134 height 27
